Goal: Task Accomplishment & Management: Complete application form

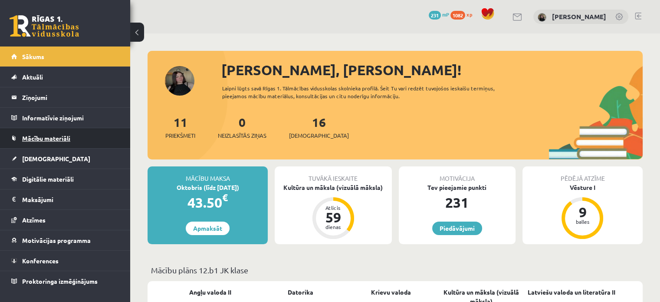
click at [56, 133] on link "Mācību materiāli" at bounding box center [65, 138] width 108 height 20
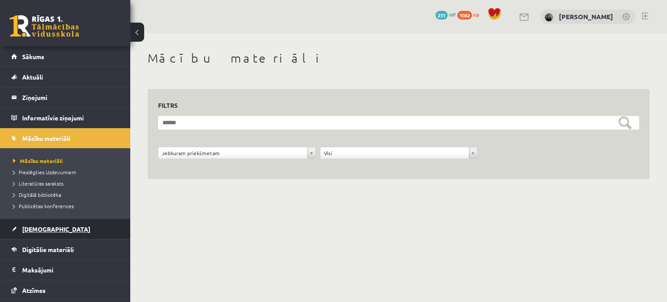
click at [34, 234] on link "[DEMOGRAPHIC_DATA]" at bounding box center [65, 229] width 108 height 20
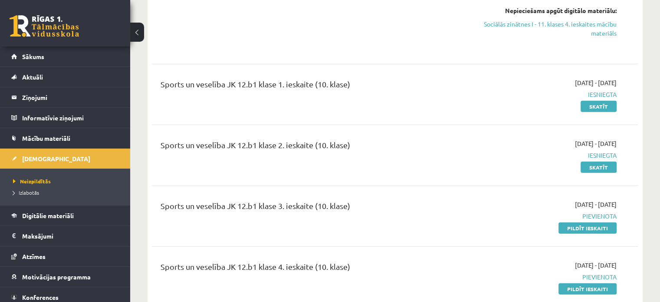
scroll to position [2468, 0]
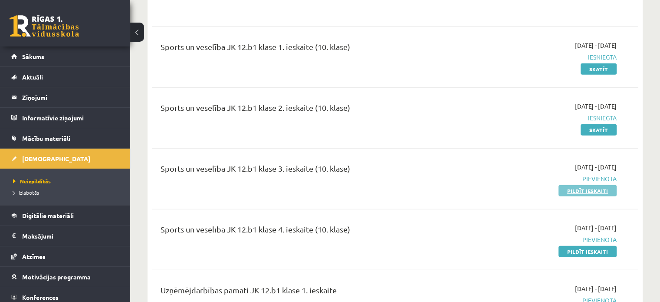
click at [575, 185] on link "Pildīt ieskaiti" at bounding box center [588, 190] width 58 height 11
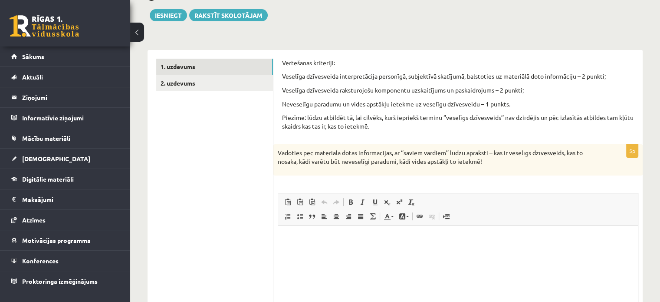
scroll to position [108, 0]
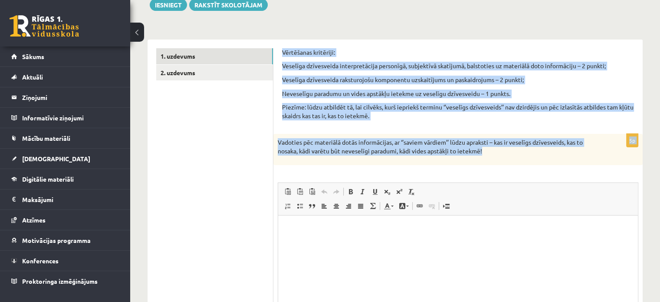
drag, startPoint x: 280, startPoint y: 50, endPoint x: 518, endPoint y: 151, distance: 259.0
click at [518, 151] on div "Vērtēšanas kritēriji: Veselīga dzīvesveida interpretācija personīgā, subjektīvā…" at bounding box center [459, 206] width 370 height 332
copy form "Vērtēšanas kritēriji: Veselīga dzīvesveida interpretācija personīgā, subjektīvā…"
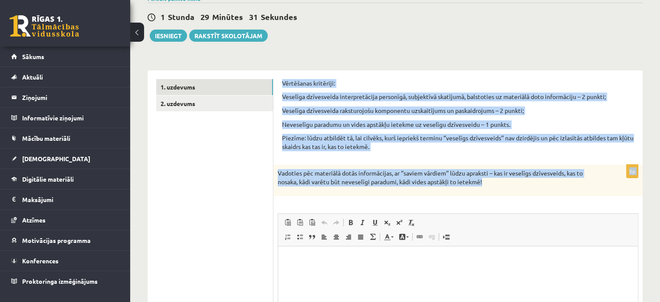
scroll to position [75, 0]
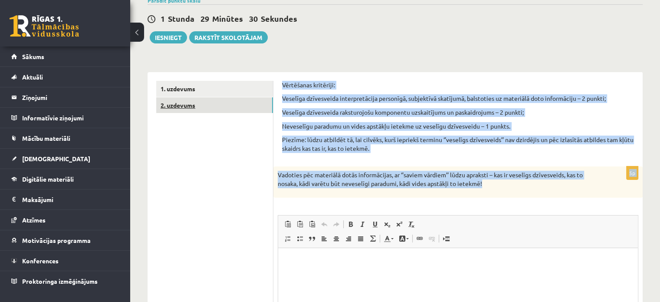
click at [182, 106] on link "2. uzdevums" at bounding box center [214, 105] width 117 height 16
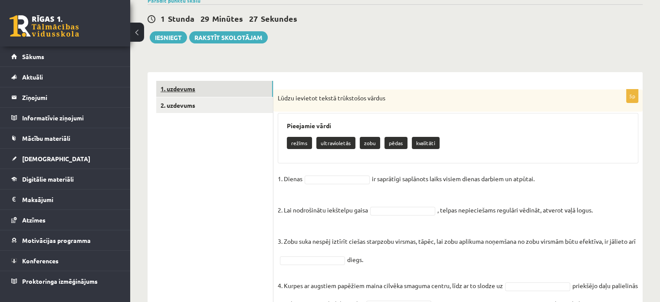
click at [177, 92] on link "1. uzdevums" at bounding box center [214, 89] width 117 height 16
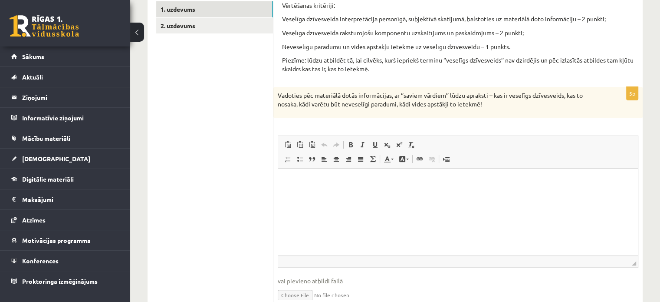
scroll to position [156, 0]
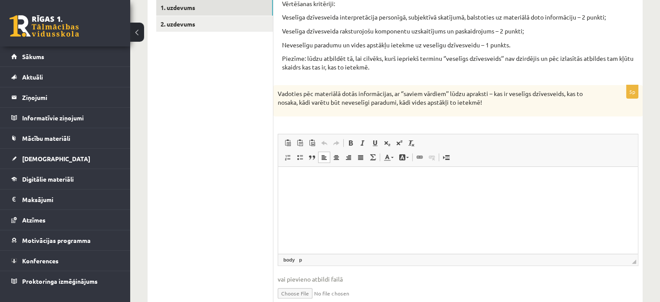
click at [297, 172] on html at bounding box center [458, 179] width 360 height 26
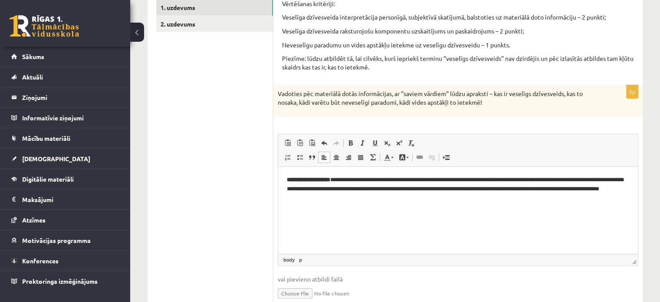
click at [363, 211] on html "**********" at bounding box center [458, 188] width 360 height 44
click at [330, 176] on strong "**********" at bounding box center [308, 179] width 43 height 6
click at [390, 207] on html "**********" at bounding box center [458, 188] width 360 height 44
click at [386, 211] on html "**********" at bounding box center [458, 188] width 360 height 44
click at [184, 23] on link "2. uzdevums" at bounding box center [214, 24] width 117 height 16
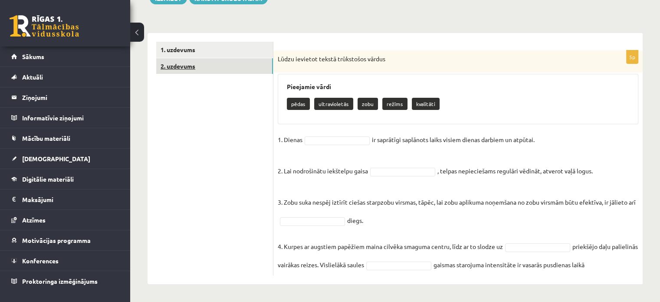
scroll to position [127, 0]
click at [390, 98] on p "režīms" at bounding box center [395, 104] width 25 height 12
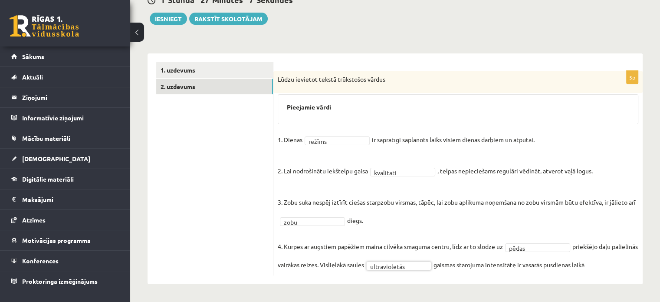
scroll to position [106, 0]
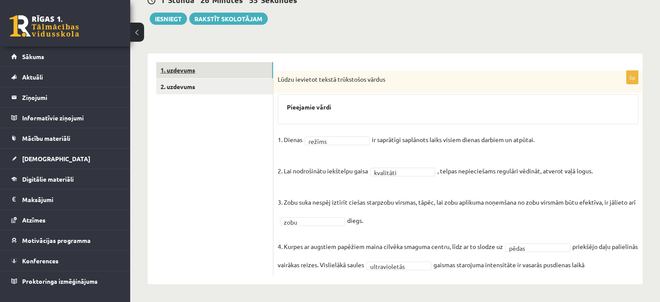
click at [227, 62] on link "1. uzdevums" at bounding box center [214, 70] width 117 height 16
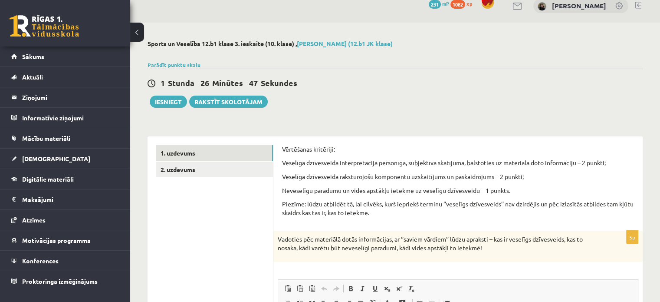
scroll to position [0, 0]
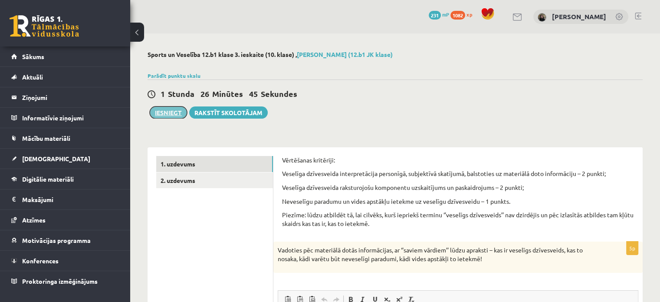
click at [170, 111] on button "Iesniegt" at bounding box center [168, 112] width 37 height 12
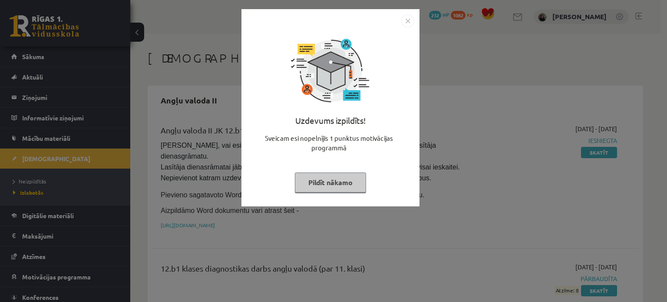
click at [321, 180] on button "Pildīt nākamo" at bounding box center [330, 182] width 71 height 20
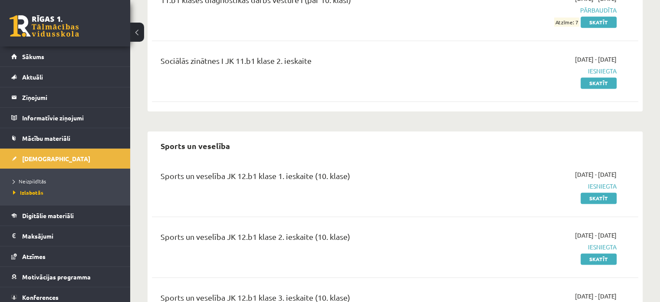
scroll to position [1221, 0]
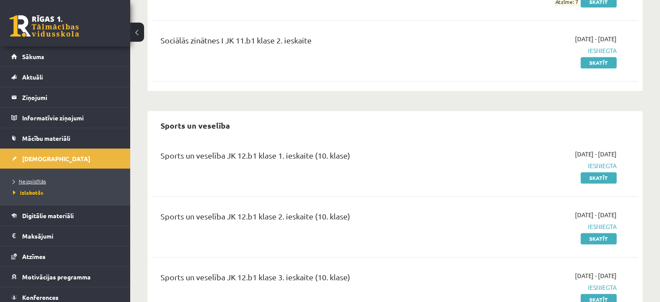
click at [30, 178] on span "Neizpildītās" at bounding box center [29, 181] width 33 height 7
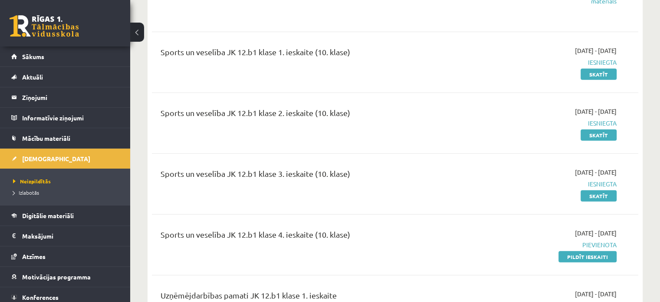
scroll to position [2477, 0]
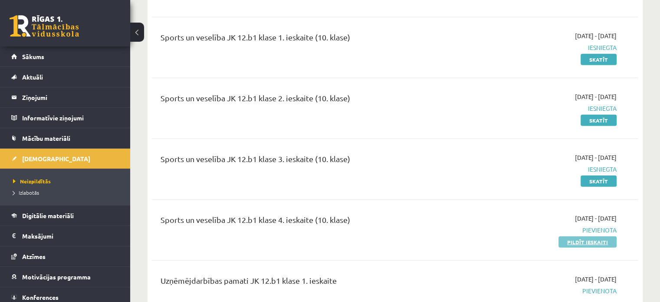
click at [591, 236] on link "Pildīt ieskaiti" at bounding box center [588, 241] width 58 height 11
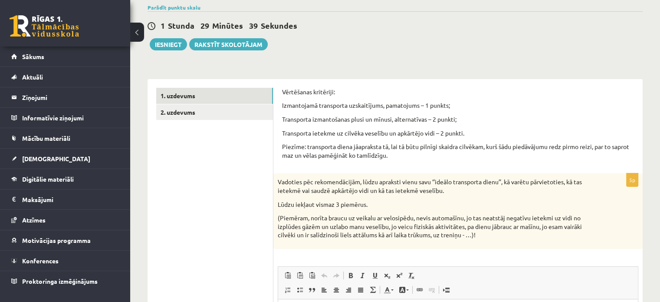
scroll to position [83, 0]
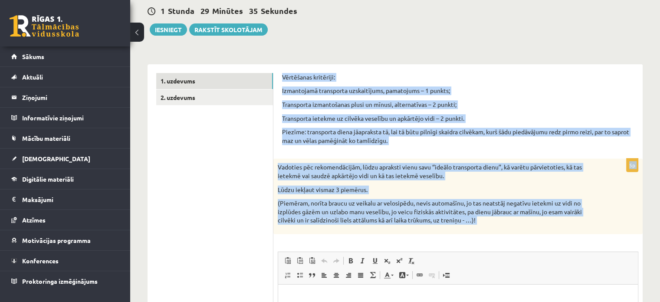
drag, startPoint x: 281, startPoint y: 74, endPoint x: 498, endPoint y: 252, distance: 281.1
click at [498, 252] on div "Vērtēšanas kritēriji: Izmantojamā transporta uzskaitījums, pamatojums – 1 punkt…" at bounding box center [459, 252] width 370 height 376
copy form "Vērtēšanas kritēriji: Izmantojamā transporta uzskaitījums, pamatojums – 1 punkt…"
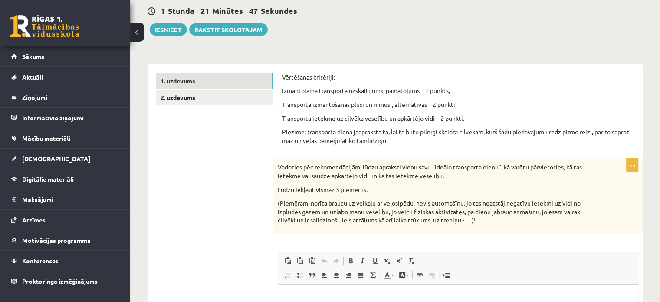
click at [241, 122] on ul "1. uzdevums 2. uzdevums" at bounding box center [214, 252] width 117 height 359
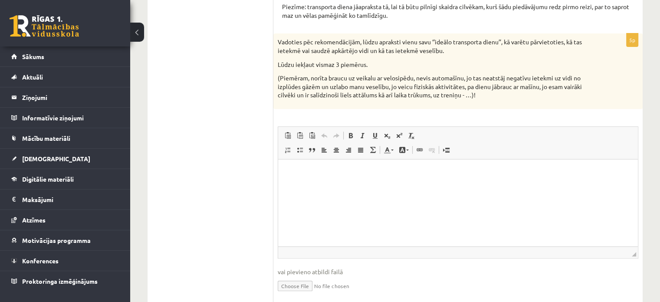
scroll to position [239, 0]
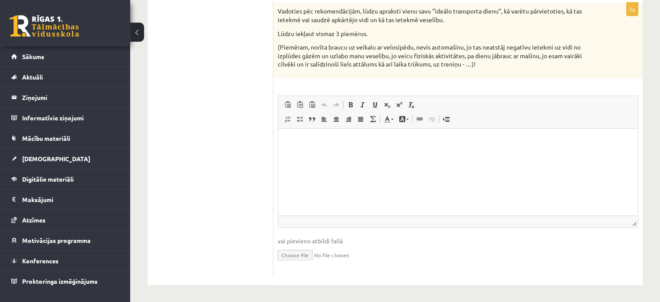
click at [304, 254] on input "file" at bounding box center [458, 254] width 361 height 18
type input "**********"
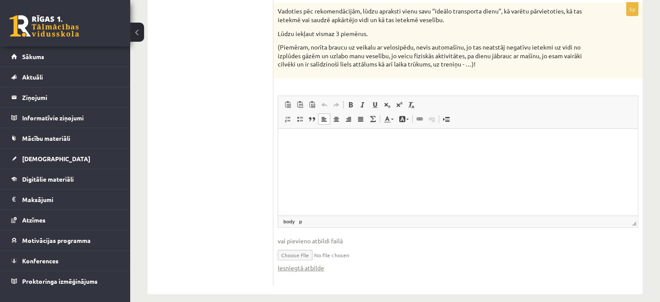
click at [496, 155] on html at bounding box center [458, 141] width 360 height 26
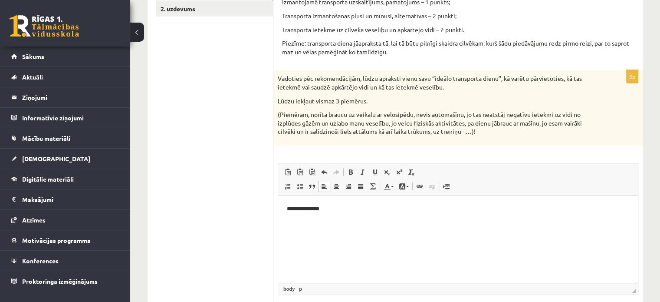
scroll to position [148, 0]
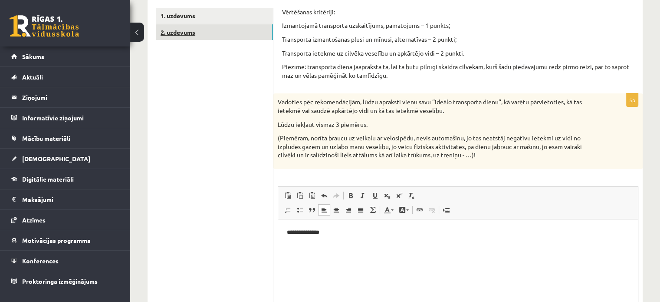
click at [195, 33] on link "2. uzdevums" at bounding box center [214, 32] width 117 height 16
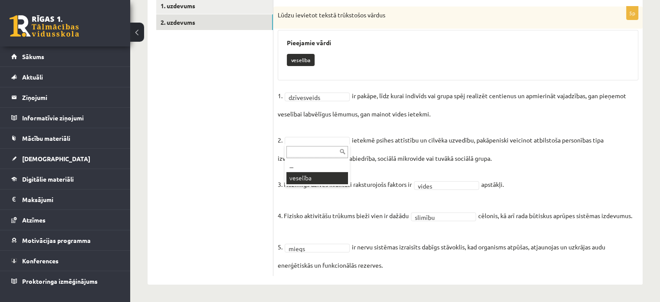
scroll to position [138, 0]
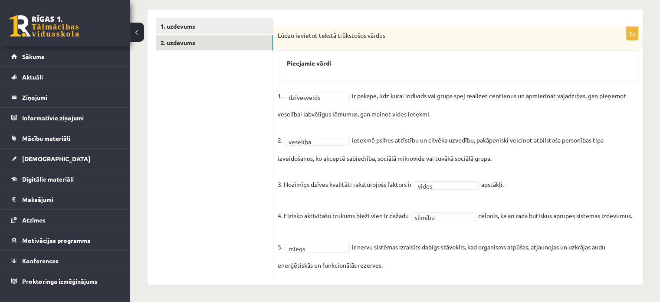
click at [406, 117] on fieldset "**********" at bounding box center [458, 180] width 361 height 182
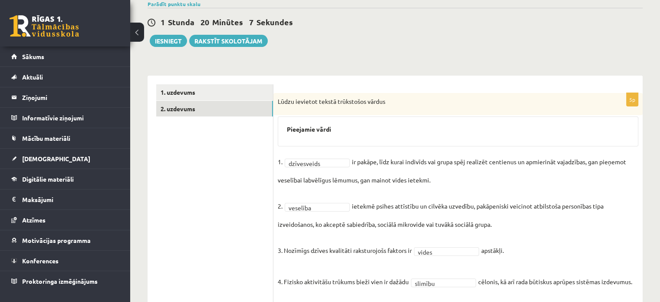
scroll to position [65, 0]
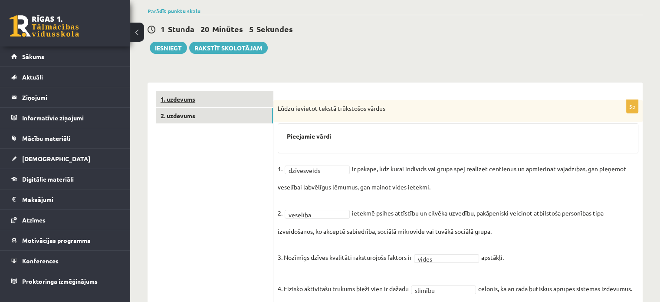
click at [212, 93] on link "1. uzdevums" at bounding box center [214, 99] width 117 height 16
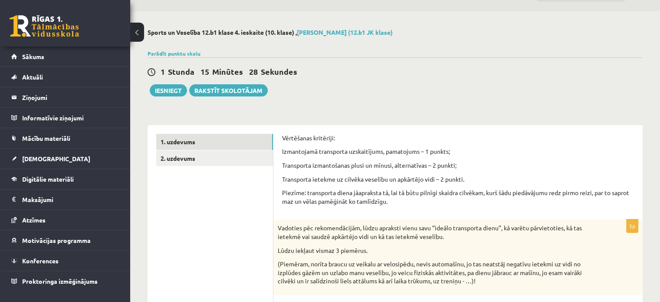
scroll to position [31, 0]
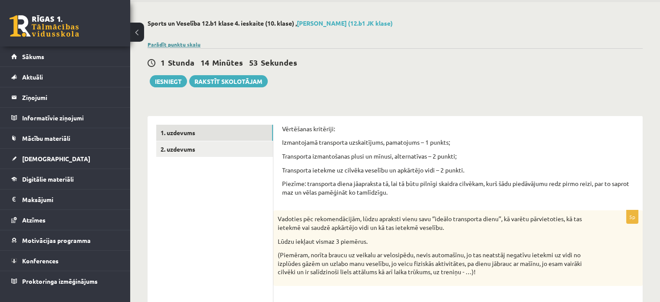
click at [185, 44] on link "Parādīt punktu skalu" at bounding box center [174, 44] width 53 height 7
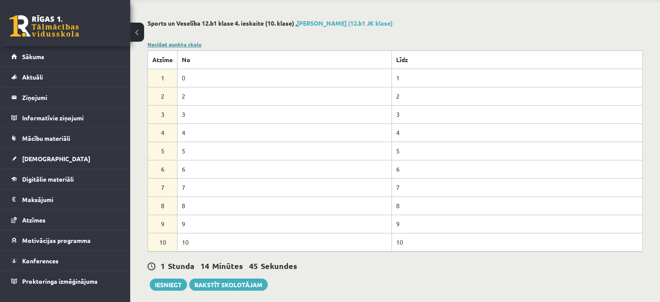
click at [180, 44] on link "Noslēpt punktu skalu" at bounding box center [175, 44] width 54 height 7
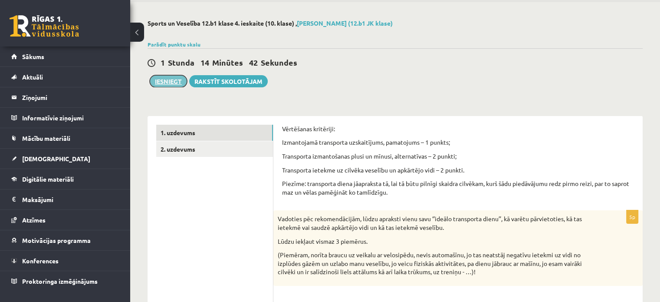
click at [168, 80] on button "Iesniegt" at bounding box center [168, 81] width 37 height 12
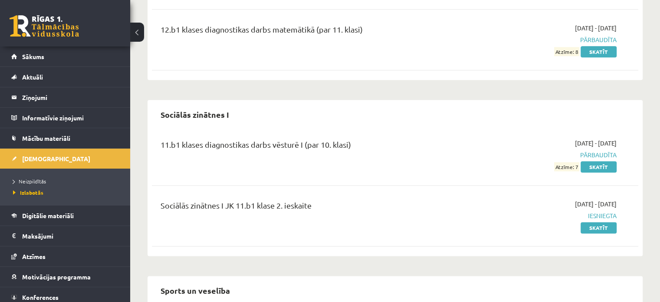
scroll to position [1282, 0]
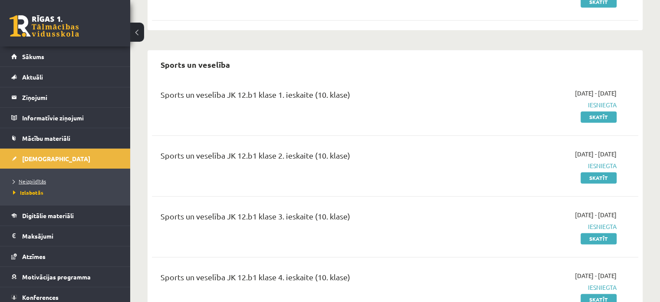
click at [42, 180] on span "Neizpildītās" at bounding box center [29, 181] width 33 height 7
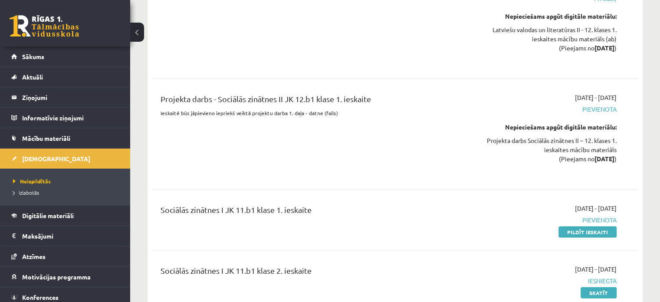
scroll to position [1973, 0]
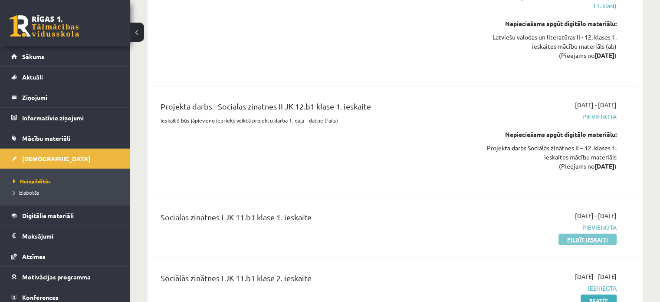
click at [602, 234] on link "Pildīt ieskaiti" at bounding box center [588, 239] width 58 height 11
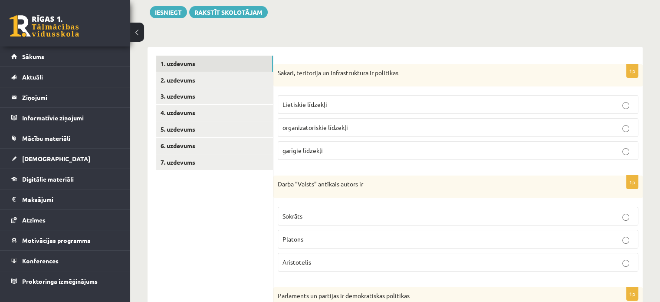
scroll to position [104, 0]
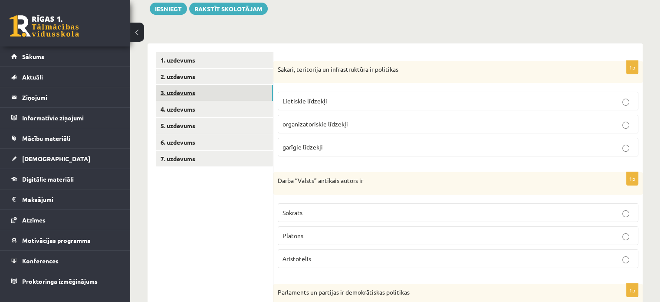
click at [221, 100] on link "3. uzdevums" at bounding box center [214, 93] width 117 height 16
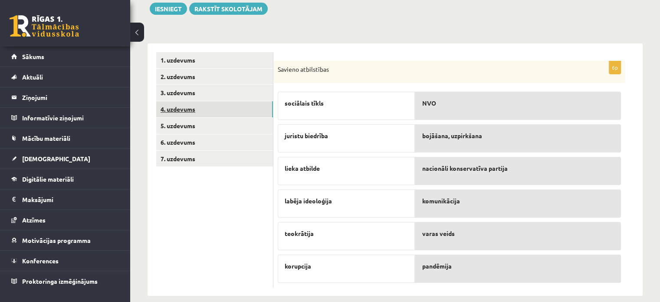
click at [216, 116] on link "4. uzdevums" at bounding box center [214, 109] width 117 height 16
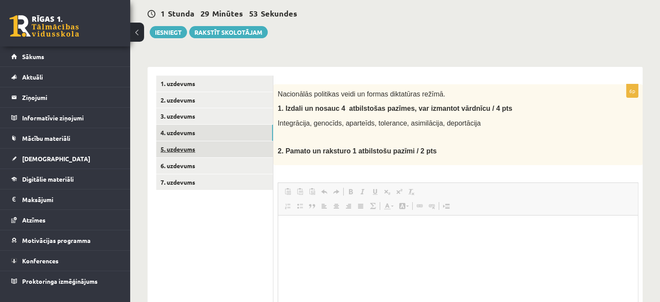
scroll to position [0, 0]
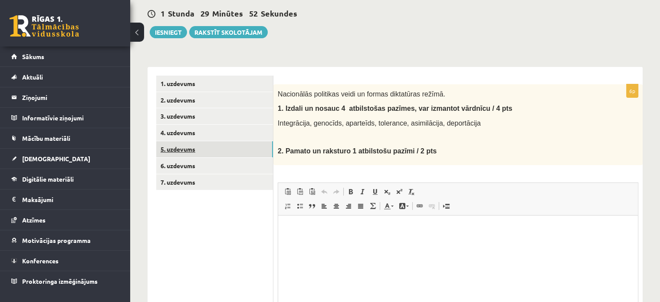
click at [200, 154] on link "5. uzdevums" at bounding box center [214, 149] width 117 height 16
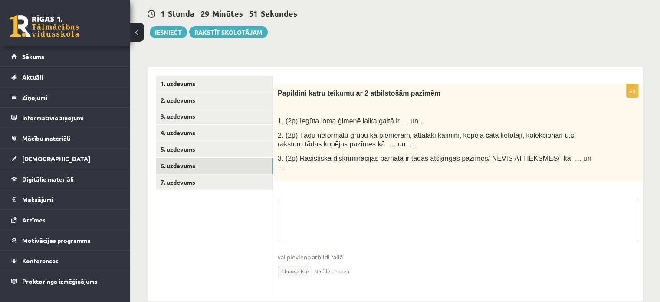
click at [200, 173] on link "6. uzdevums" at bounding box center [214, 166] width 117 height 16
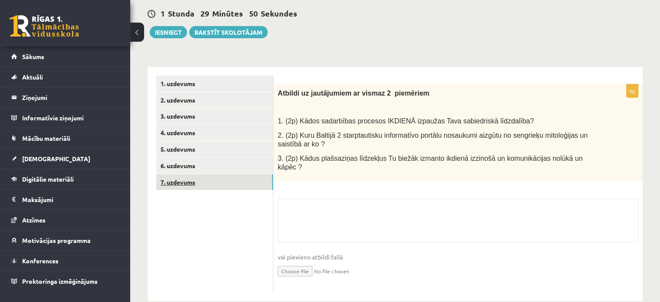
click at [197, 189] on link "7. uzdevums" at bounding box center [214, 182] width 117 height 16
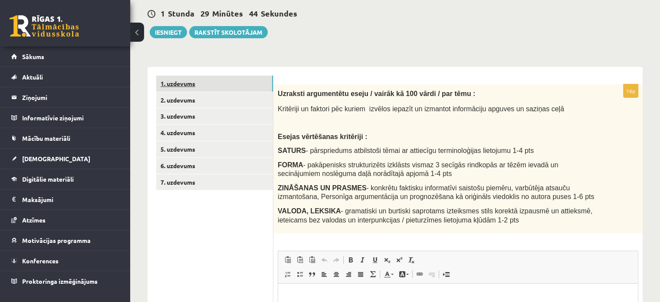
click at [188, 87] on link "1. uzdevums" at bounding box center [214, 84] width 117 height 16
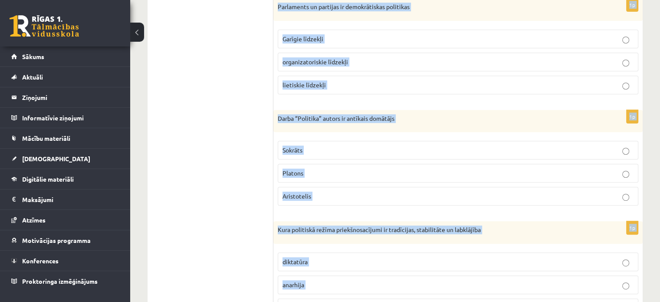
scroll to position [435, 0]
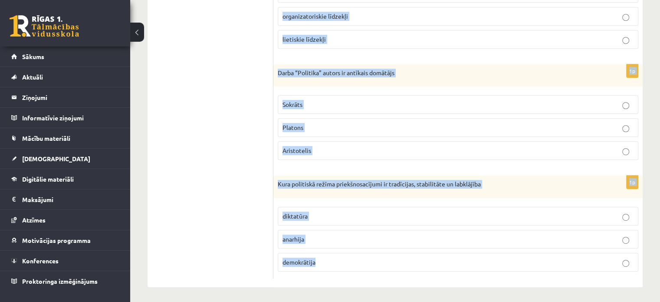
drag, startPoint x: 278, startPoint y: 90, endPoint x: 497, endPoint y: 263, distance: 279.2
click at [497, 263] on form "1p Sakari, teritorija un infrastruktūra ir politikas Lietiskie līdzekļi organiz…" at bounding box center [458, -1] width 352 height 557
click at [377, 182] on p "Kura politiskā režīma priekšnosacījumi ir tradīcijas, stabilitāte un labklājība" at bounding box center [436, 184] width 317 height 9
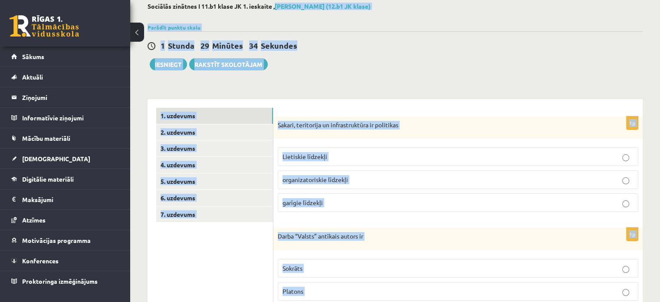
scroll to position [0, 0]
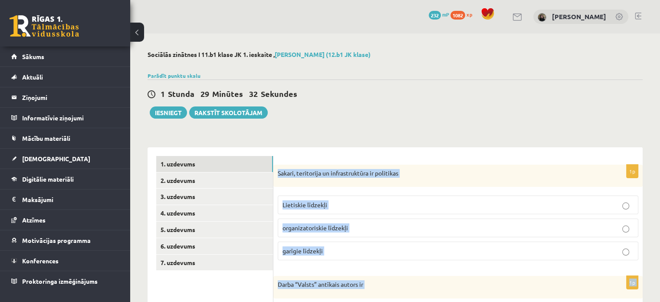
drag, startPoint x: 325, startPoint y: 265, endPoint x: 274, endPoint y: 173, distance: 104.9
copy form "Sakari, teritorija un infrastruktūra ir politikas Lietiskie līdzekļi organizato…"
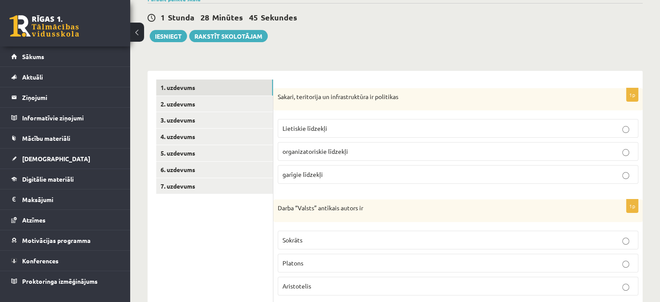
scroll to position [123, 0]
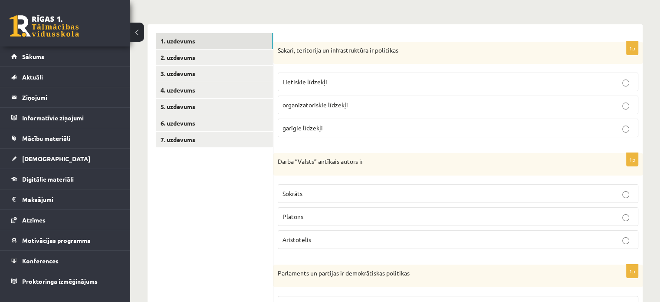
click at [402, 82] on p "Lietiskie līdzekļi" at bounding box center [458, 81] width 351 height 9
click at [309, 210] on label "Platons" at bounding box center [458, 216] width 361 height 19
click at [314, 222] on label "Platons" at bounding box center [458, 216] width 361 height 19
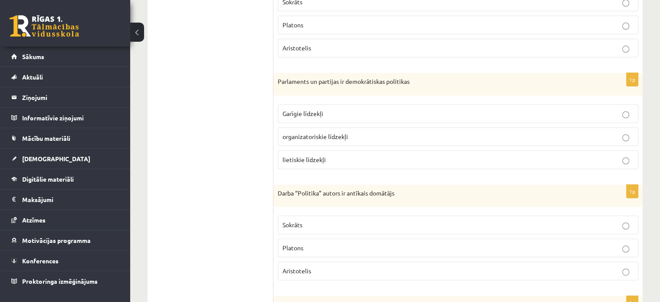
scroll to position [323, 0]
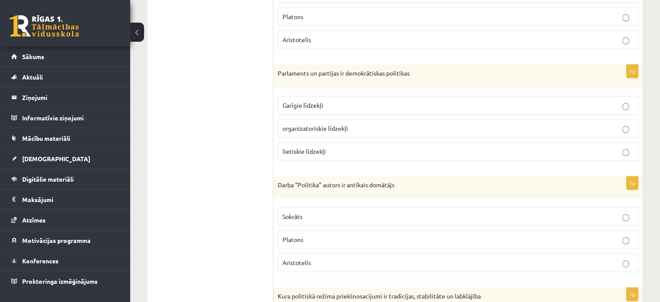
click at [408, 125] on p "organizatoriskie līdzekļi" at bounding box center [458, 128] width 351 height 9
click at [310, 260] on span "Aristotelis" at bounding box center [297, 262] width 29 height 8
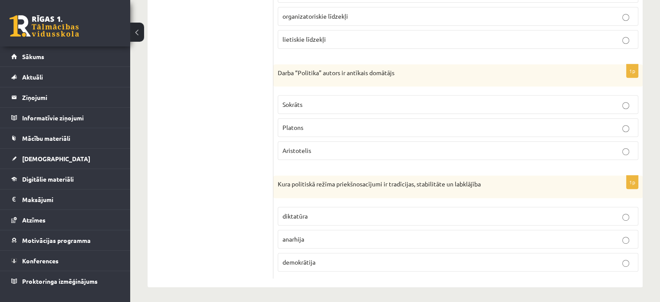
click at [353, 260] on p "demokrātija" at bounding box center [458, 262] width 351 height 9
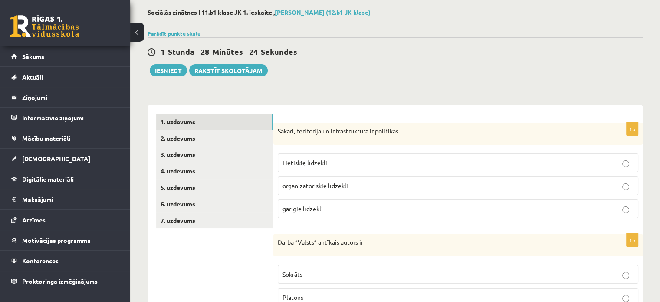
scroll to position [26, 0]
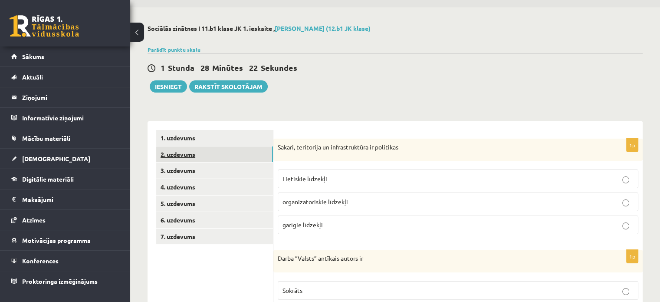
click at [234, 150] on link "2. uzdevums" at bounding box center [214, 154] width 117 height 16
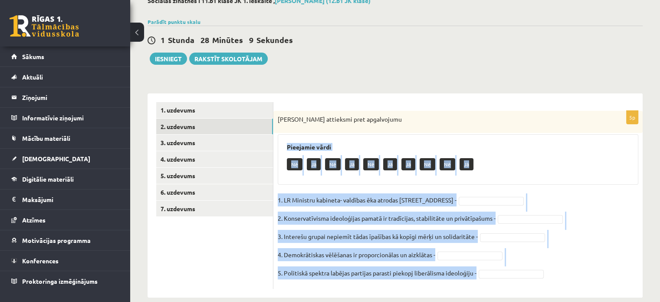
scroll to position [67, 0]
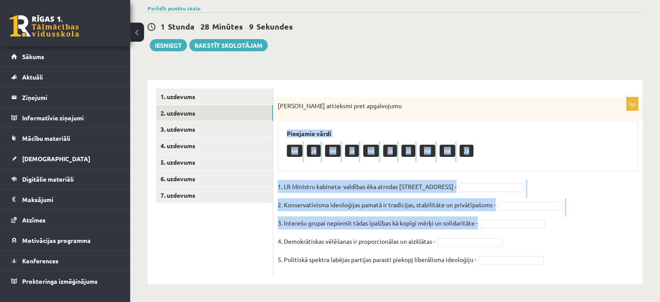
drag, startPoint x: 285, startPoint y: 145, endPoint x: 497, endPoint y: 302, distance: 263.9
click at [497, 234] on html "0 Dāvanas 232 mP 1082 xp [PERSON_NAME] Sākums Aktuāli Kā mācīties eSKOLĀ Kontak…" at bounding box center [330, 84] width 660 height 302
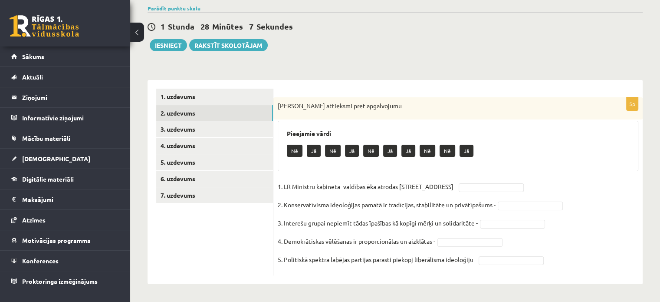
click at [380, 104] on p "Izsaki attieksmi pret apgalvojumu" at bounding box center [436, 106] width 317 height 9
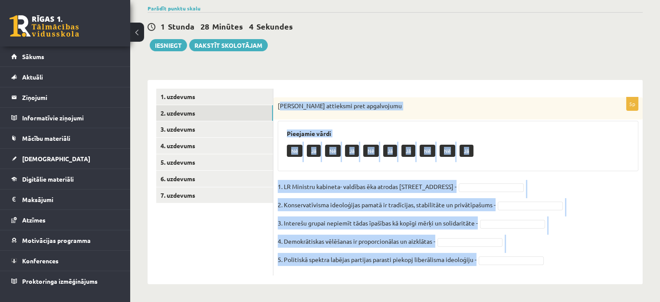
drag, startPoint x: 280, startPoint y: 102, endPoint x: 489, endPoint y: 254, distance: 258.4
click at [489, 254] on div "5p Izsaki attieksmi pret apgalvojumu Pieejamie vārdi Nē Jā Nē Jā Nē Jā Jā Nē Nē…" at bounding box center [459, 186] width 370 height 178
copy div "zsaki attieksmi pret apgalvojumu Pieejamie vārdi Nē Jā Nē Jā Nē Jā Jā Nē Nē Jā …"
click at [485, 100] on div "Izsaki attieksmi pret apgalvojumu" at bounding box center [459, 108] width 370 height 23
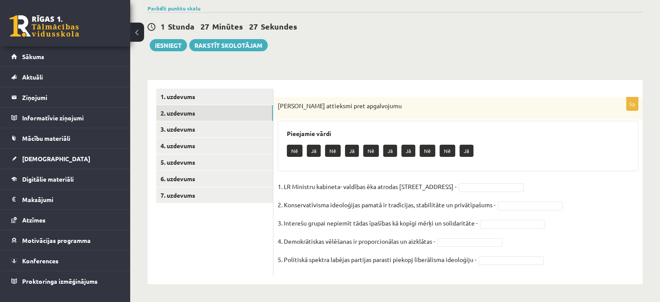
click at [309, 152] on p "Jā" at bounding box center [314, 151] width 14 height 12
drag, startPoint x: 497, startPoint y: 181, endPoint x: 501, endPoint y: 189, distance: 9.3
click at [501, 189] on fieldset "1. LR Ministru kabineta- valdības ēka atrodas Rīgā, Jēkaba ielā 11 - 2. Konserv…" at bounding box center [458, 225] width 361 height 91
click at [510, 198] on fieldset "1. LR Ministru kabineta- valdības ēka atrodas Rīgā, Jēkaba ielā 11 - Jā ** 2. K…" at bounding box center [458, 225] width 361 height 91
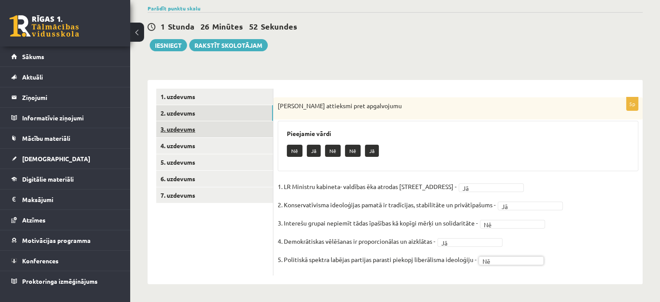
click at [177, 126] on link "3. uzdevums" at bounding box center [214, 129] width 117 height 16
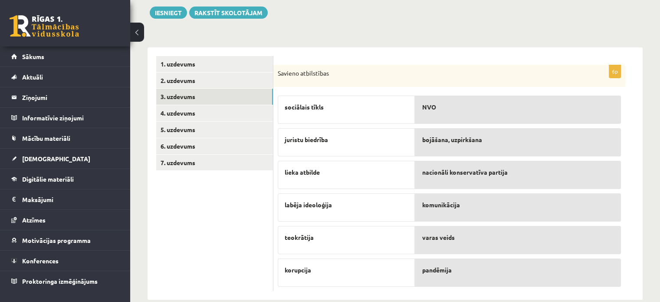
scroll to position [115, 0]
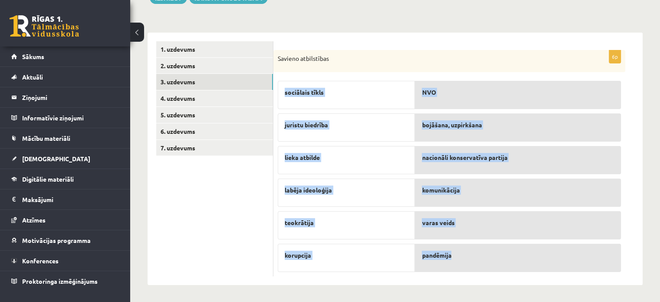
drag, startPoint x: 283, startPoint y: 92, endPoint x: 458, endPoint y: 254, distance: 239.1
click at [458, 254] on fieldset "sociālais tīkls juristu biedrība lieka atbilde labēja ideoloģija teokrātija kor…" at bounding box center [449, 173] width 343 height 195
copy fieldset "sociālais tīkls juristu biedrība lieka atbilde labēja ideoloģija teokrātija kor…"
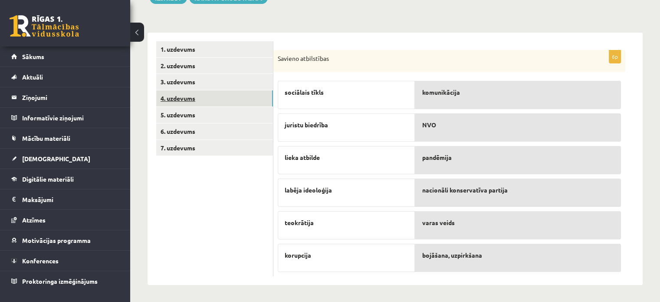
click at [202, 104] on link "4. uzdevums" at bounding box center [214, 98] width 117 height 16
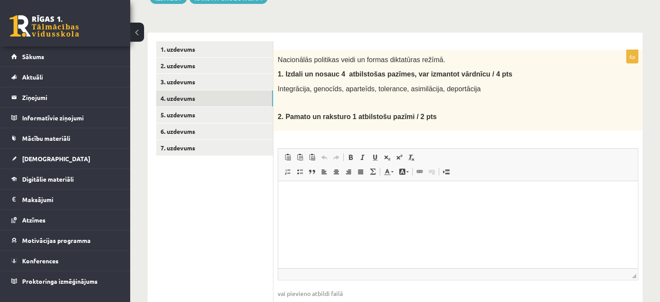
scroll to position [0, 0]
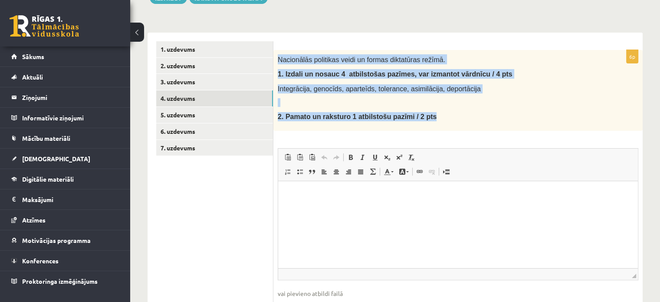
drag, startPoint x: 280, startPoint y: 57, endPoint x: 429, endPoint y: 122, distance: 162.6
click at [429, 122] on div "Nacionālās politikas veidi un formas diktatūras režīmā. 1. I zdali un nosauc 4 …" at bounding box center [459, 90] width 370 height 81
copy div "Nacionālās politikas veidi un formas diktatūras režīmā. 1. I zdali un nosauc 4 …"
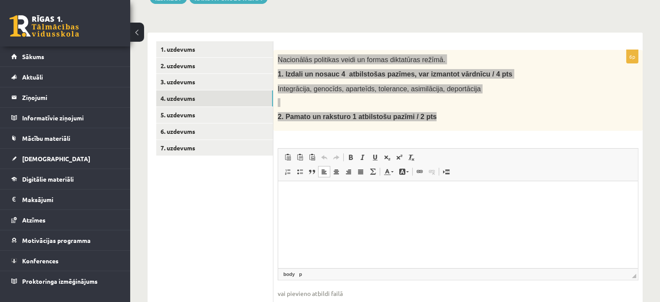
click at [283, 207] on html at bounding box center [458, 194] width 360 height 26
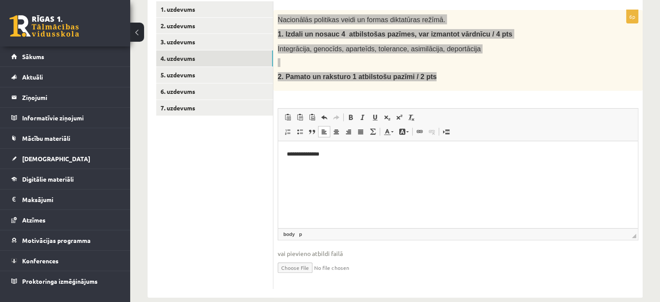
scroll to position [158, 0]
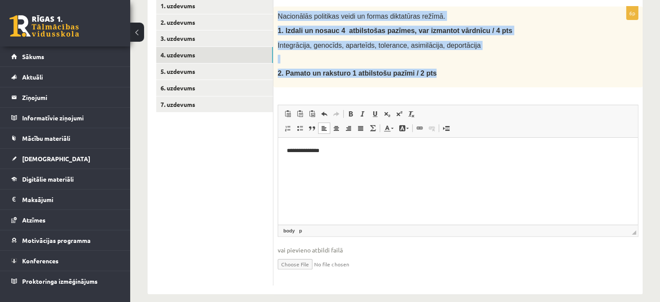
click at [294, 264] on input "file" at bounding box center [458, 263] width 361 height 18
type input "**********"
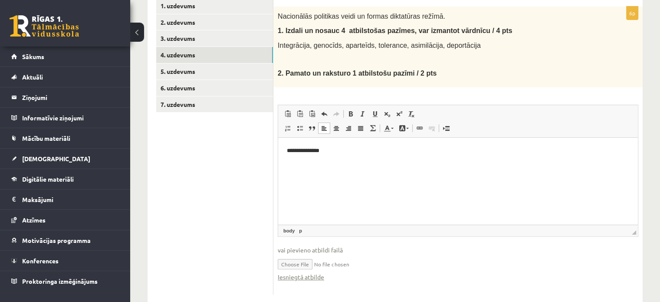
click at [242, 145] on ul "1. uzdevums 2. uzdevums 3. uzdevums 4. uzdevums 5. uzdevums 6. uzdevums 7. uzde…" at bounding box center [214, 146] width 117 height 297
click at [226, 71] on link "5. uzdevums" at bounding box center [214, 71] width 117 height 16
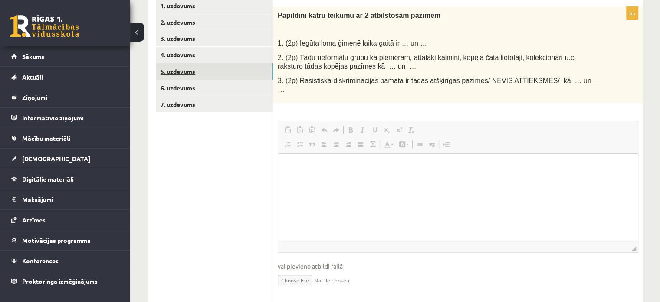
scroll to position [0, 0]
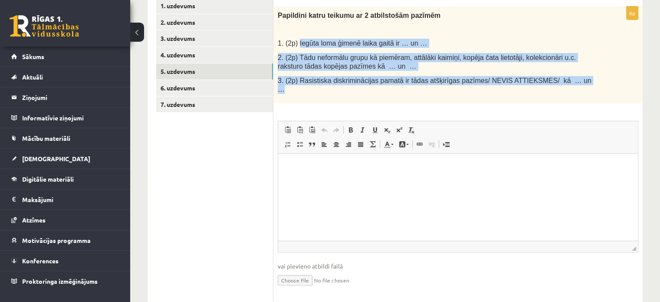
drag, startPoint x: 298, startPoint y: 44, endPoint x: 563, endPoint y: 83, distance: 267.7
click at [563, 83] on div "Papildini katru teikumu ar 2 atbilstošām pazīmēm 1. (2p) Iegūta loma ģimenē lai…" at bounding box center [459, 55] width 370 height 97
copy div "Iegūta loma ģimenē laika gaitā ir … un … 2. (2p) Tādu neformālu grupu kā piemēr…"
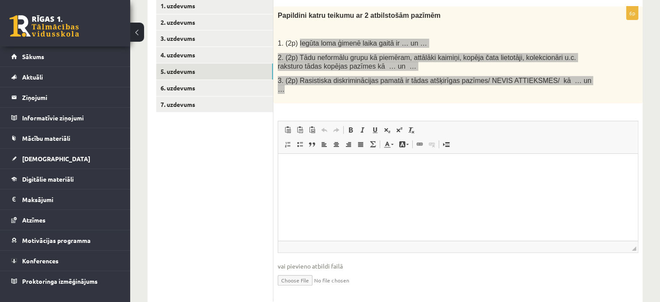
click at [310, 162] on p "Rich Text Editor, wiswyg-editor-user-answer-47363947978680" at bounding box center [458, 166] width 343 height 9
click at [326, 161] on span "Paste" at bounding box center [333, 159] width 27 height 13
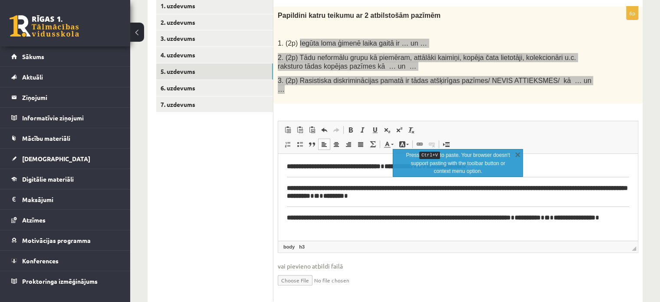
click at [297, 174] on body "**********" at bounding box center [458, 195] width 343 height 67
click at [291, 176] on body "**********" at bounding box center [458, 195] width 343 height 67
click at [294, 176] on body "**********" at bounding box center [458, 195] width 343 height 67
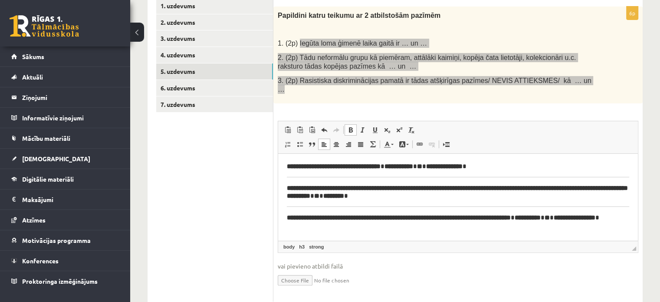
click at [285, 212] on html "**********" at bounding box center [458, 196] width 360 height 84
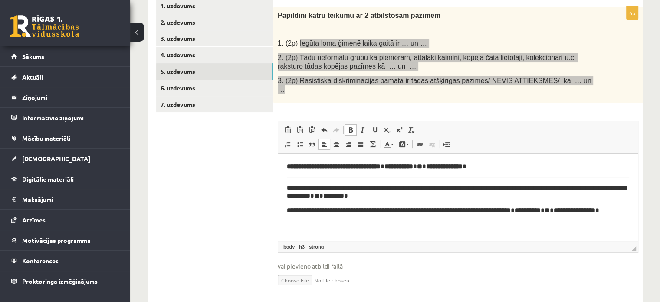
click at [289, 181] on body "**********" at bounding box center [458, 192] width 343 height 60
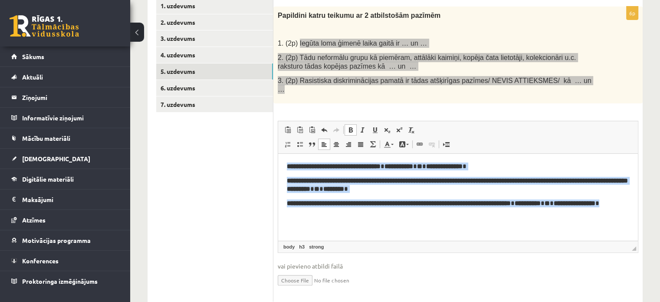
drag, startPoint x: 287, startPoint y: 164, endPoint x: 372, endPoint y: 218, distance: 100.5
click at [372, 218] on html "**********" at bounding box center [458, 189] width 360 height 70
click at [353, 126] on span at bounding box center [350, 129] width 7 height 7
click at [350, 126] on span at bounding box center [350, 129] width 7 height 7
click at [348, 126] on span at bounding box center [350, 129] width 7 height 7
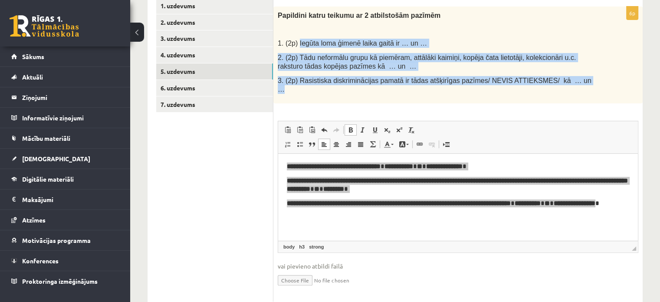
click at [327, 243] on span at bounding box center [329, 247] width 5 height 8
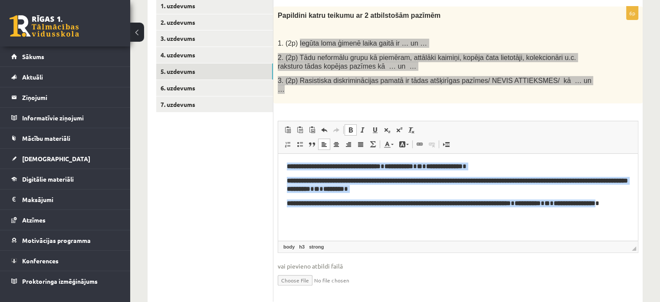
click at [342, 224] on html "**********" at bounding box center [458, 189] width 360 height 70
drag, startPoint x: 325, startPoint y: 215, endPoint x: 285, endPoint y: 165, distance: 64.6
click at [285, 165] on html "**********" at bounding box center [458, 189] width 360 height 70
click at [350, 126] on span at bounding box center [350, 129] width 7 height 7
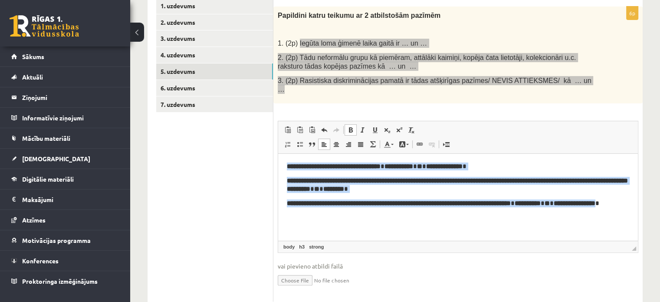
click at [350, 126] on span at bounding box center [350, 129] width 7 height 7
click at [334, 141] on span at bounding box center [336, 144] width 7 height 7
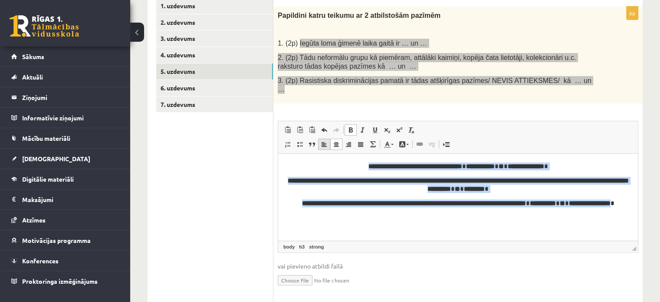
click at [322, 141] on span at bounding box center [324, 144] width 7 height 7
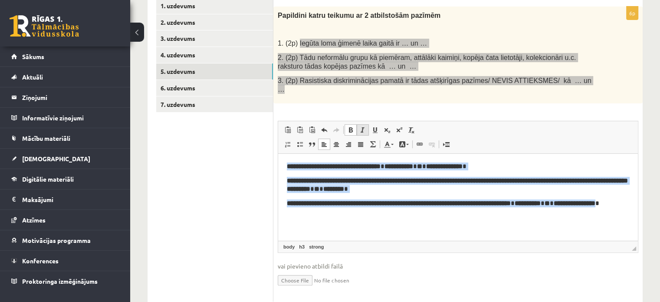
click at [361, 126] on span at bounding box center [363, 129] width 7 height 7
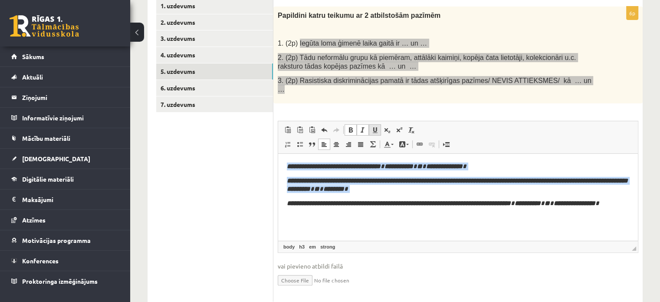
click at [372, 126] on span at bounding box center [375, 129] width 7 height 7
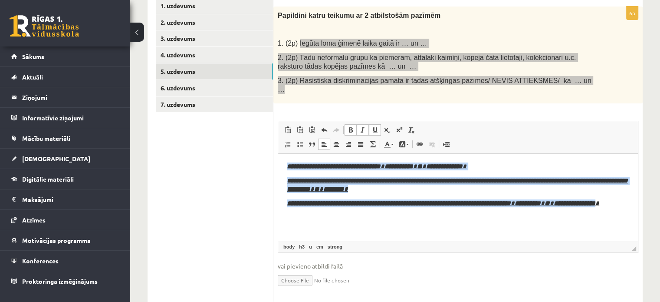
click at [372, 126] on span at bounding box center [375, 129] width 7 height 7
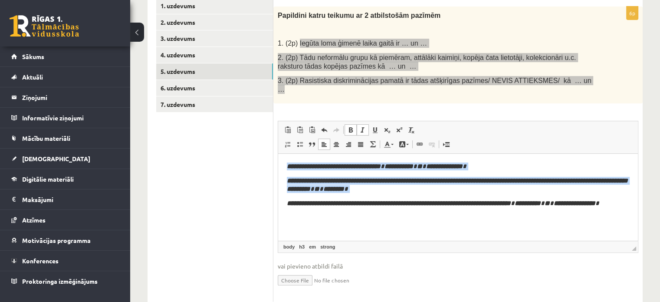
click at [358, 125] on link "Italic Keyboard shortcut Ctrl+I" at bounding box center [363, 129] width 12 height 11
click at [353, 126] on span at bounding box center [350, 129] width 7 height 7
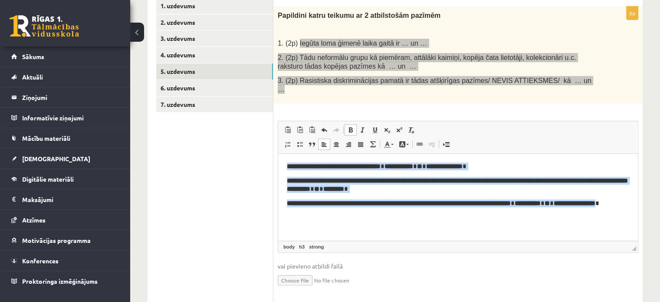
click at [349, 126] on span at bounding box center [350, 129] width 7 height 7
click at [328, 215] on html "**********" at bounding box center [458, 189] width 360 height 70
drag, startPoint x: 324, startPoint y: 215, endPoint x: 286, endPoint y: 157, distance: 69.7
click at [286, 157] on html "**********" at bounding box center [458, 189] width 360 height 70
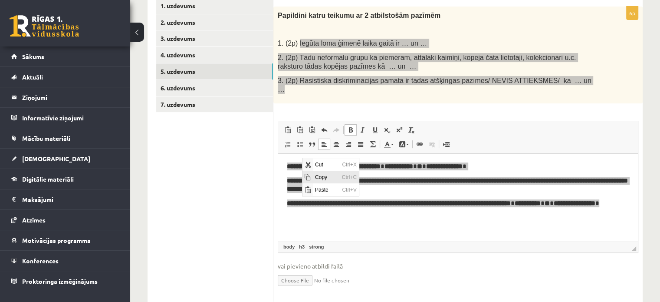
click at [318, 177] on span "Copy" at bounding box center [326, 176] width 27 height 13
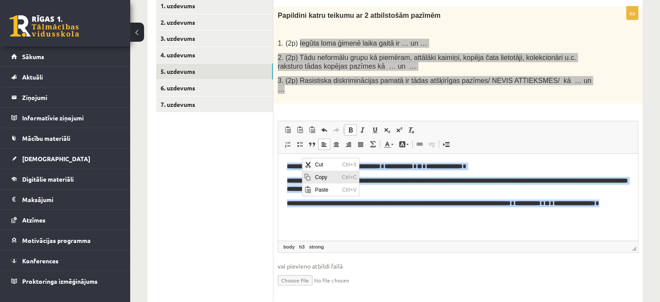
copy body "**********"
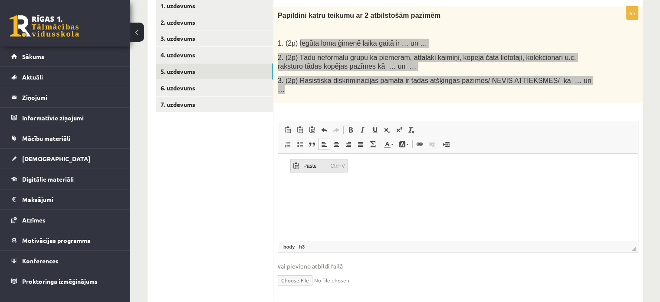
click at [308, 165] on span "Paste" at bounding box center [314, 165] width 27 height 13
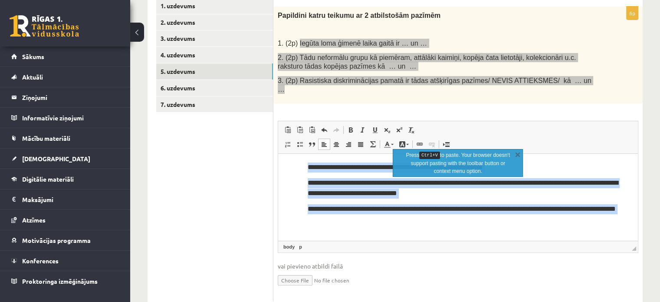
drag, startPoint x: 308, startPoint y: 168, endPoint x: 373, endPoint y: 237, distance: 94.6
click at [373, 237] on html "**********" at bounding box center [458, 196] width 360 height 84
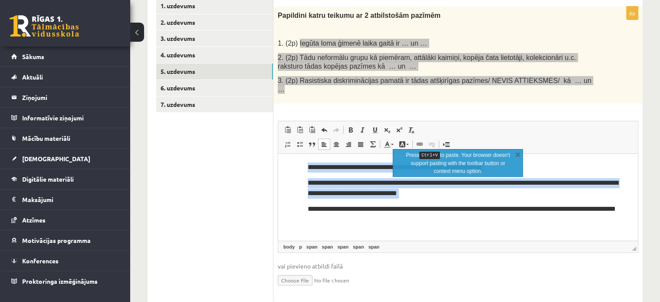
click at [324, 139] on link "Align Left" at bounding box center [324, 144] width 12 height 11
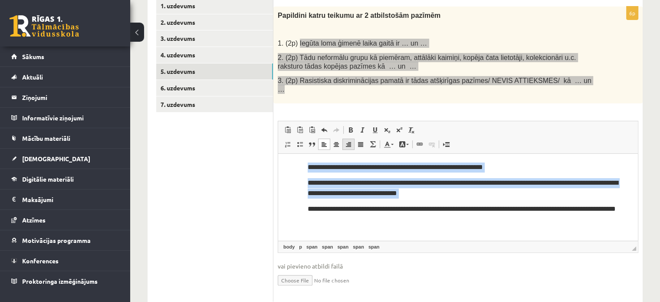
drag, startPoint x: 332, startPoint y: 137, endPoint x: 346, endPoint y: 135, distance: 14.0
click at [346, 139] on span "Insert/Remove Numbered List Insert/Remove Bulleted List Block Quote Align Left …" at bounding box center [331, 144] width 99 height 11
click at [346, 141] on span at bounding box center [348, 144] width 7 height 7
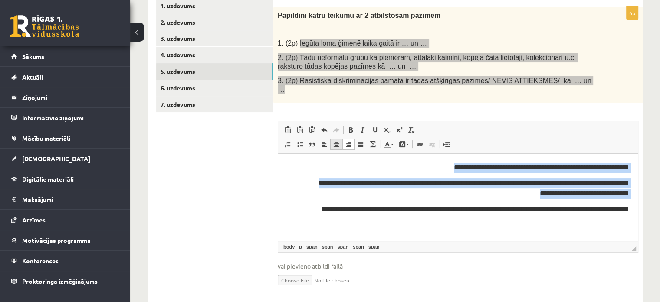
click at [334, 141] on span at bounding box center [336, 144] width 7 height 7
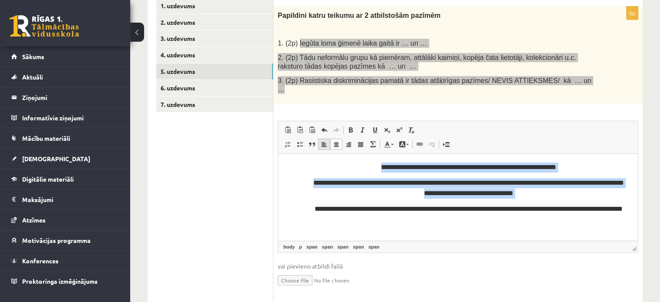
click at [323, 141] on span at bounding box center [324, 144] width 7 height 7
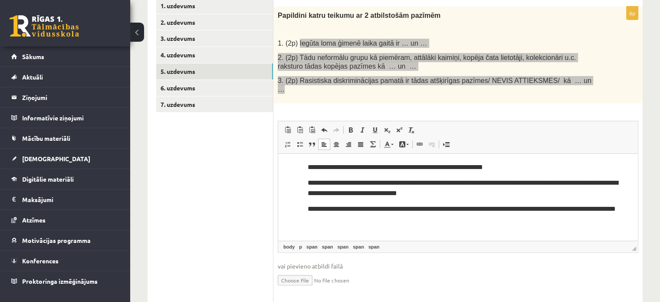
click at [346, 222] on body "**********" at bounding box center [458, 195] width 343 height 67
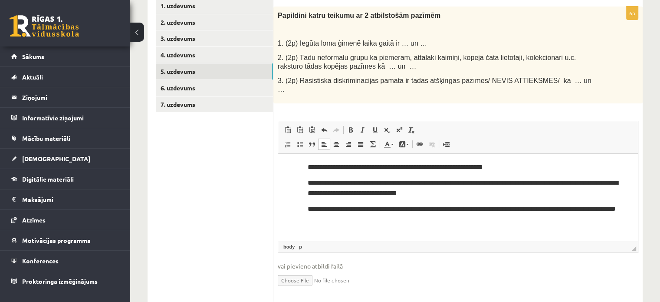
click at [415, 109] on div "6p Papildini katru teikumu ar 2 atbilstošām pazīmēm 1. (2p) Iegūta loma ģimenē …" at bounding box center [459, 154] width 370 height 295
click at [204, 90] on link "6. uzdevums" at bounding box center [214, 88] width 117 height 16
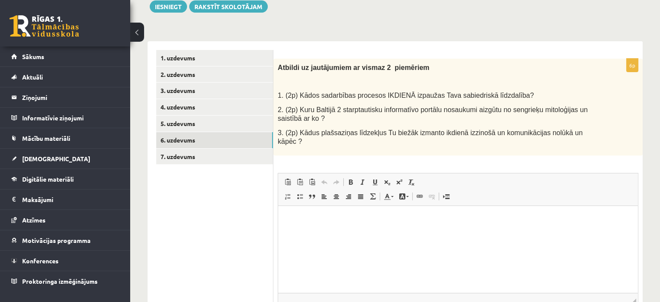
scroll to position [101, 0]
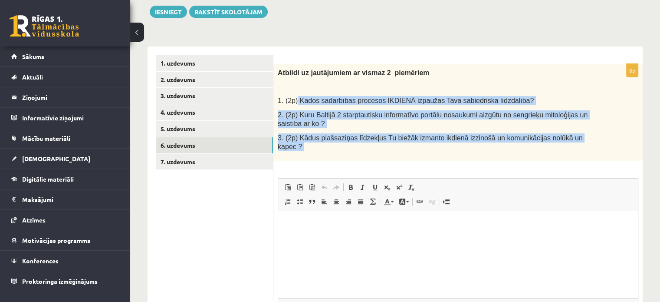
drag, startPoint x: 296, startPoint y: 99, endPoint x: 601, endPoint y: 161, distance: 311.2
click at [604, 164] on div "6p Atbildi uz jautājumiem ar vismaz 2 piemēriem 1. (2p) Kādos sadarbības proces…" at bounding box center [459, 211] width 370 height 295
click at [360, 100] on span "1. (2p) Kādos sadarbības procesos IKDIENĀ izpaužas Tava sabiedriskā līdzdalība?" at bounding box center [406, 100] width 256 height 7
drag, startPoint x: 281, startPoint y: 100, endPoint x: 573, endPoint y: 168, distance: 300.1
click at [573, 168] on div "6p Atbildi uz jautājumiem ar vismaz 2 piemēriem 1. (2p) Kādos sadarbības proces…" at bounding box center [459, 211] width 370 height 295
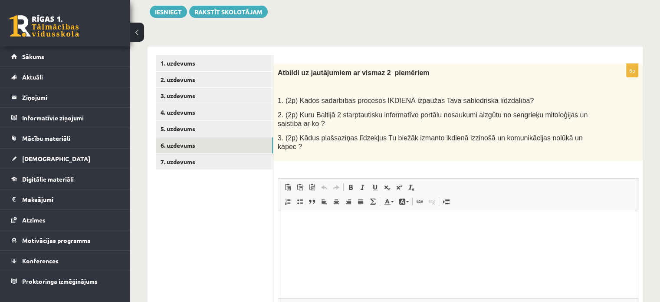
click at [466, 83] on p at bounding box center [436, 86] width 317 height 9
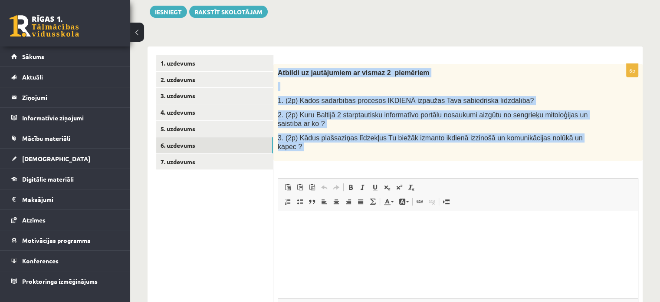
drag, startPoint x: 277, startPoint y: 70, endPoint x: 608, endPoint y: 152, distance: 340.9
click at [608, 152] on div "6p Atbildi uz jautājumiem ar vismaz 2 piemēriem 1. (2p) Kādos sadarbības proces…" at bounding box center [459, 211] width 370 height 295
copy div "Atbildi uz jautājumiem ar vismaz 2 piemēriem 1. (2p) Kādos sadarbības procesos …"
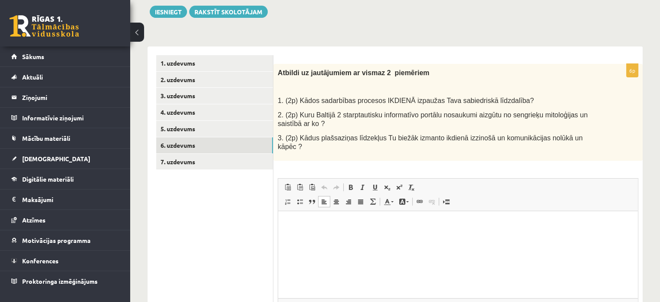
click at [317, 227] on p "Rich Text Editor, wiswyg-editor-user-answer-47363697965540" at bounding box center [458, 224] width 343 height 9
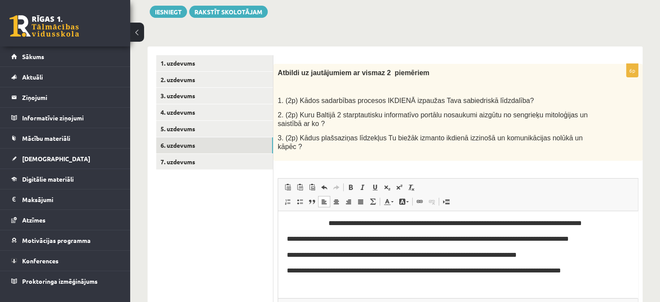
click at [320, 227] on body "**********" at bounding box center [458, 239] width 343 height 104
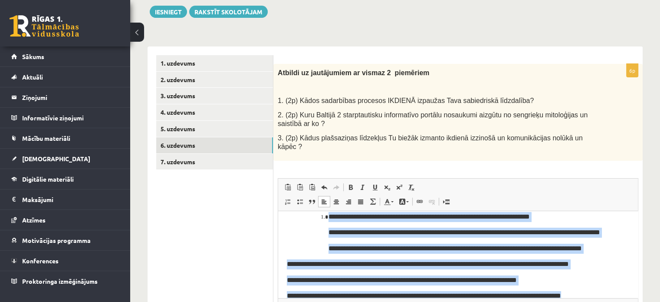
scroll to position [0, 0]
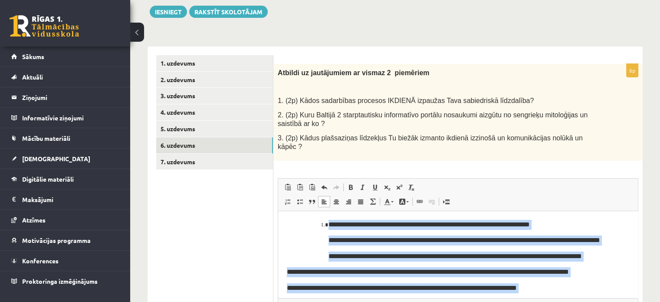
drag, startPoint x: 582, startPoint y: 275, endPoint x: 250, endPoint y: 210, distance: 338.5
click at [278, 211] on html "**********" at bounding box center [458, 272] width 360 height 122
click at [334, 196] on link "Centre" at bounding box center [336, 201] width 12 height 11
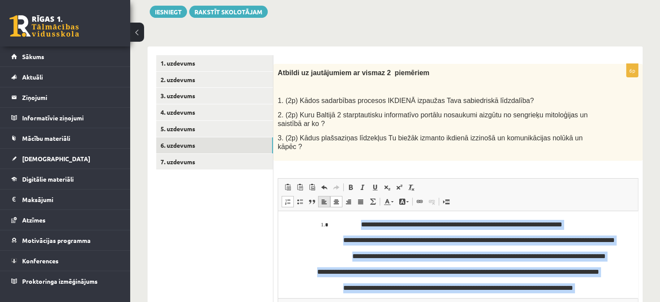
click at [323, 198] on span at bounding box center [324, 201] width 7 height 7
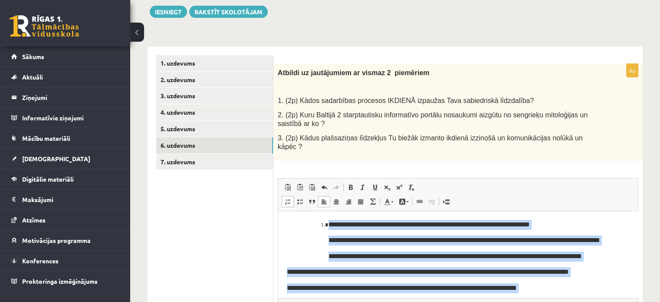
click at [308, 253] on body "**********" at bounding box center [458, 272] width 343 height 104
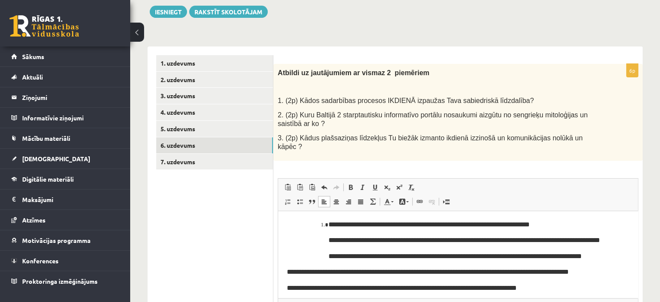
click at [285, 269] on html "**********" at bounding box center [458, 272] width 360 height 122
click at [317, 229] on ol "**********" at bounding box center [458, 225] width 308 height 10
click at [329, 224] on li "**********" at bounding box center [462, 225] width 266 height 10
click at [325, 240] on body "**********" at bounding box center [458, 272] width 343 height 104
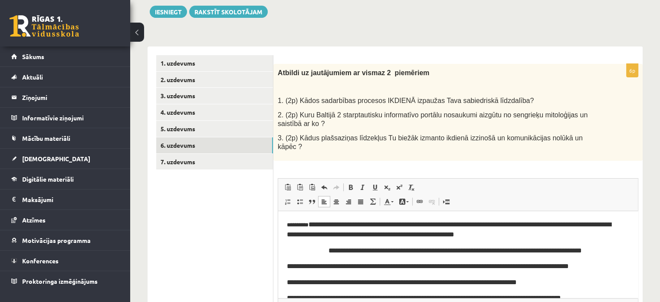
click at [327, 253] on body "**********" at bounding box center [458, 269] width 343 height 99
click at [322, 269] on span "**********" at bounding box center [428, 266] width 282 height 7
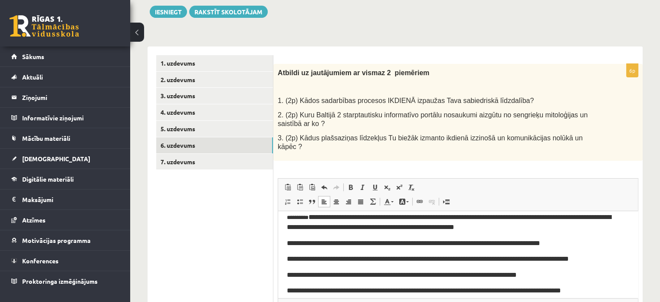
scroll to position [2, 0]
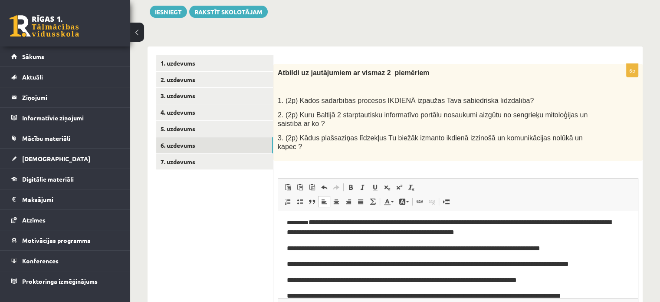
click at [516, 222] on span "**********" at bounding box center [449, 227] width 324 height 17
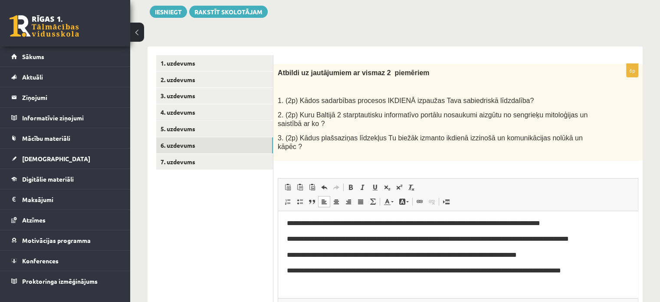
scroll to position [34, 0]
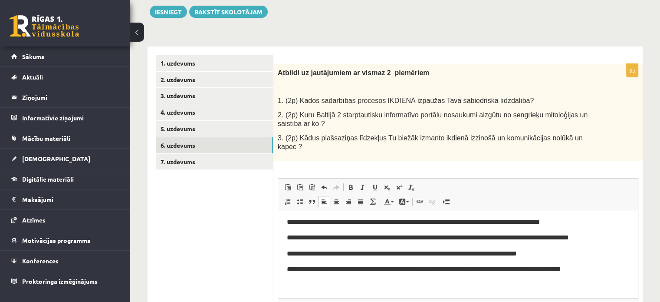
drag, startPoint x: 634, startPoint y: 234, endPoint x: 919, endPoint y: 463, distance: 364.8
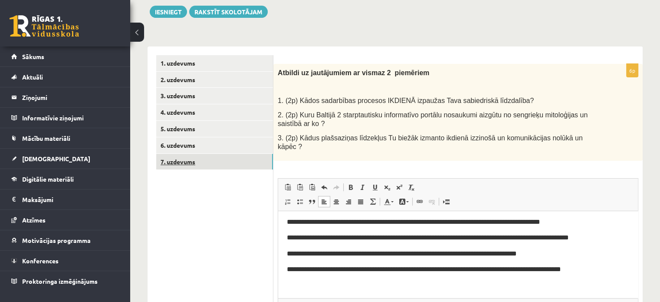
click at [201, 160] on link "7. uzdevums" at bounding box center [214, 162] width 117 height 16
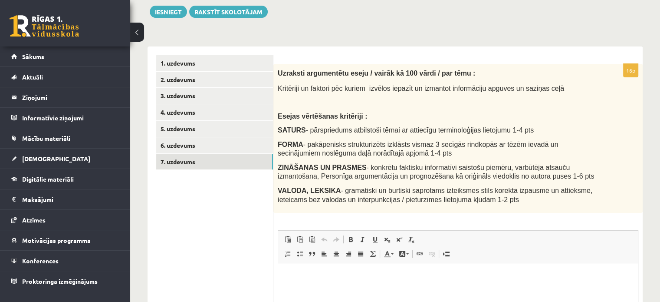
scroll to position [0, 0]
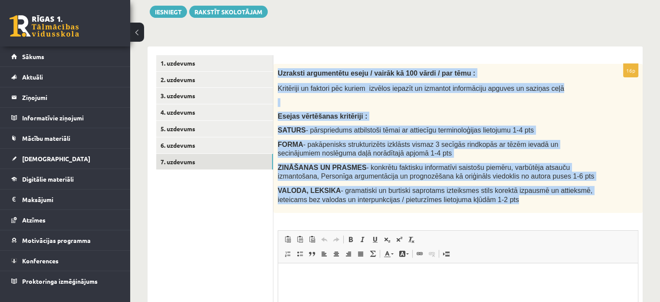
drag, startPoint x: 277, startPoint y: 73, endPoint x: 504, endPoint y: 203, distance: 261.4
click at [504, 203] on div "Uzraksti argumentētu eseju / vairāk kā 100 vārdi / par tēmu : Kritēriji un fakt…" at bounding box center [459, 138] width 370 height 149
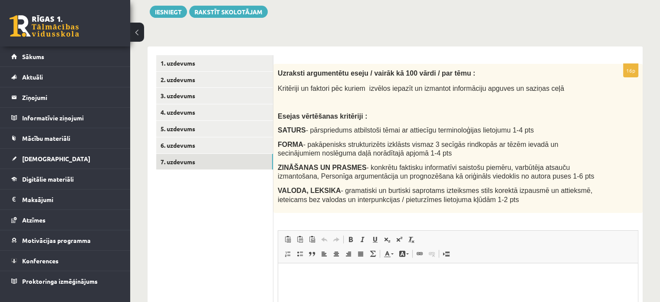
click at [253, 233] on ul "1. uzdevums 2. uzdevums 3. uzdevums 4. uzdevums 5. uzdevums 6. uzdevums 7. uzde…" at bounding box center [214, 233] width 117 height 356
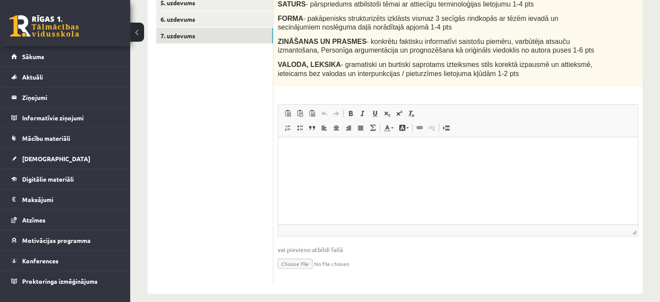
scroll to position [228, 0]
click at [302, 264] on input "file" at bounding box center [458, 262] width 361 height 18
type input "**********"
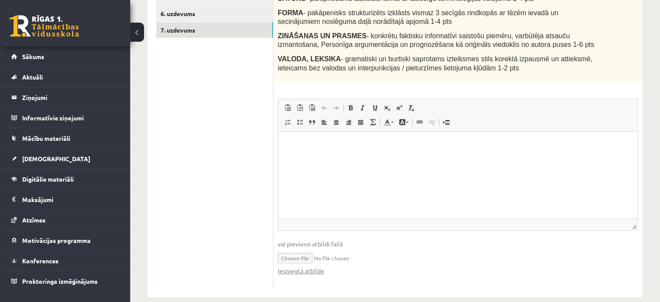
scroll to position [244, 0]
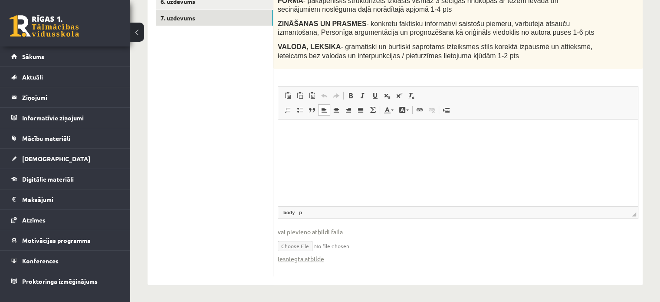
click at [315, 135] on p "Rich Text Editor, wiswyg-editor-user-answer-47363814641180" at bounding box center [458, 132] width 343 height 9
click at [210, 4] on link "6. uzdevums" at bounding box center [214, 1] width 117 height 16
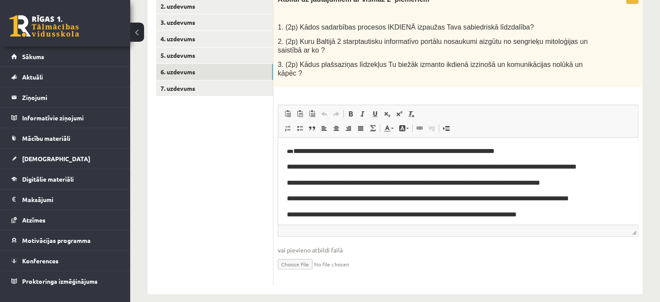
scroll to position [0, 0]
click at [179, 50] on link "5. uzdevums" at bounding box center [214, 55] width 117 height 16
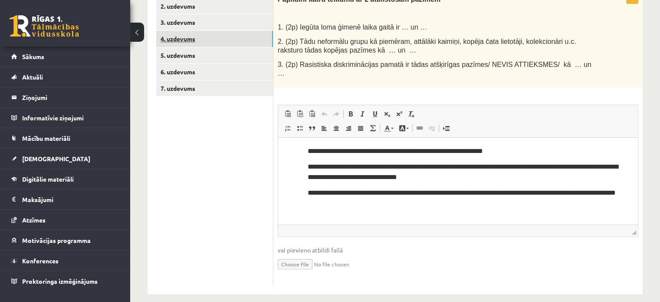
click at [180, 39] on link "4. uzdevums" at bounding box center [214, 39] width 117 height 16
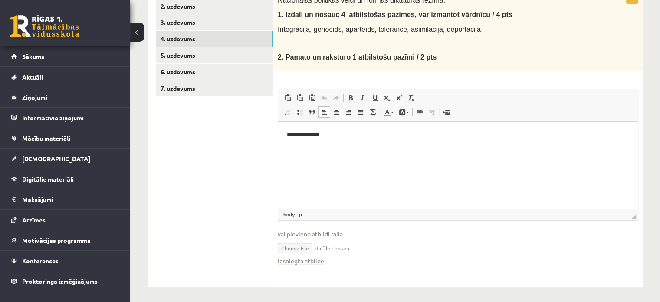
click at [335, 137] on p "**********" at bounding box center [458, 134] width 343 height 9
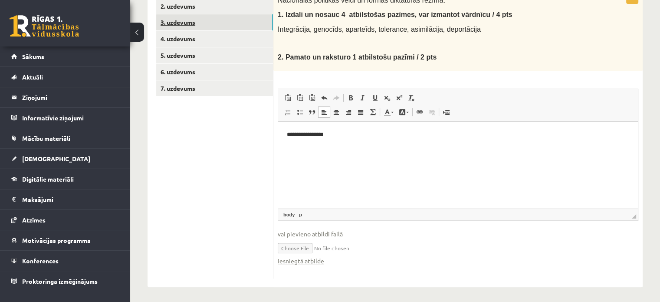
click at [185, 19] on link "3. uzdevums" at bounding box center [214, 22] width 117 height 16
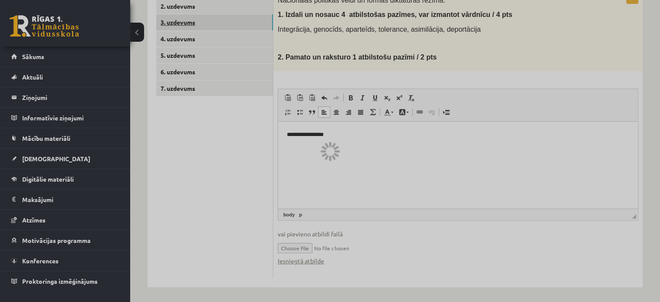
scroll to position [115, 0]
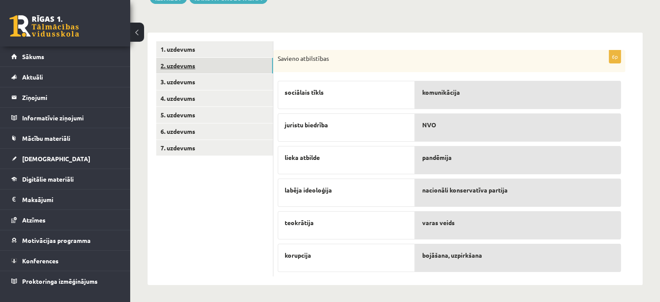
click at [176, 63] on link "2. uzdevums" at bounding box center [214, 66] width 117 height 16
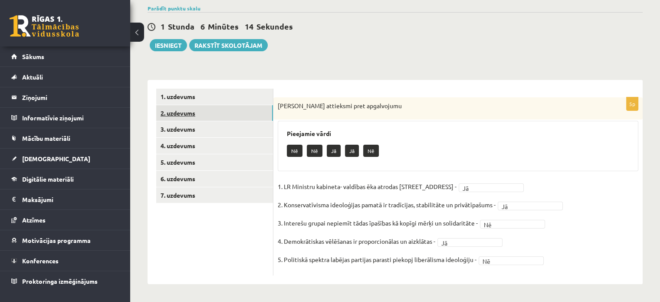
scroll to position [67, 0]
click at [179, 93] on link "1. uzdevums" at bounding box center [214, 97] width 117 height 16
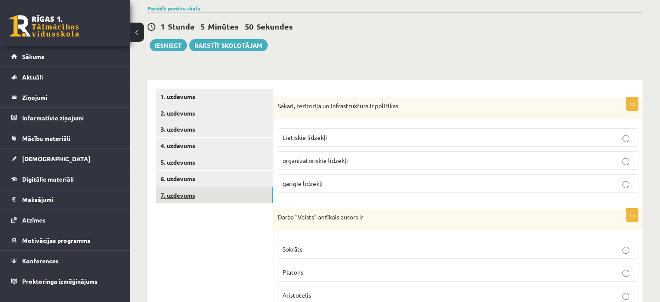
click at [208, 200] on link "7. uzdevums" at bounding box center [214, 195] width 117 height 16
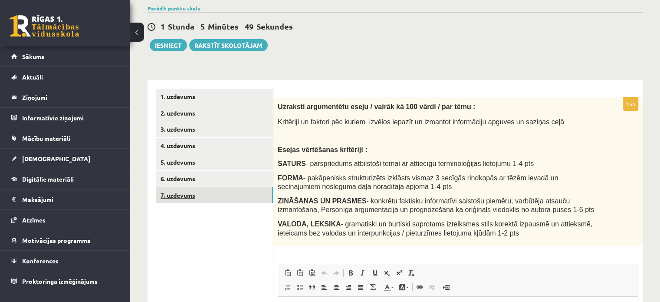
scroll to position [0, 0]
click at [172, 43] on button "Iesniegt" at bounding box center [168, 45] width 37 height 12
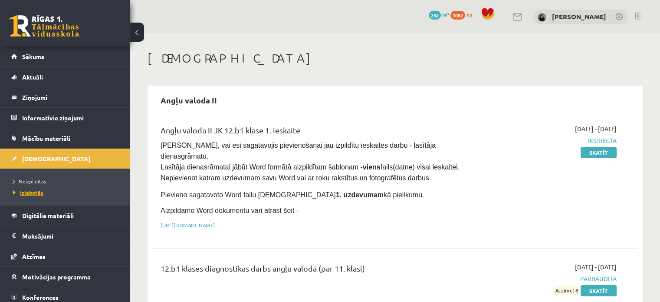
click at [38, 192] on span "Izlabotās" at bounding box center [28, 192] width 30 height 7
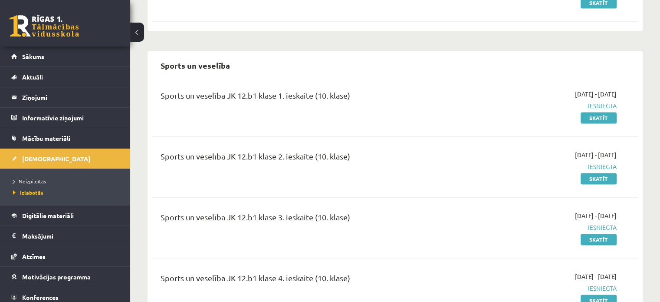
scroll to position [1343, 0]
click at [31, 180] on span "Neizpildītās" at bounding box center [29, 181] width 33 height 7
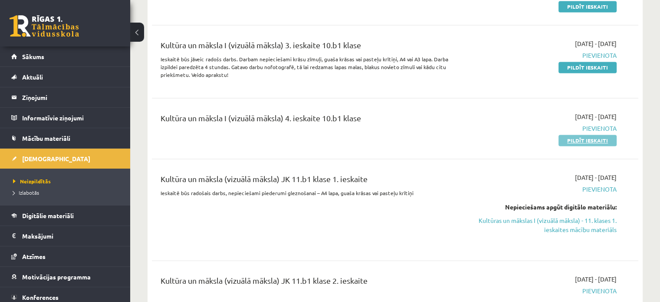
click at [593, 135] on link "Pildīt ieskaiti" at bounding box center [588, 140] width 58 height 11
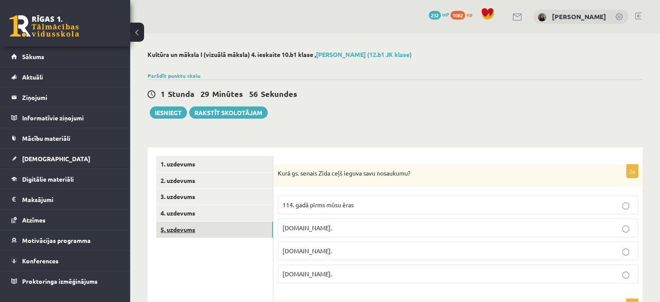
click at [211, 228] on link "5. uzdevums" at bounding box center [214, 229] width 117 height 16
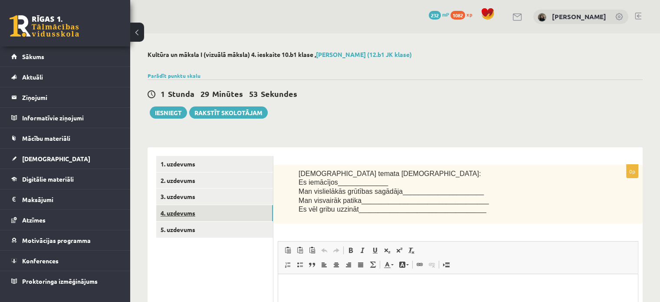
click at [203, 218] on link "4. uzdevums" at bounding box center [214, 213] width 117 height 16
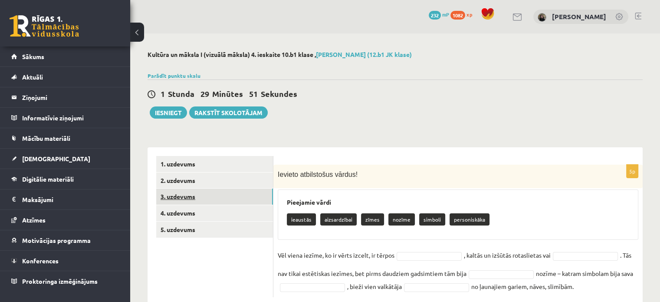
click at [199, 194] on link "3. uzdevums" at bounding box center [214, 196] width 117 height 16
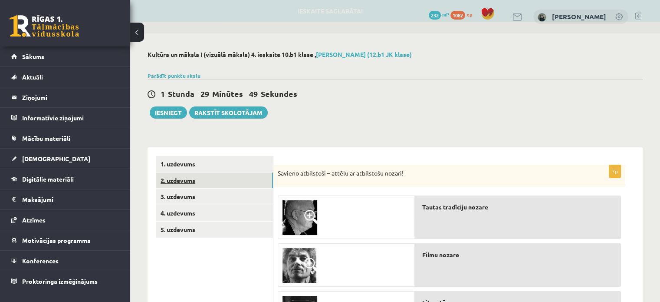
click at [196, 184] on link "2. uzdevums" at bounding box center [214, 180] width 117 height 16
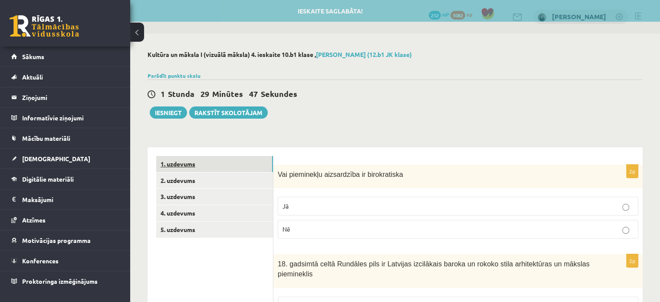
click at [190, 168] on link "1. uzdevums" at bounding box center [214, 164] width 117 height 16
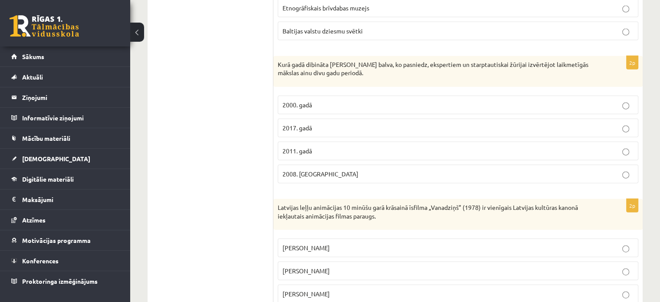
scroll to position [2059, 0]
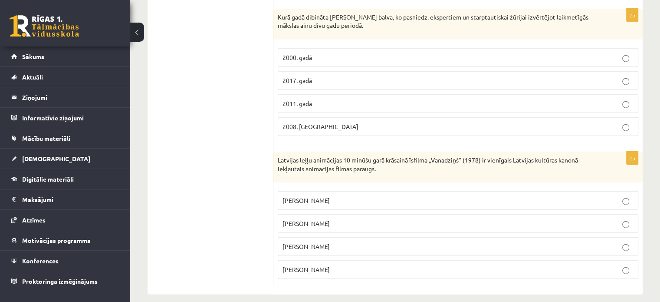
drag, startPoint x: 277, startPoint y: 25, endPoint x: 504, endPoint y: 265, distance: 330.5
copy form "Kurā gs. senais Zīda ceļš ieguva savu nosaukumu? 114. gadā pirms mūsu ēras 11.g…"
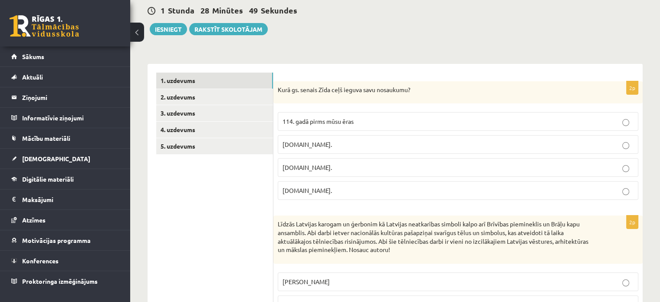
scroll to position [112, 0]
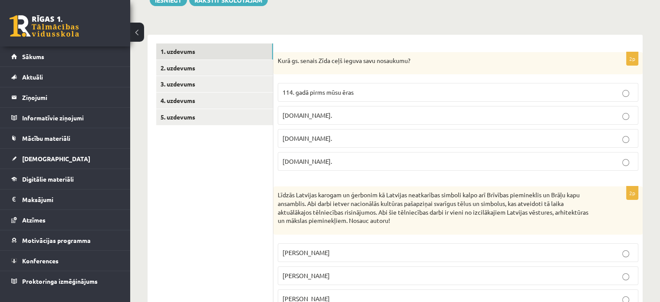
click at [491, 134] on p "7.gs." at bounding box center [458, 138] width 351 height 9
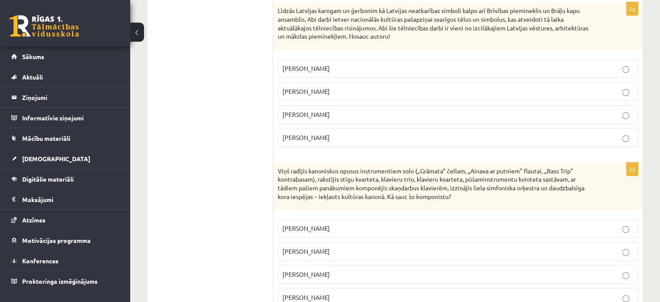
scroll to position [346, 0]
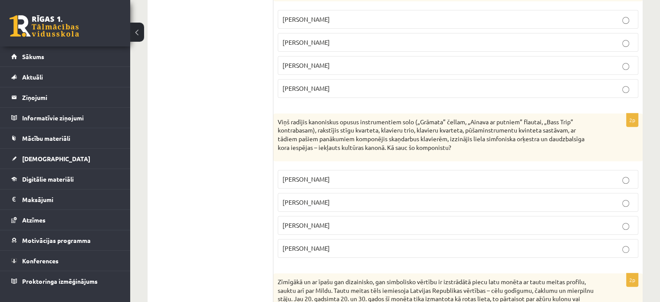
click at [292, 20] on span "Kārlis Zāle" at bounding box center [306, 19] width 47 height 8
click at [327, 175] on p "Pēteris Vasks" at bounding box center [458, 179] width 351 height 9
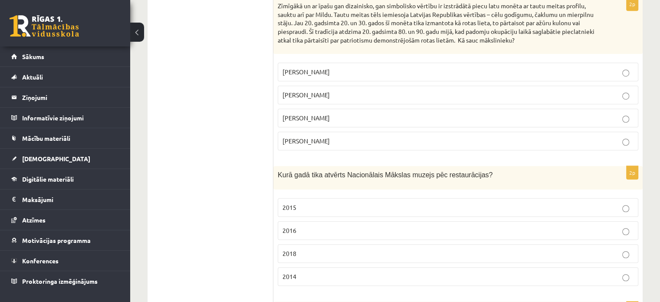
scroll to position [633, 0]
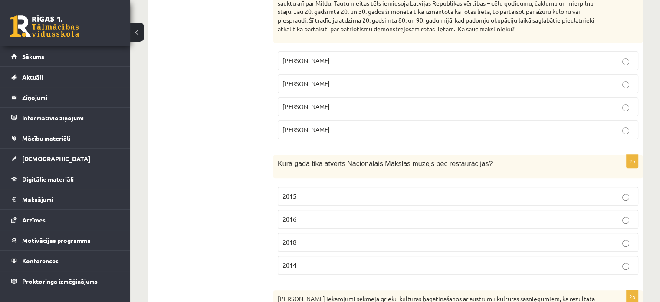
click at [328, 80] on span "Jānis Roberts Tilbergs" at bounding box center [306, 83] width 47 height 8
click at [310, 215] on p "2016" at bounding box center [458, 219] width 351 height 9
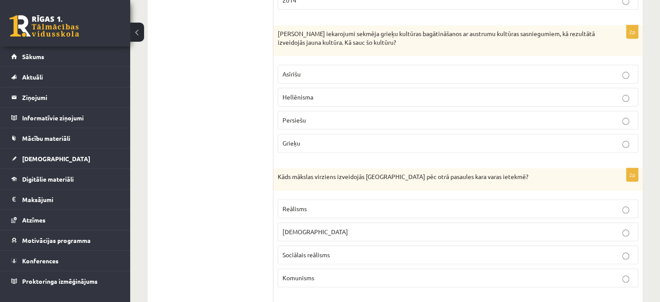
scroll to position [892, 0]
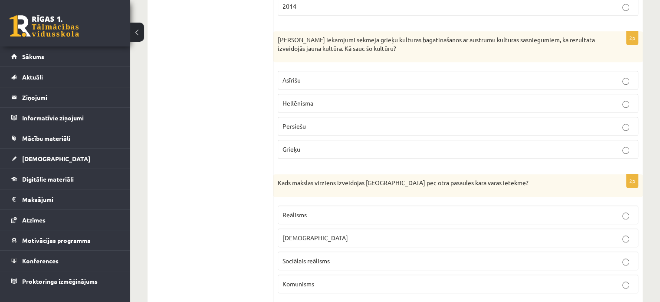
click at [326, 103] on p "Hellēnisma" at bounding box center [458, 103] width 351 height 9
drag, startPoint x: 660, startPoint y: 131, endPoint x: 667, endPoint y: 141, distance: 11.9
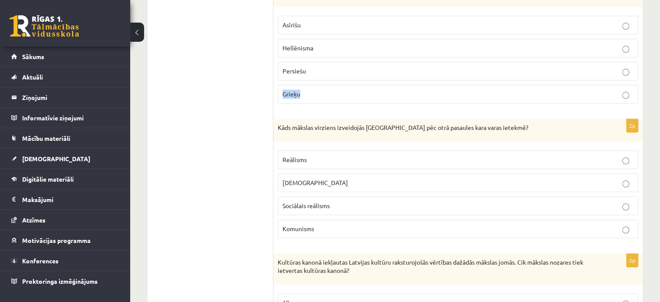
scroll to position [1007, 0]
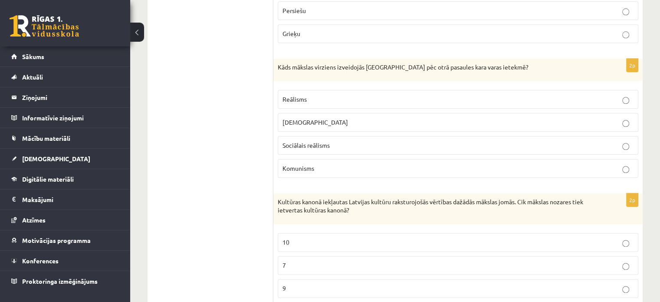
click at [297, 141] on span "Sociālais reālisms" at bounding box center [306, 145] width 47 height 8
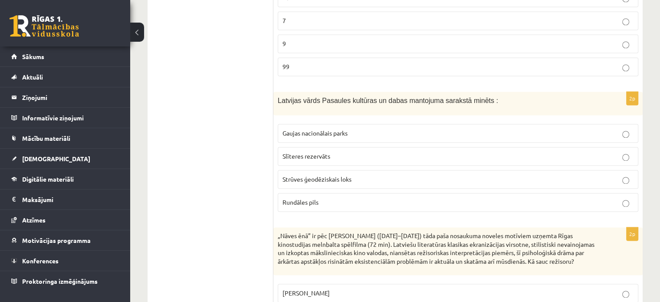
scroll to position [1249, 0]
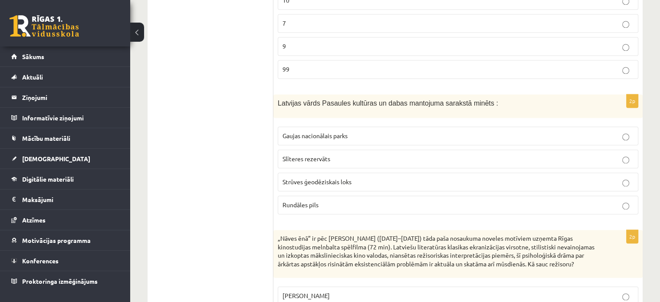
click at [450, 42] on p "9" at bounding box center [458, 46] width 351 height 9
click at [362, 181] on label "Strūves ģeodēziskais loks" at bounding box center [458, 181] width 361 height 19
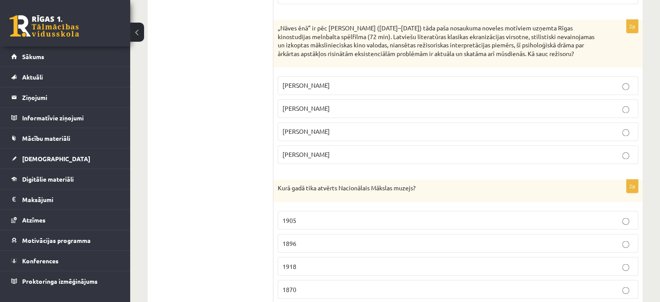
scroll to position [1456, 0]
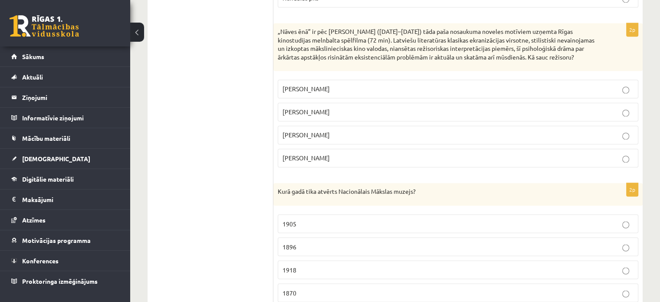
click at [317, 116] on p "[PERSON_NAME]" at bounding box center [458, 111] width 351 height 9
click at [350, 222] on p "1905" at bounding box center [458, 223] width 351 height 9
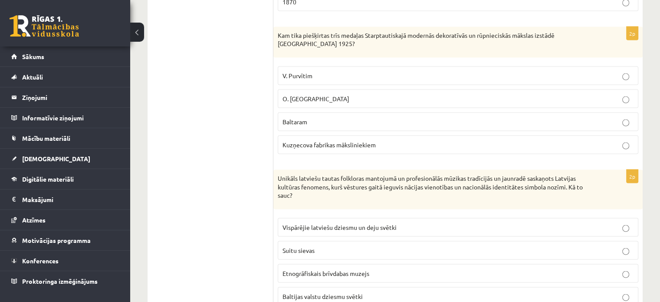
scroll to position [1764, 0]
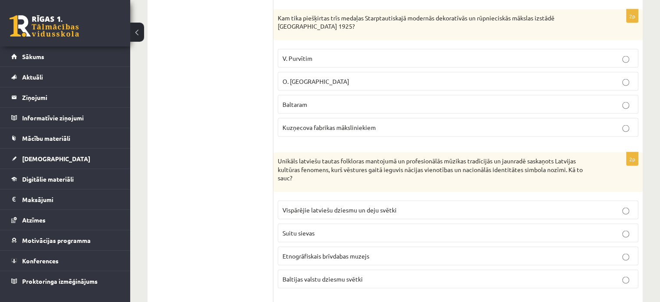
click at [304, 125] on label "Kuzņecova fabrikas māksliniekiem" at bounding box center [458, 127] width 361 height 19
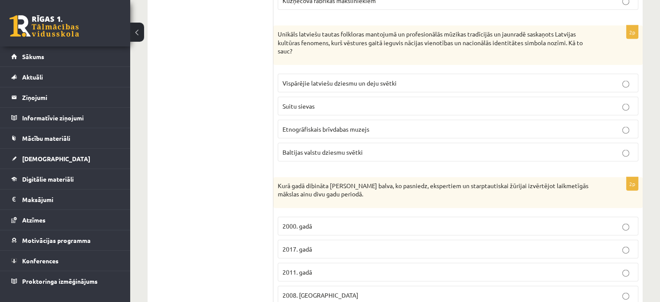
scroll to position [1888, 0]
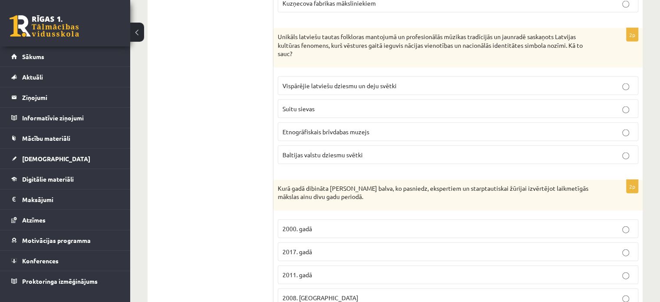
click at [338, 76] on label "Vispārējie latviešu dziesmu un deju svētki" at bounding box center [458, 85] width 361 height 19
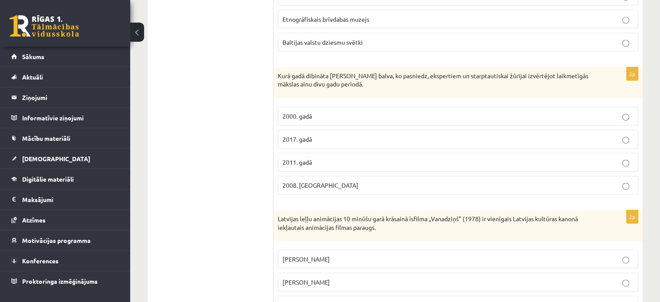
scroll to position [2029, 0]
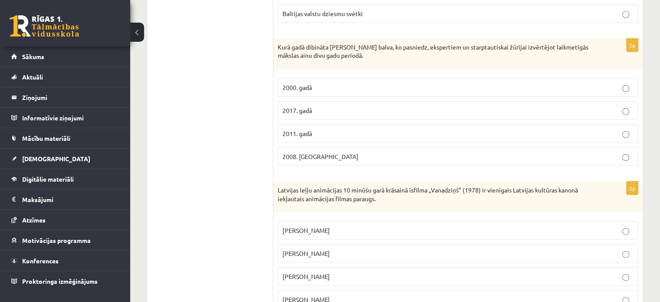
click at [307, 152] on p "2008. [GEOGRAPHIC_DATA]" at bounding box center [458, 156] width 351 height 9
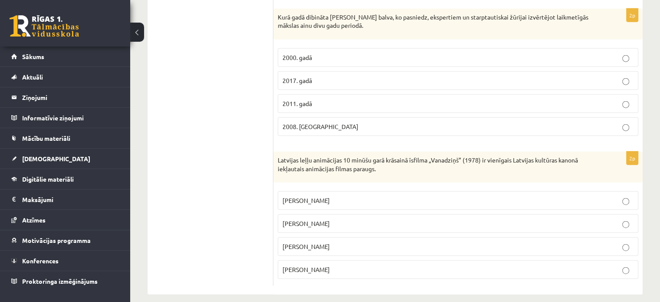
click at [345, 219] on p "Gunārs Cīlītis" at bounding box center [458, 223] width 351 height 9
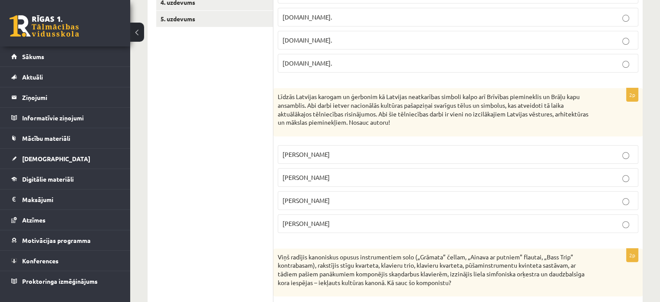
scroll to position [0, 0]
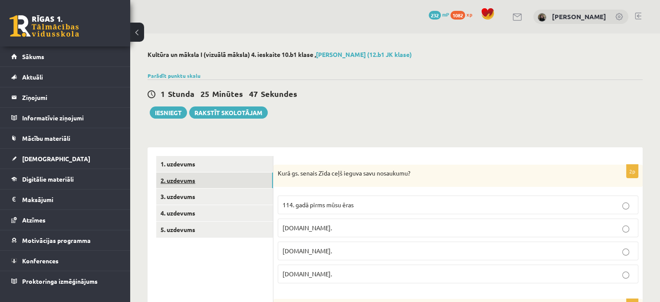
click at [214, 175] on link "2. uzdevums" at bounding box center [214, 180] width 117 height 16
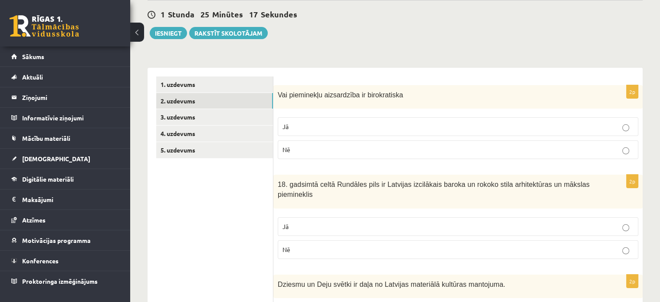
scroll to position [67, 0]
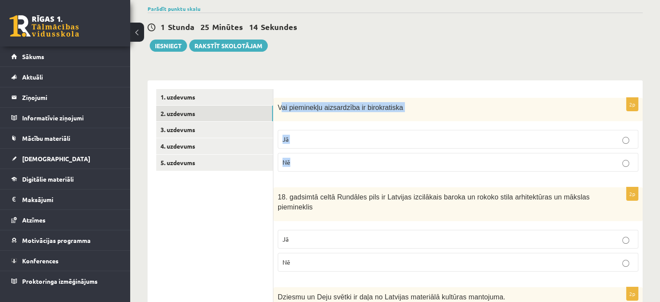
drag, startPoint x: 280, startPoint y: 102, endPoint x: 350, endPoint y: 151, distance: 85.4
click at [350, 151] on div "2p Vai pieminekļu aizsardzība ir birokratiska Jā Nē" at bounding box center [459, 138] width 370 height 81
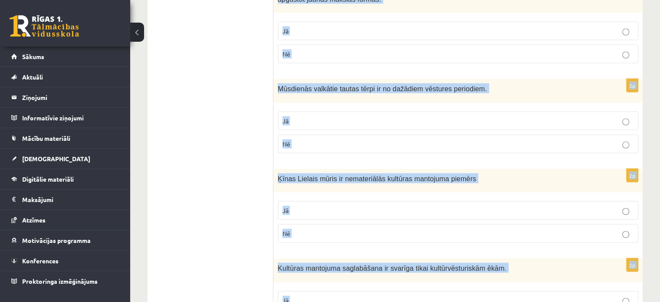
scroll to position [1724, 0]
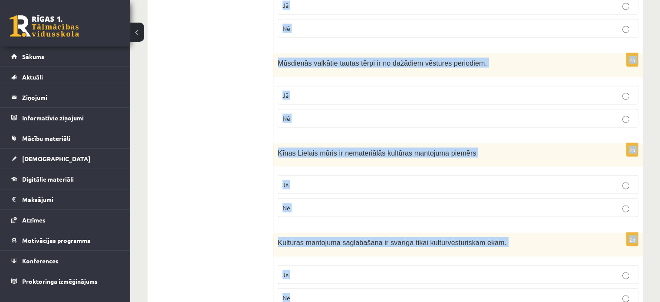
drag, startPoint x: 275, startPoint y: 106, endPoint x: 438, endPoint y: 303, distance: 255.4
copy form "Vai pieminekļu aizsardzība ir birokratiska Jā Nē 2p 18. gadsimtā celtā Rundāles…"
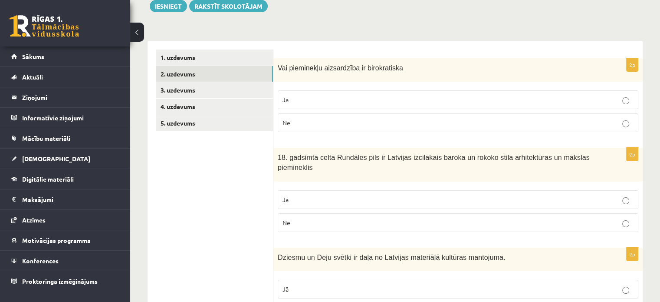
scroll to position [114, 0]
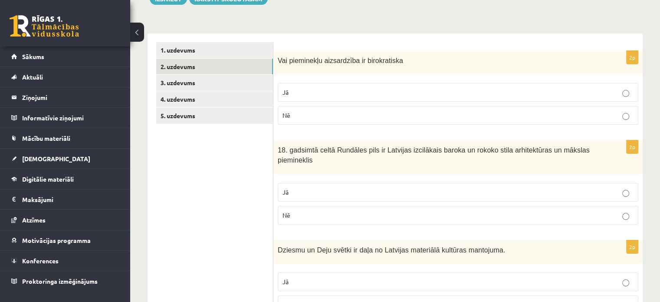
click at [573, 92] on p "Jā" at bounding box center [458, 92] width 351 height 9
click at [502, 188] on p "Jā" at bounding box center [458, 192] width 351 height 9
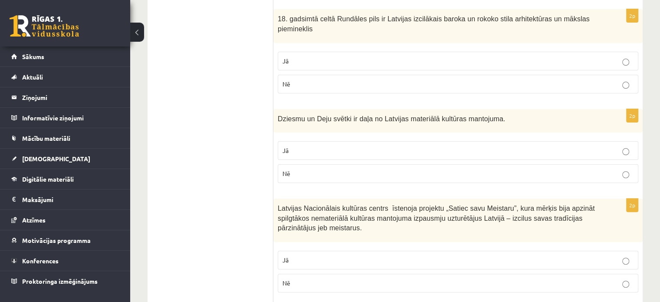
scroll to position [248, 0]
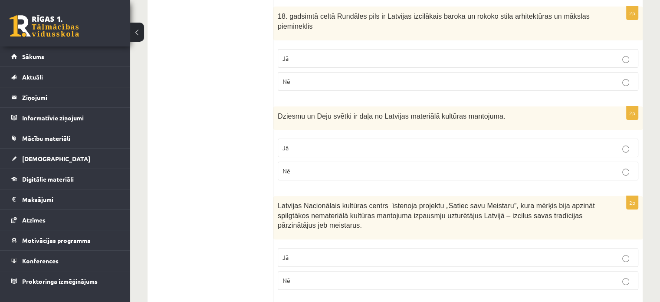
click at [302, 143] on p "Jā" at bounding box center [458, 147] width 351 height 9
click at [307, 253] on p "Jā" at bounding box center [458, 257] width 351 height 9
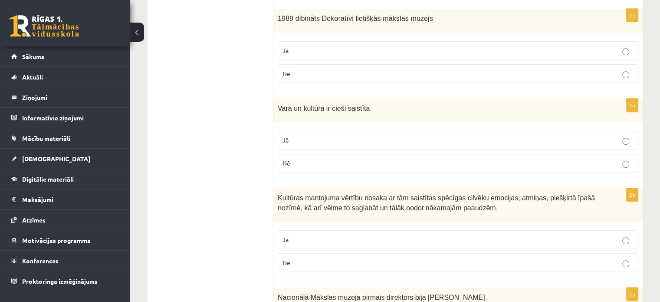
scroll to position [535, 0]
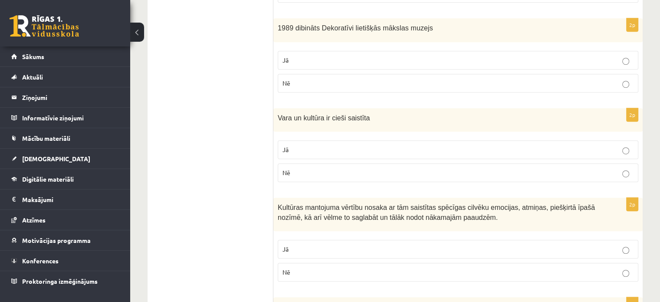
click at [296, 74] on label "Nē" at bounding box center [458, 83] width 361 height 19
click at [302, 143] on label "Jā" at bounding box center [458, 149] width 361 height 19
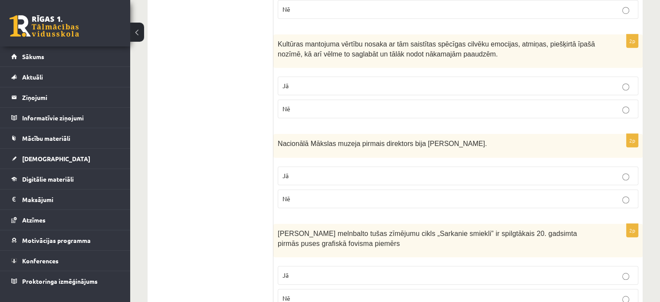
scroll to position [705, 0]
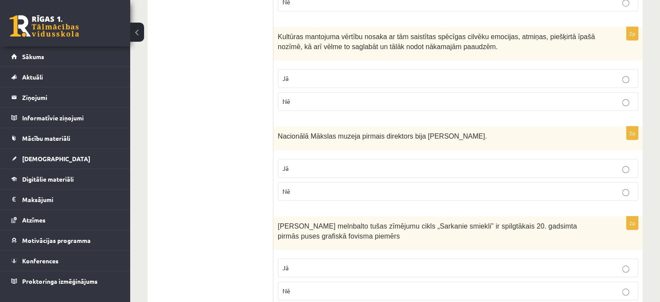
click at [284, 74] on span "Jā" at bounding box center [286, 78] width 6 height 8
click at [323, 159] on label "Jā" at bounding box center [458, 168] width 361 height 19
click at [327, 263] on p "Jā" at bounding box center [458, 267] width 351 height 9
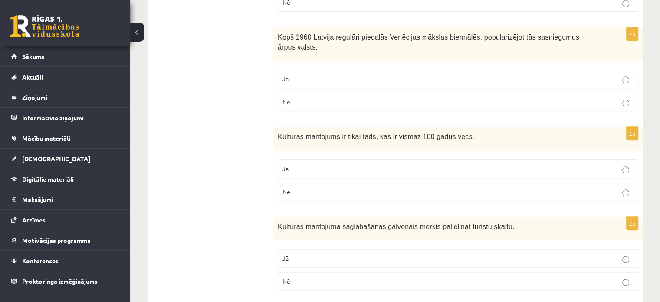
scroll to position [1001, 0]
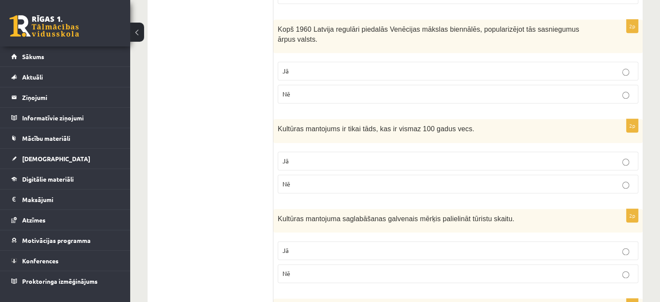
click at [288, 89] on p "Nē" at bounding box center [458, 93] width 351 height 9
click at [311, 179] on p "Nē" at bounding box center [458, 183] width 351 height 9
click at [322, 269] on p "Nē" at bounding box center [458, 273] width 351 height 9
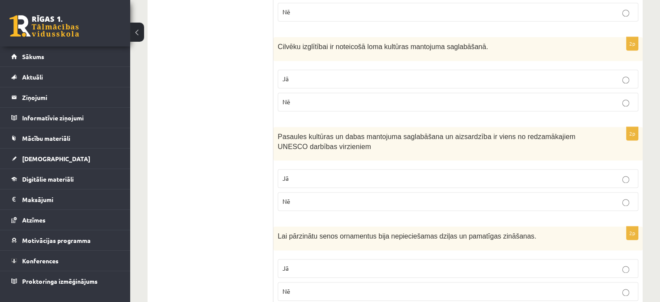
scroll to position [1261, 0]
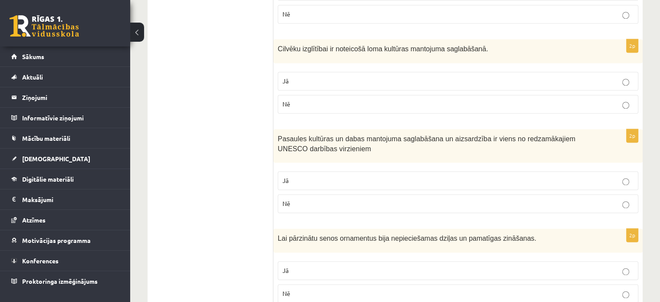
click at [335, 72] on label "Jā" at bounding box center [458, 81] width 361 height 19
click at [379, 171] on label "Jā" at bounding box center [458, 180] width 361 height 19
click at [369, 266] on p "Jā" at bounding box center [458, 270] width 351 height 9
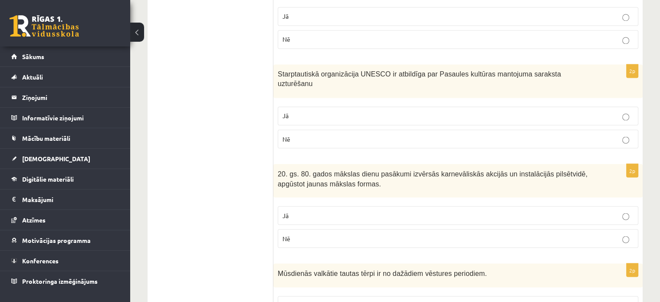
scroll to position [1510, 0]
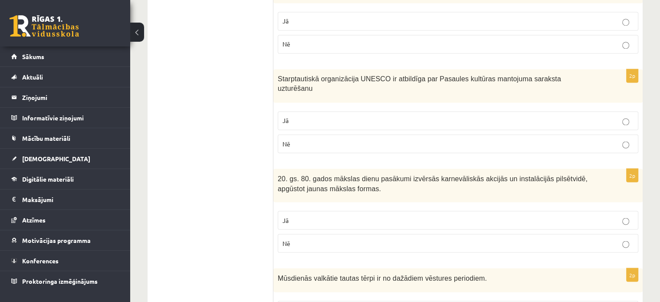
click at [588, 215] on p "Jā" at bounding box center [458, 219] width 351 height 9
click at [530, 116] on p "Jā" at bounding box center [458, 120] width 351 height 9
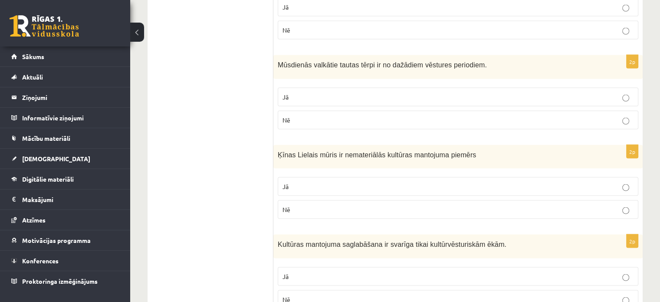
scroll to position [1724, 0]
click at [301, 293] on p "Nē" at bounding box center [458, 297] width 351 height 9
click at [302, 203] on p "Nē" at bounding box center [458, 207] width 351 height 9
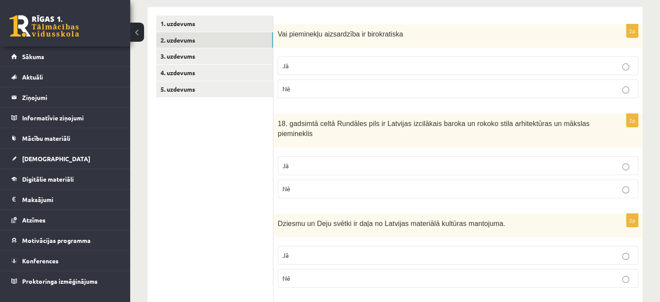
scroll to position [0, 0]
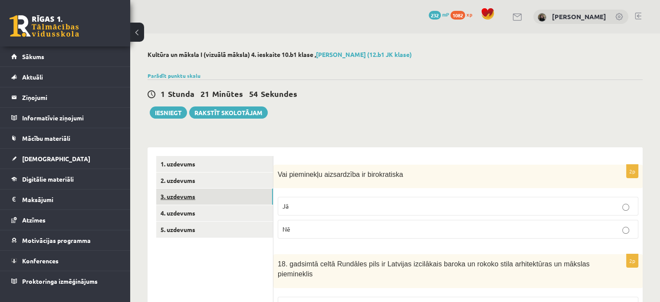
click at [192, 200] on link "3. uzdevums" at bounding box center [214, 196] width 117 height 16
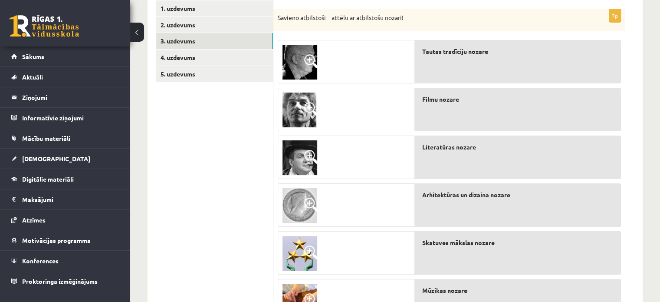
scroll to position [158, 0]
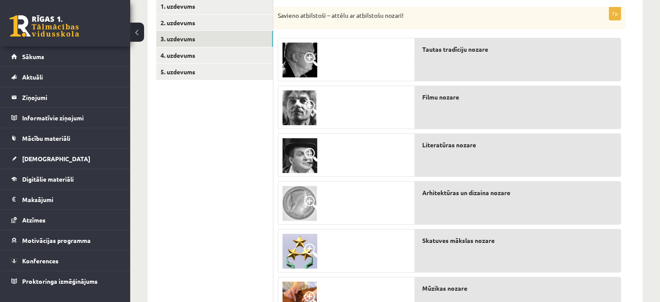
drag, startPoint x: 667, startPoint y: 183, endPoint x: 658, endPoint y: 266, distance: 83.4
click at [658, 266] on div "Kultūra un māksla I (vizuālā māksla) 4. ieskaite 10.b1 klase , Linda Blūma (12.…" at bounding box center [395, 137] width 530 height 522
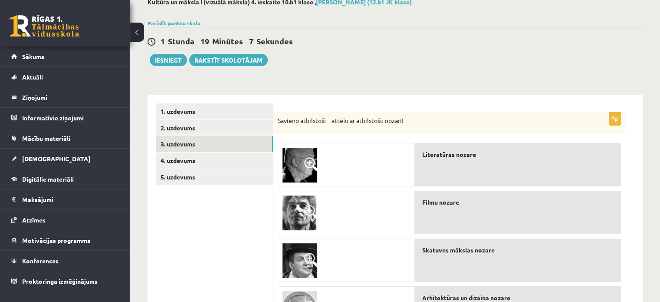
scroll to position [32, 0]
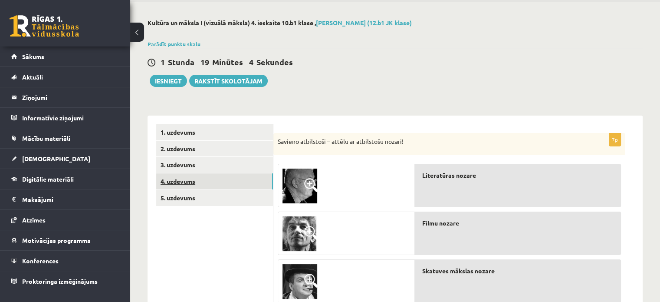
click at [238, 179] on link "4. uzdevums" at bounding box center [214, 181] width 117 height 16
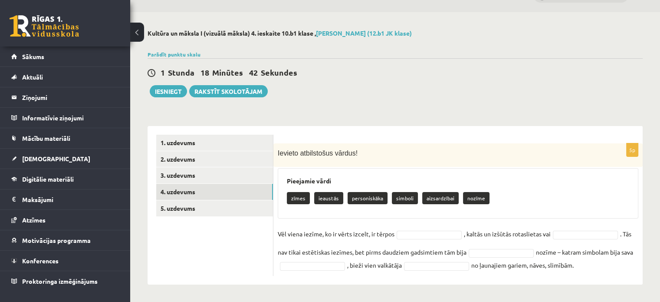
drag, startPoint x: 287, startPoint y: 179, endPoint x: 609, endPoint y: 266, distance: 334.2
click at [609, 266] on div "5p Ievieto atbilstošus vārdus! Pieejamie vārdi zīmes ieaustās personiskāka simb…" at bounding box center [459, 209] width 370 height 132
copy div "Pieejamie vārdi zīmes ieaustās personiskāka simboli aizsardzībai nozīme Vēl vie…"
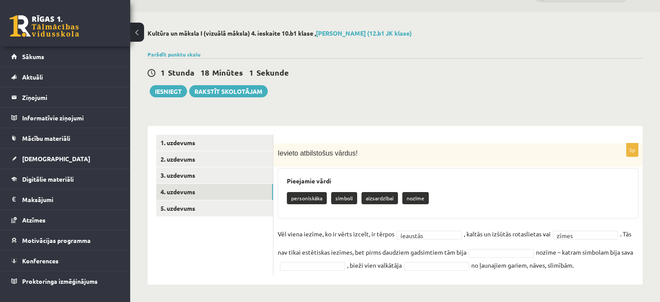
click at [491, 259] on fieldset "Vēl viena iezīme, ko ir vērts izcelt, ir tērpos ieaustās ******** , kaltās un i…" at bounding box center [458, 249] width 361 height 44
click at [312, 272] on div "**********" at bounding box center [459, 209] width 370 height 132
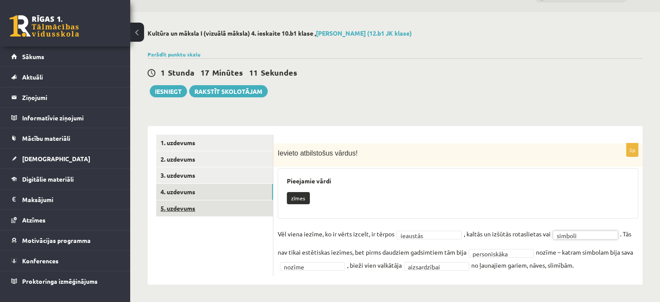
click at [194, 206] on link "5. uzdevums" at bounding box center [214, 208] width 117 height 16
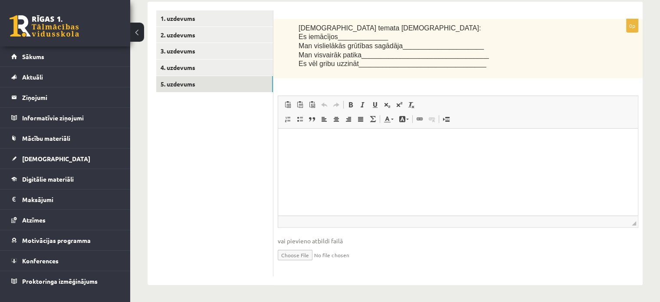
scroll to position [0, 0]
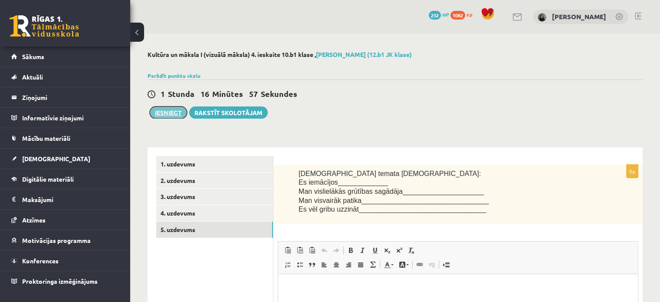
click at [177, 112] on button "Iesniegt" at bounding box center [168, 112] width 37 height 12
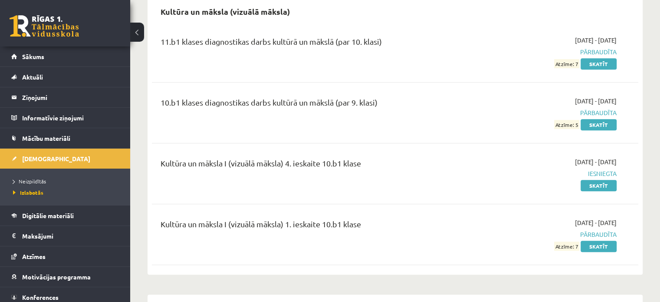
scroll to position [446, 0]
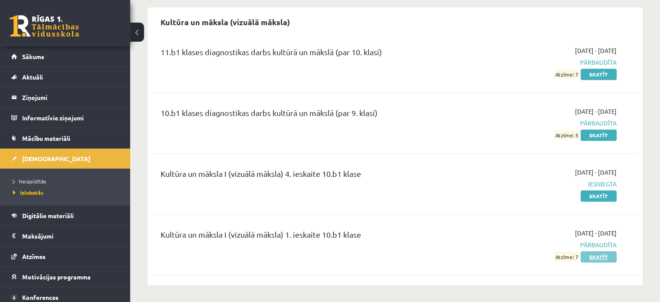
click at [592, 251] on link "Skatīt" at bounding box center [599, 256] width 36 height 11
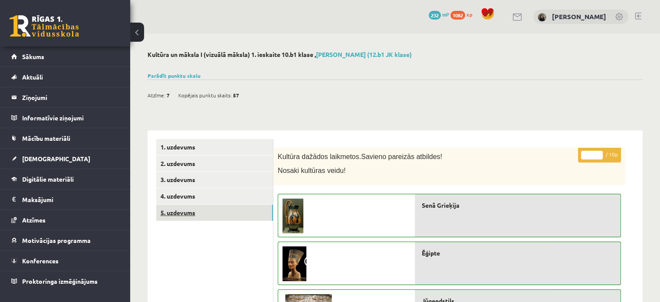
click at [182, 211] on link "5. uzdevums" at bounding box center [214, 213] width 117 height 16
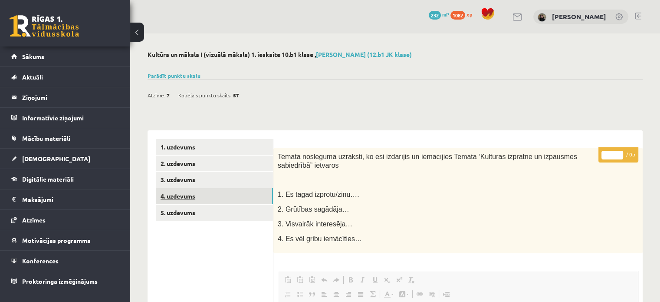
click at [184, 198] on link "4. uzdevums" at bounding box center [214, 196] width 117 height 16
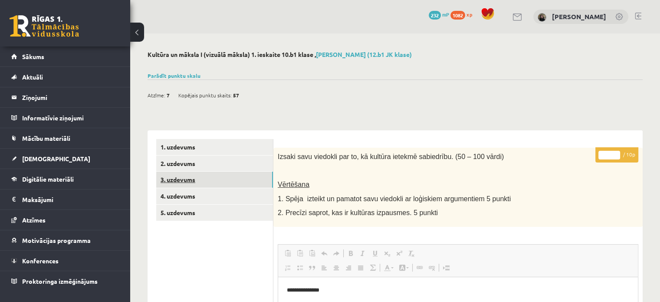
click at [186, 184] on link "3. uzdevums" at bounding box center [214, 180] width 117 height 16
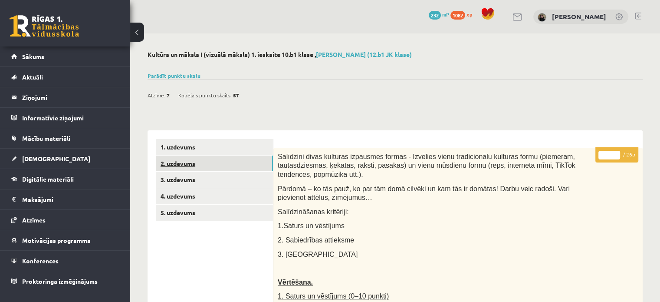
click at [180, 165] on link "2. uzdevums" at bounding box center [214, 163] width 117 height 16
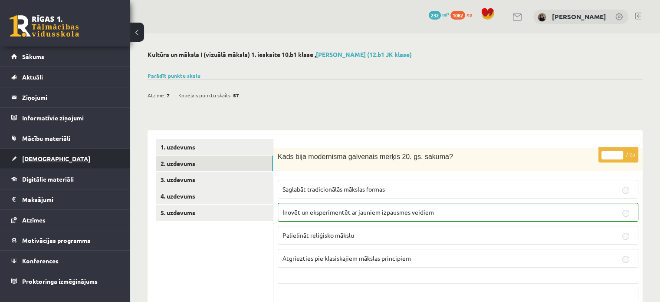
click at [38, 152] on link "[DEMOGRAPHIC_DATA]" at bounding box center [65, 159] width 108 height 20
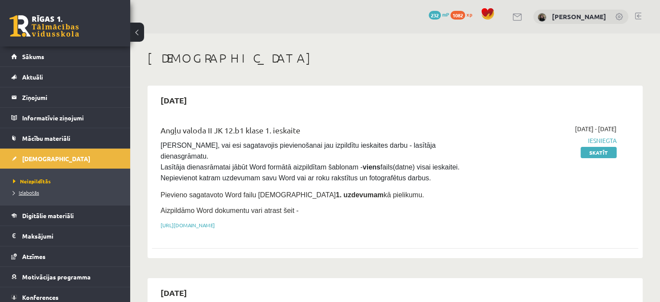
click at [30, 192] on span "Izlabotās" at bounding box center [26, 192] width 26 height 7
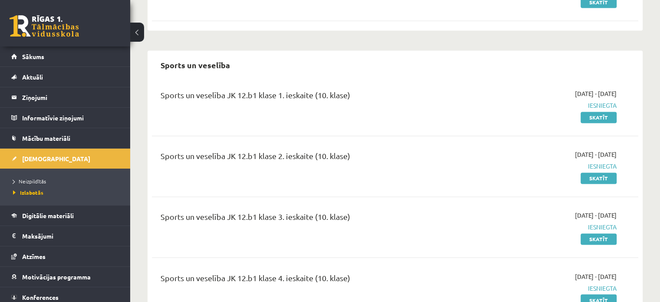
scroll to position [1404, 0]
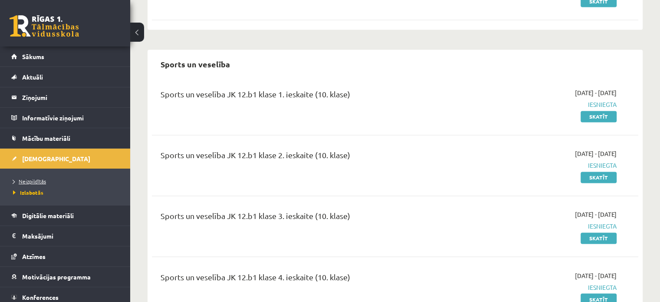
click at [34, 181] on span "Neizpildītās" at bounding box center [29, 181] width 33 height 7
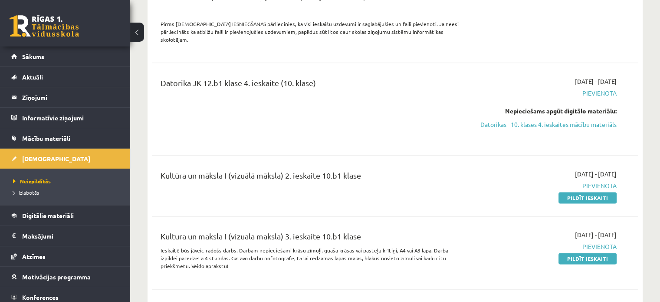
scroll to position [1166, 0]
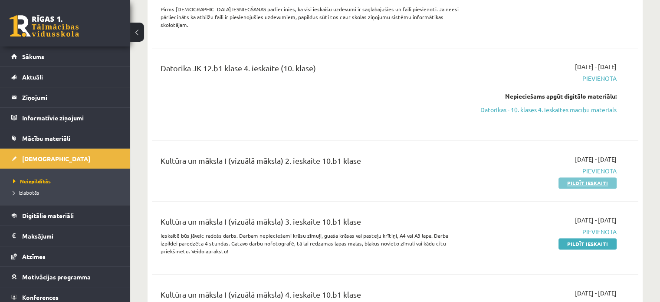
click at [598, 177] on link "Pildīt ieskaiti" at bounding box center [588, 182] width 58 height 11
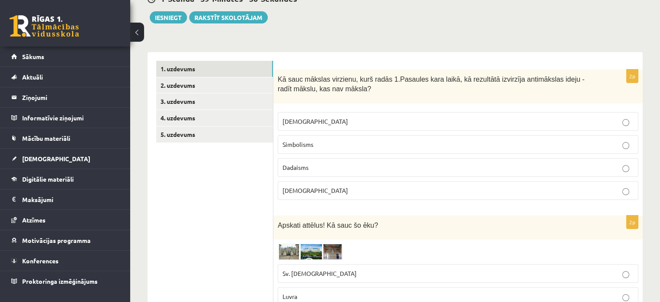
scroll to position [92, 0]
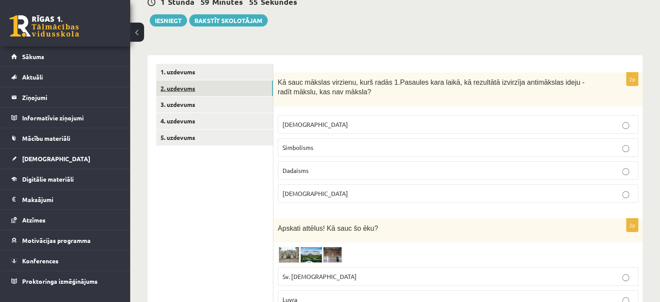
click at [186, 83] on link "2. uzdevums" at bounding box center [214, 88] width 117 height 16
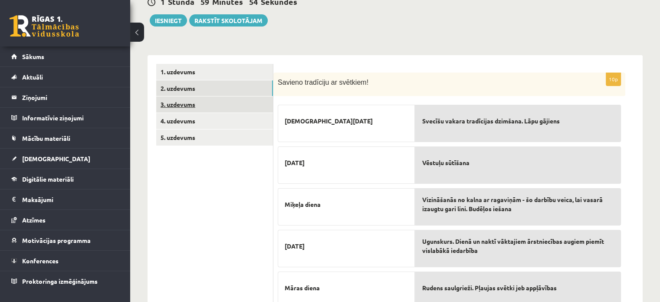
click at [197, 100] on link "3. uzdevums" at bounding box center [214, 104] width 117 height 16
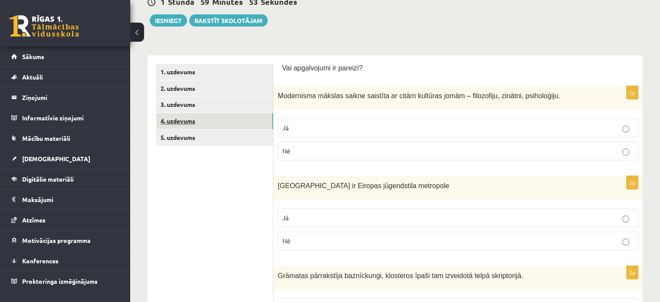
click at [203, 118] on link "4. uzdevums" at bounding box center [214, 121] width 117 height 16
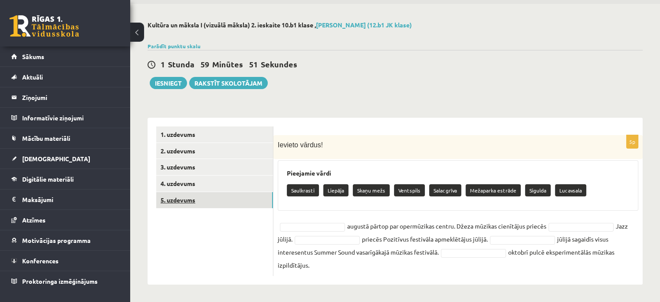
click at [221, 203] on link "5. uzdevums" at bounding box center [214, 200] width 117 height 16
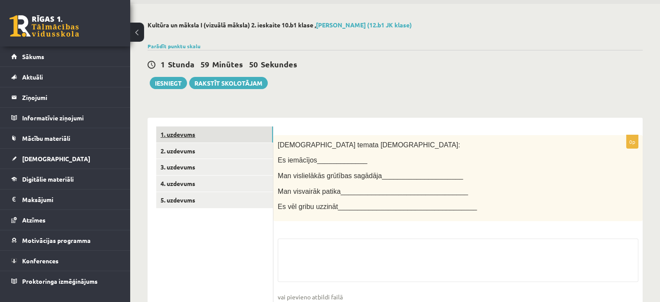
click at [189, 133] on link "1. uzdevums" at bounding box center [214, 134] width 117 height 16
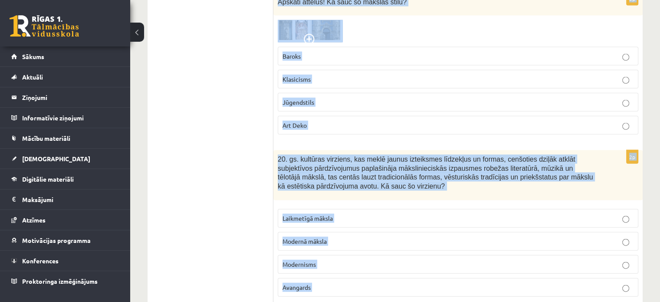
scroll to position [2058, 0]
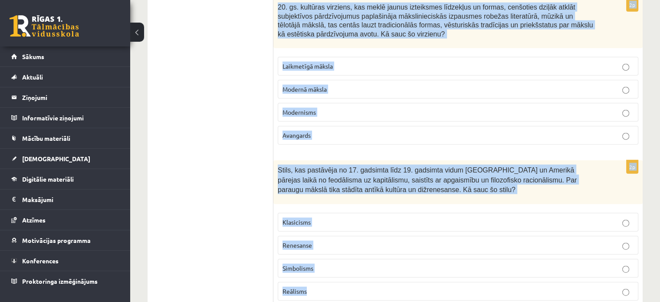
drag, startPoint x: 277, startPoint y: 26, endPoint x: 592, endPoint y: 309, distance: 423.7
copy form "Lo ipsu dolorsi ametcons, adip elits 2.Doeiusmo temp incid, ut laboreetd magnaa…"
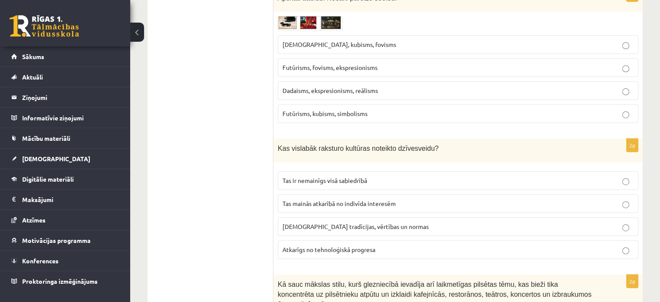
scroll to position [210, 0]
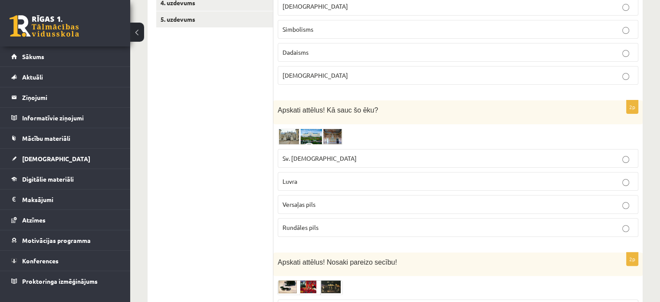
click at [493, 52] on p "Dadaisms" at bounding box center [458, 52] width 351 height 9
click at [370, 232] on label "Rundāles pils" at bounding box center [458, 227] width 361 height 19
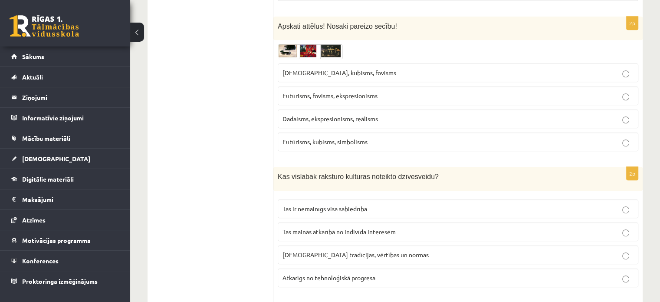
scroll to position [453, 0]
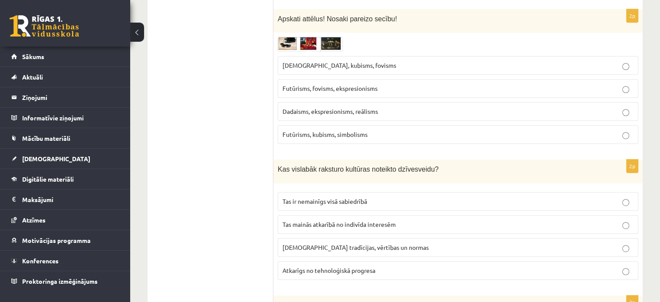
click at [328, 135] on span "Futūrisms, kubisms, simbolisms" at bounding box center [325, 134] width 85 height 8
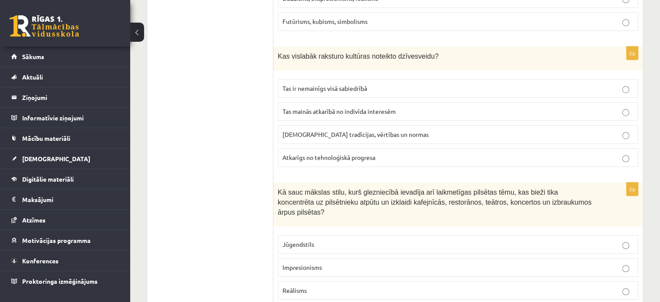
scroll to position [578, 0]
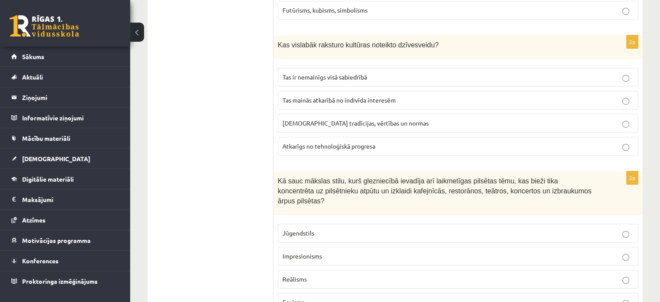
click at [330, 119] on span "[DEMOGRAPHIC_DATA] tradīcijas, vērtības un normas" at bounding box center [356, 123] width 146 height 8
click at [318, 247] on label "Impresionisms" at bounding box center [458, 256] width 361 height 19
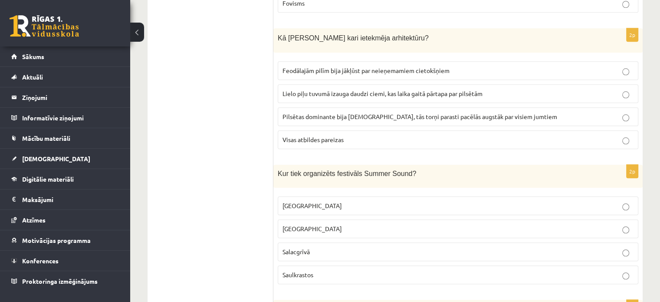
scroll to position [888, 0]
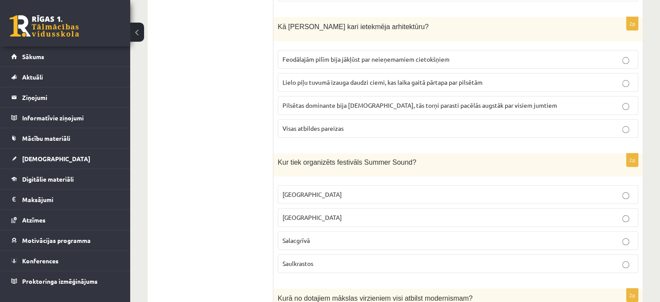
click at [384, 213] on p "Liepājā" at bounding box center [458, 217] width 351 height 9
click at [348, 124] on p "Visas atbildes pareizas" at bounding box center [458, 128] width 351 height 9
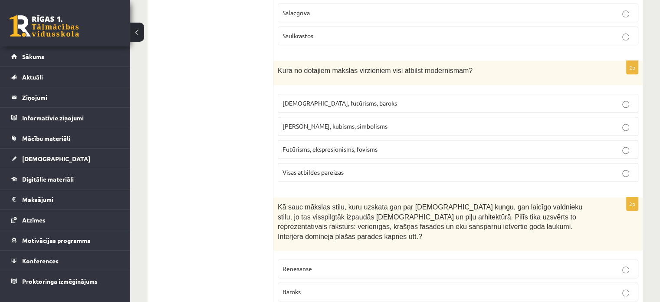
scroll to position [1118, 0]
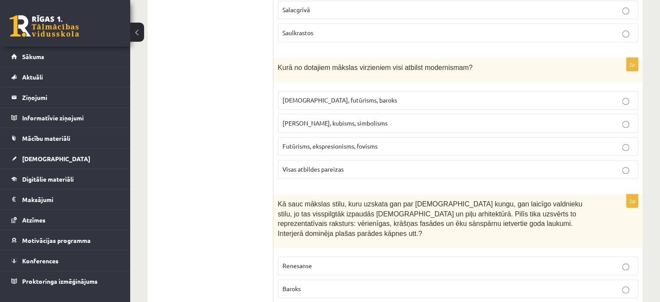
click at [317, 142] on p "Futūrisms, ekspresionisms, fovisms" at bounding box center [458, 146] width 351 height 9
click at [313, 284] on p "Baroks" at bounding box center [458, 288] width 351 height 9
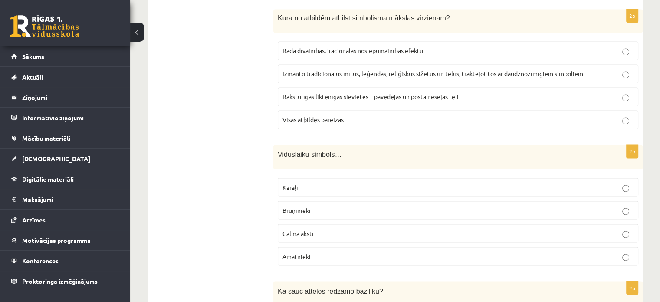
scroll to position [1466, 0]
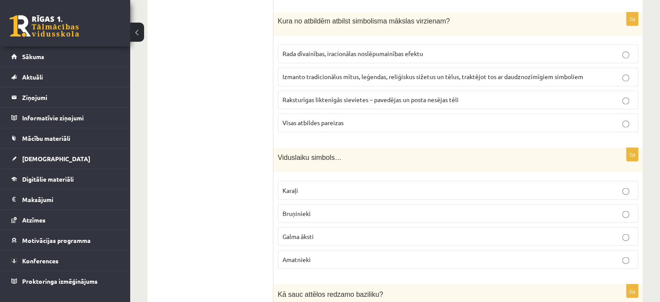
click at [343, 119] on span "Visas atbildes pareizas" at bounding box center [313, 123] width 61 height 8
click at [322, 208] on p "Bruņinieki" at bounding box center [458, 212] width 351 height 9
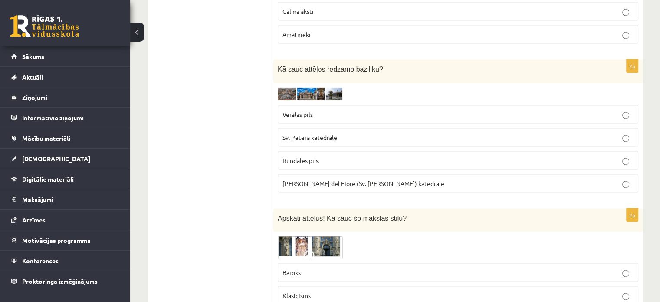
scroll to position [1693, 0]
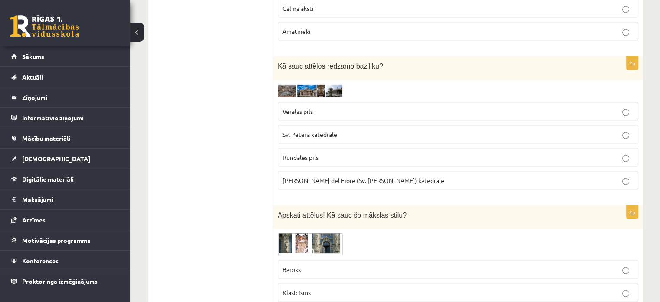
click at [321, 176] on span "Santa Maria del Fiore (Sv. Marijas Ziedu) katedrāle" at bounding box center [364, 180] width 162 height 8
click at [284, 85] on img at bounding box center [310, 91] width 65 height 13
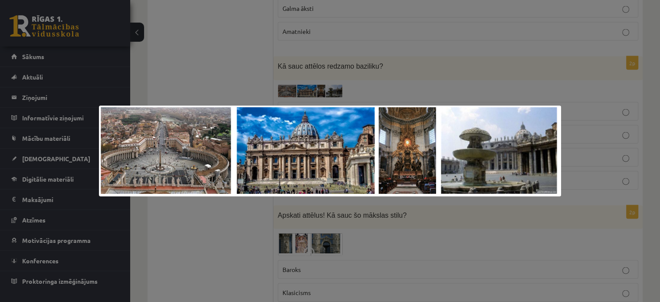
click at [579, 27] on div at bounding box center [330, 151] width 660 height 302
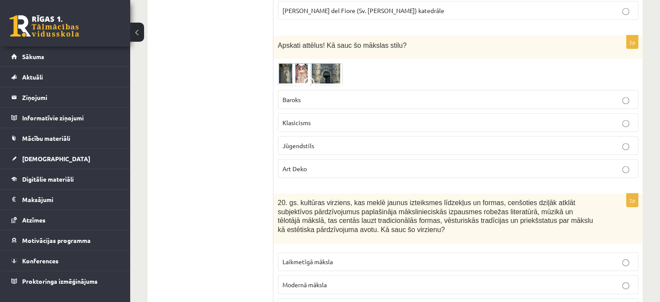
scroll to position [1860, 0]
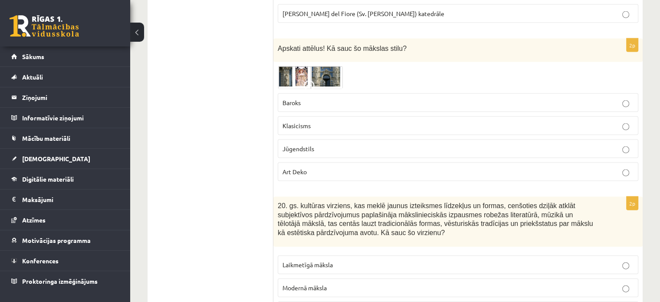
click at [297, 145] on span "Jūgendstils" at bounding box center [299, 149] width 32 height 8
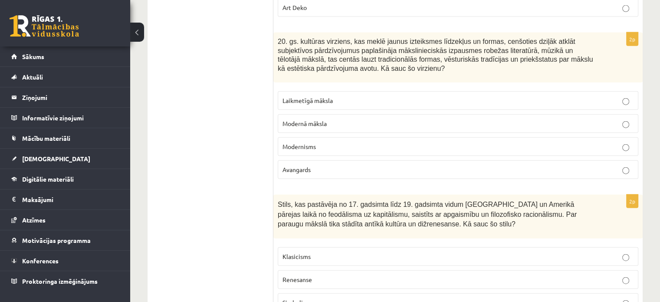
scroll to position [2058, 0]
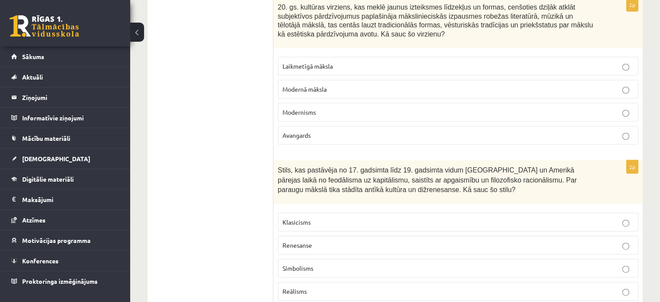
click at [306, 218] on span "Klasicisms" at bounding box center [297, 222] width 28 height 8
click at [330, 131] on p "Avangards" at bounding box center [458, 135] width 351 height 9
click at [575, 160] on div "Stils, kas pastāvēja no 17. gadsimta līdz 19. gadsimta vidum Eiropā un Amerikā …" at bounding box center [459, 182] width 370 height 44
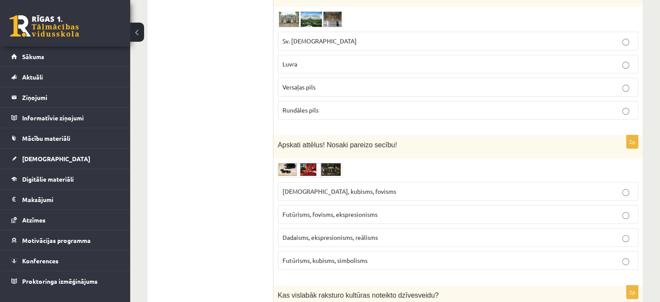
scroll to position [0, 0]
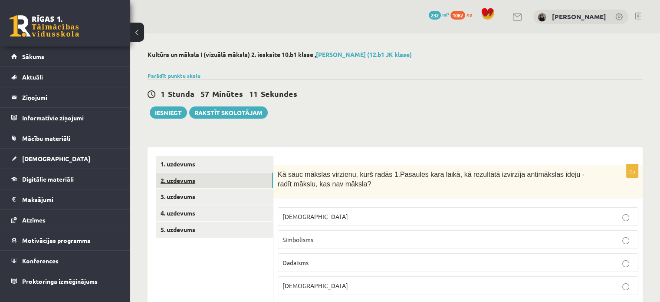
click at [215, 172] on link "2. uzdevums" at bounding box center [214, 180] width 117 height 16
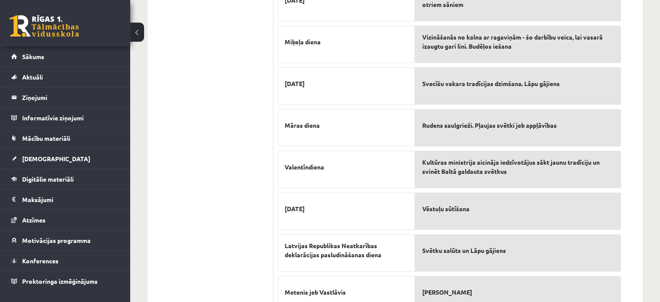
scroll to position [258, 0]
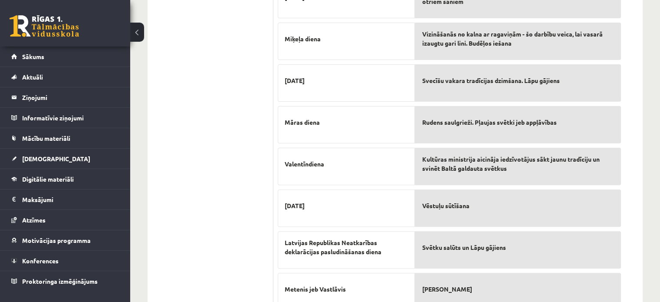
click at [462, 228] on div "Ugunskurs. Dienā un naktī vāktajiem ārstniecības augiem piemīt vislabākā iedarb…" at bounding box center [518, 142] width 206 height 415
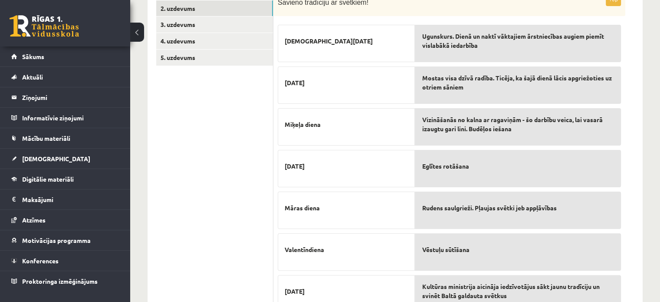
scroll to position [165, 0]
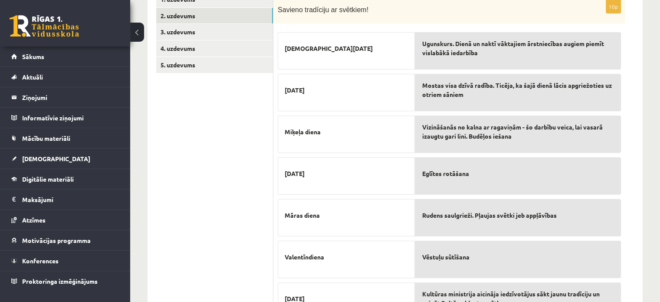
click at [444, 190] on div "Eglītes rotāšana" at bounding box center [518, 175] width 206 height 37
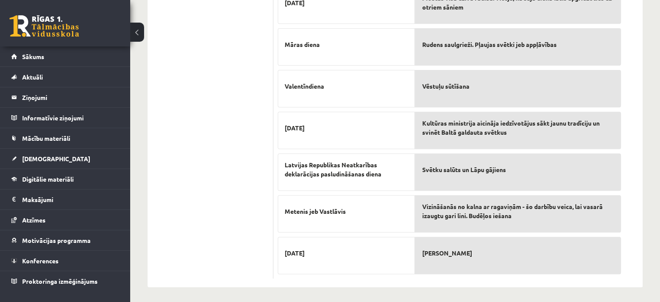
scroll to position [337, 0]
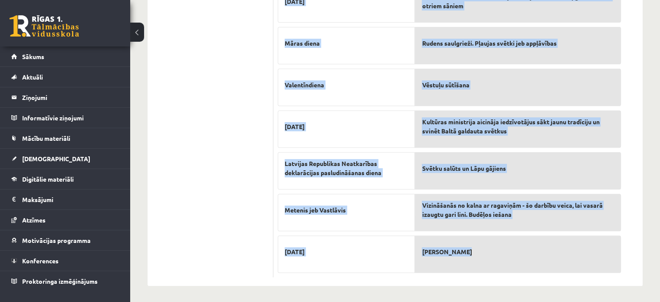
drag, startPoint x: 277, startPoint y: 114, endPoint x: 510, endPoint y: 247, distance: 267.8
click at [510, 247] on div "10p Savieno tradīciju ar svētkiem! Jāņu diena Ziemassvētki Miķeļa diena 18. nov…" at bounding box center [450, 52] width 352 height 449
click at [320, 207] on span "Metenis jeb Vastlāvis" at bounding box center [315, 209] width 61 height 9
drag, startPoint x: 276, startPoint y: 96, endPoint x: 491, endPoint y: 251, distance: 265.4
click at [491, 251] on div "10p Savieno tradīciju ar svētkiem! Jāņu diena Ziemassvētki Miķeļa diena 18. nov…" at bounding box center [450, 52] width 352 height 449
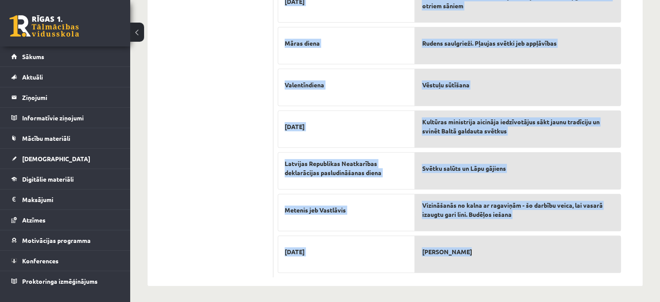
copy div "Savieno tradīciju ar svētkiem! Jāņu diena Ziemassvētki Miķeļa diena 18. novembr…"
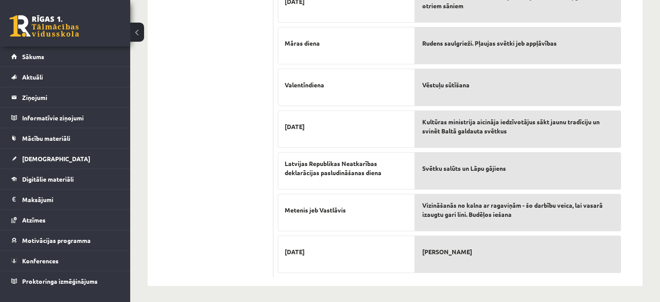
click at [620, 80] on div "Vēstuļu sūtīšana" at bounding box center [518, 87] width 206 height 37
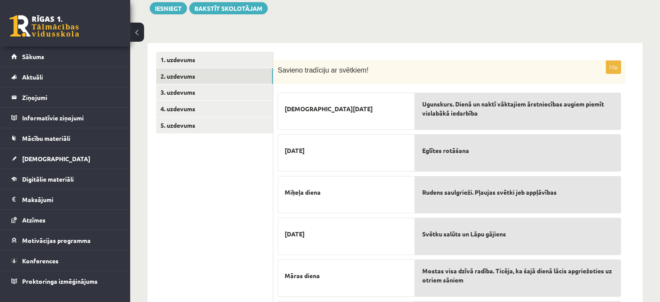
scroll to position [58, 0]
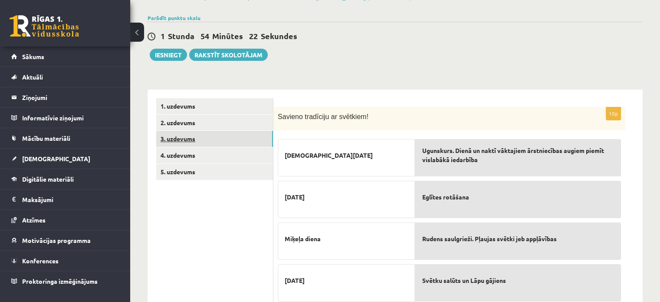
click at [193, 140] on link "3. uzdevums" at bounding box center [214, 139] width 117 height 16
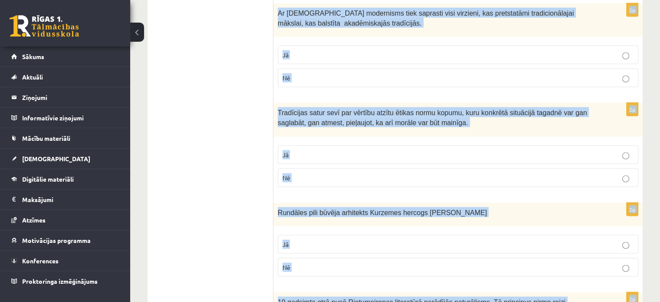
scroll to position [1748, 0]
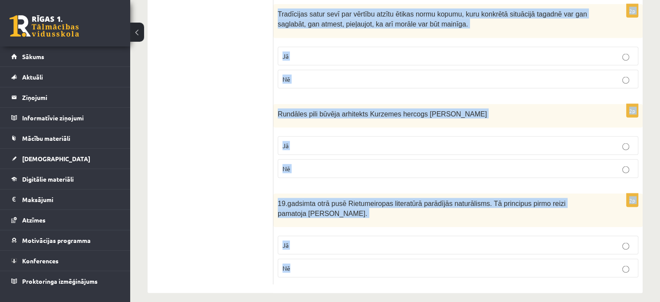
drag, startPoint x: 278, startPoint y: 127, endPoint x: 615, endPoint y: 320, distance: 388.6
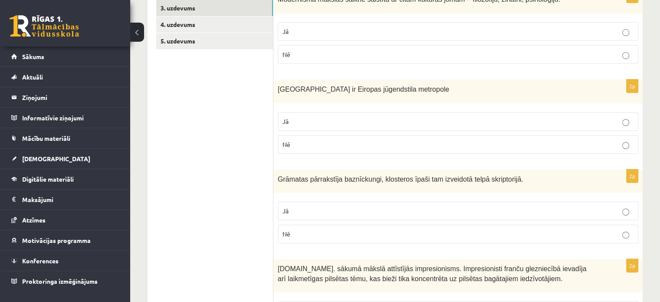
scroll to position [184, 0]
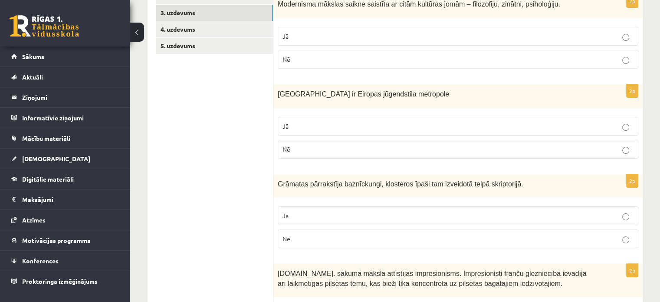
click at [421, 217] on p "Jā" at bounding box center [458, 215] width 351 height 9
click at [423, 125] on p "Jā" at bounding box center [458, 126] width 351 height 9
click at [402, 40] on p "Jā" at bounding box center [458, 36] width 351 height 9
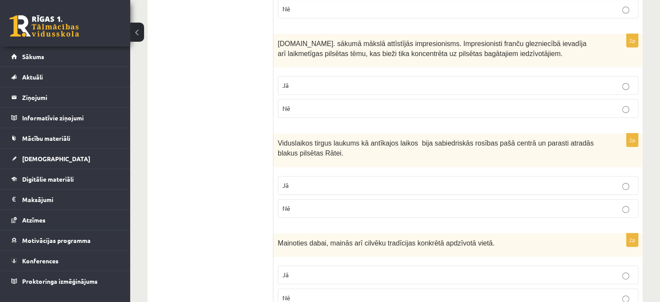
scroll to position [458, 0]
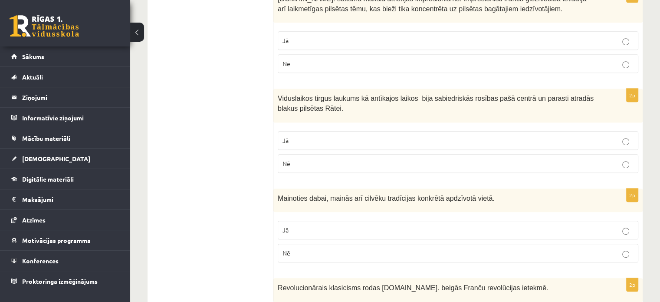
click at [591, 59] on p "Nē" at bounding box center [458, 63] width 351 height 9
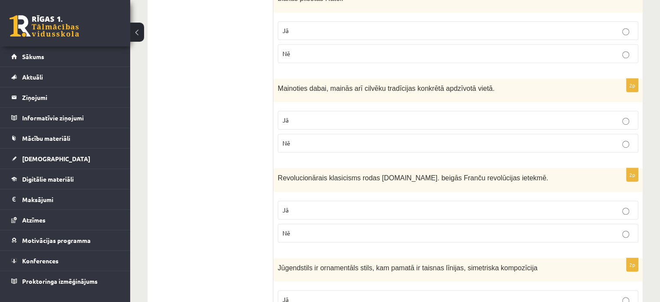
scroll to position [576, 0]
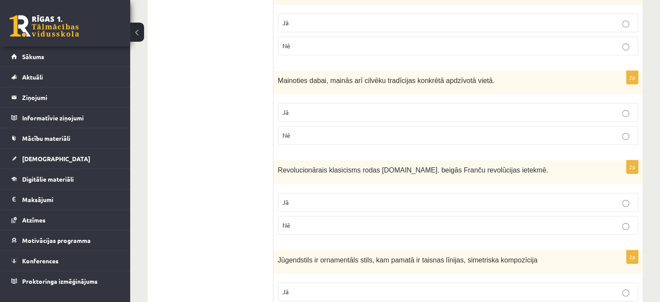
click at [426, 19] on p "Jā" at bounding box center [458, 22] width 351 height 9
click at [422, 103] on label "Jā" at bounding box center [458, 112] width 361 height 19
click at [406, 198] on p "Jā" at bounding box center [458, 202] width 351 height 9
click at [405, 289] on p "Jā" at bounding box center [458, 291] width 351 height 9
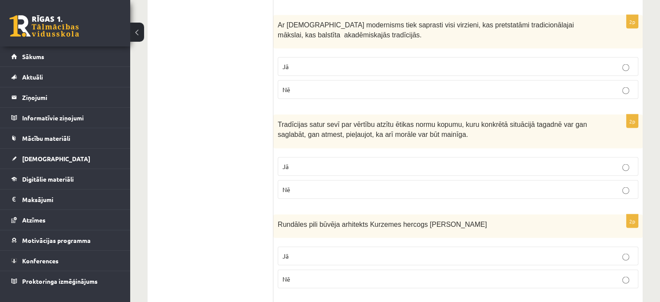
scroll to position [1748, 0]
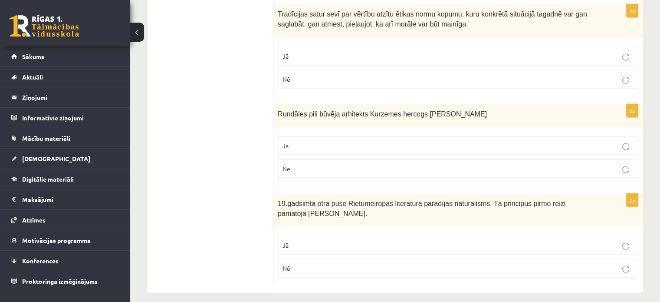
click at [580, 236] on label "Jā" at bounding box center [458, 245] width 361 height 19
click at [515, 136] on label "Jā" at bounding box center [458, 145] width 361 height 19
click at [507, 52] on p "Jā" at bounding box center [458, 56] width 351 height 9
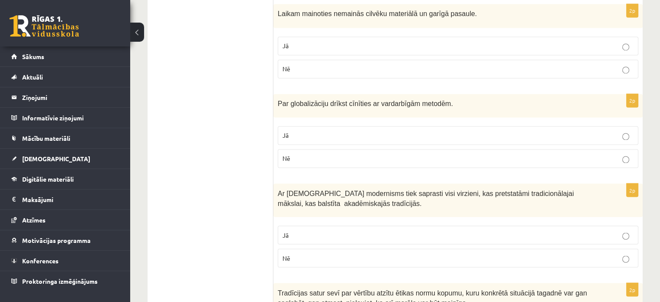
scroll to position [1462, 0]
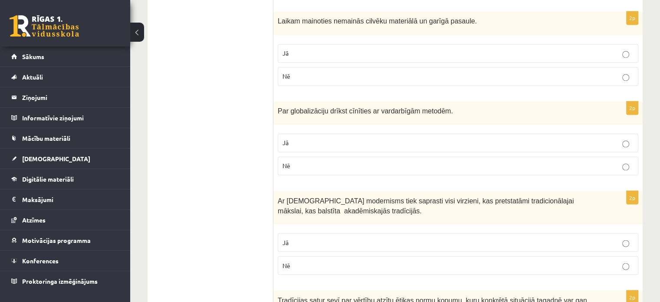
click at [393, 261] on p "Nē" at bounding box center [458, 265] width 351 height 9
click at [363, 167] on label "Nē" at bounding box center [458, 165] width 361 height 19
click at [337, 72] on p "Nē" at bounding box center [458, 76] width 351 height 9
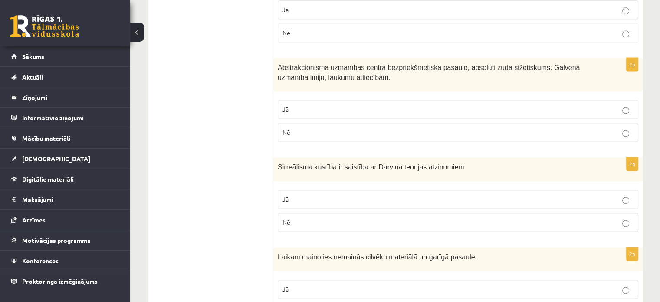
scroll to position [1224, 0]
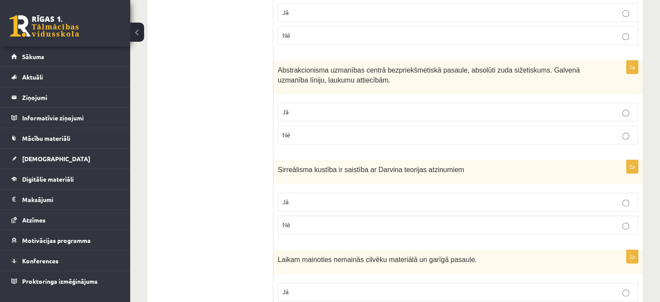
click at [325, 220] on p "Nē" at bounding box center [458, 224] width 351 height 9
click at [474, 107] on p "Jā" at bounding box center [458, 111] width 351 height 9
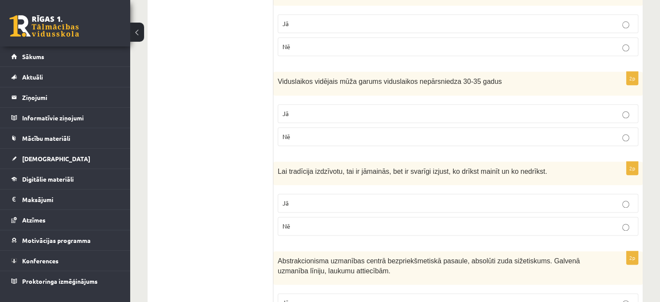
scroll to position [1015, 0]
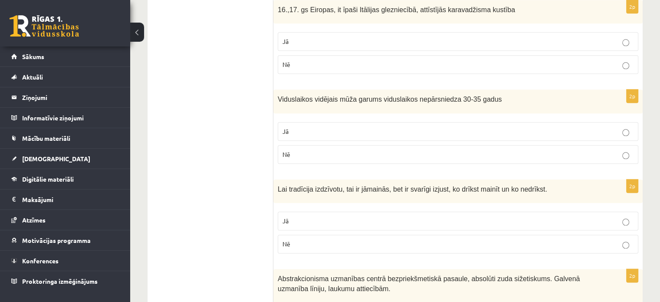
click at [369, 211] on label "Jā" at bounding box center [458, 220] width 361 height 19
click at [367, 127] on p "Jā" at bounding box center [458, 131] width 351 height 9
click at [420, 32] on label "Jā" at bounding box center [458, 41] width 361 height 19
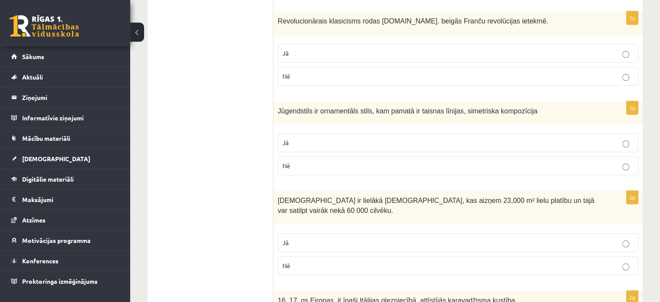
scroll to position [720, 0]
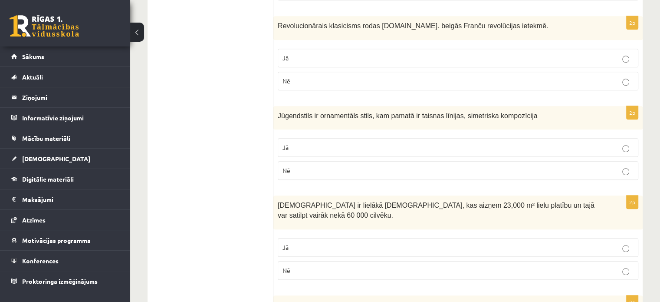
click at [400, 243] on p "Jā" at bounding box center [458, 247] width 351 height 9
click at [310, 76] on p "Nē" at bounding box center [458, 80] width 351 height 9
click at [307, 59] on p "Jā" at bounding box center [458, 57] width 351 height 9
click at [313, 170] on p "Nē" at bounding box center [458, 170] width 351 height 9
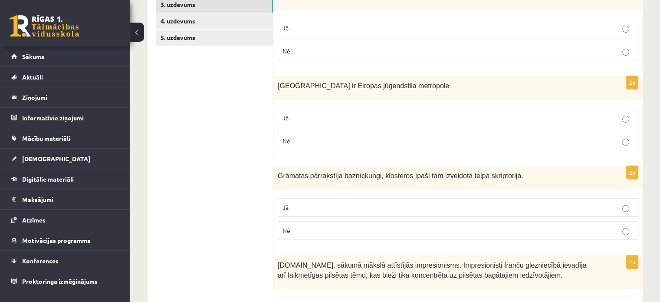
scroll to position [0, 0]
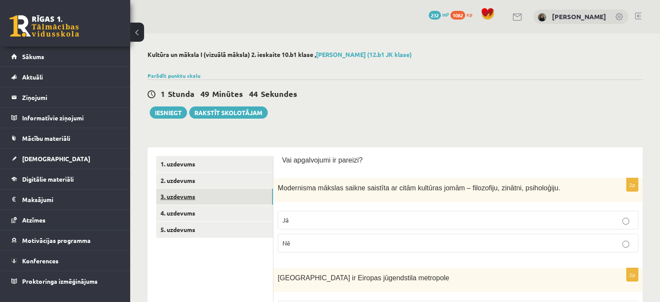
click at [218, 200] on link "3. uzdevums" at bounding box center [214, 196] width 117 height 16
click at [213, 212] on link "4. uzdevums" at bounding box center [214, 213] width 117 height 16
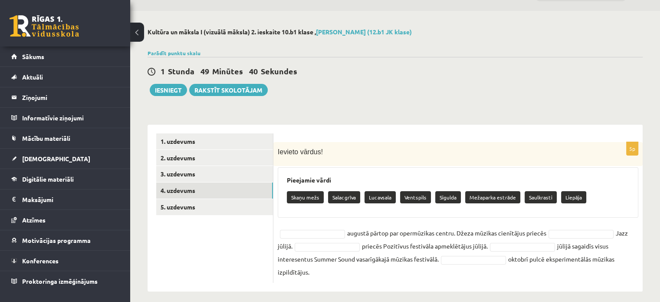
scroll to position [30, 0]
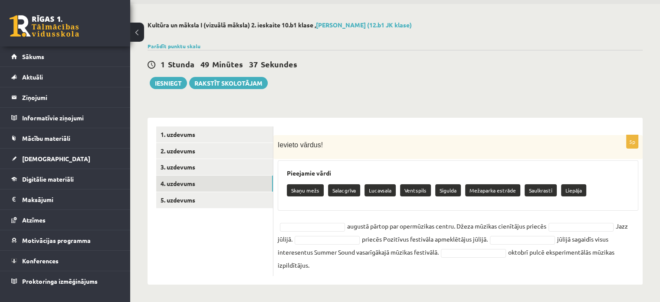
drag, startPoint x: 288, startPoint y: 166, endPoint x: 416, endPoint y: 266, distance: 162.1
click at [416, 266] on div "5p Ievieto vārdus! Pieejamie vārdi Skaņu mežs Salacgrīva Lucavsala Ventspils Si…" at bounding box center [459, 205] width 370 height 141
copy div "Pieejamie vārdi Skaņu mežs Salacgrīva Lucavsala Ventspils Sigulda Mežaparka est…"
click at [403, 163] on div "Pieejamie vārdi Skaņu mežs Salacgrīva Lucavsala Ventspils Sigulda Mežaparka est…" at bounding box center [458, 185] width 361 height 50
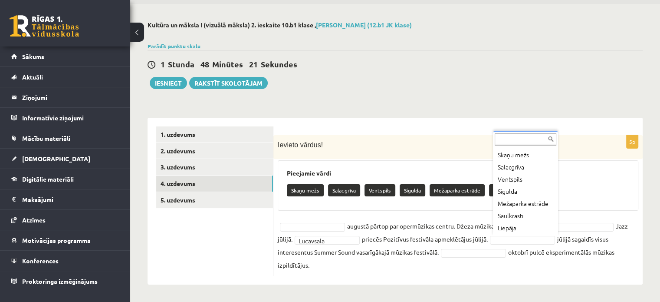
scroll to position [19, 0]
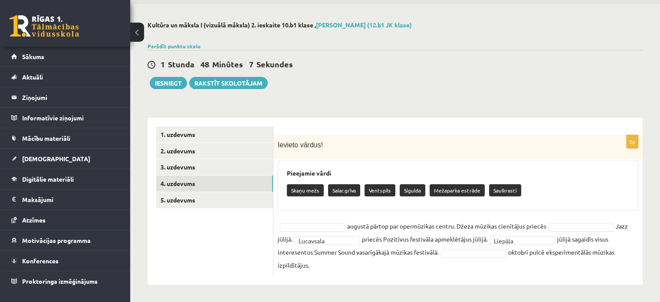
drag, startPoint x: 348, startPoint y: 225, endPoint x: 551, endPoint y: 221, distance: 202.8
click at [551, 221] on fieldset "augustā pārtop par opermūzikas centru. Džeza mūzikas cienītājus priecēs Jazz jū…" at bounding box center [458, 245] width 361 height 52
click at [528, 211] on div "5p Ievieto vārdus! Pieejamie vārdi Skaņu mežs Salacgrīva Ventspils Sigulda Meža…" at bounding box center [459, 205] width 370 height 141
drag, startPoint x: 347, startPoint y: 223, endPoint x: 462, endPoint y: 268, distance: 123.6
click at [462, 268] on fieldset "augustā pārtop par opermūzikas centru. Džeza mūzikas cienītājus priecēs Jazz jū…" at bounding box center [458, 245] width 361 height 52
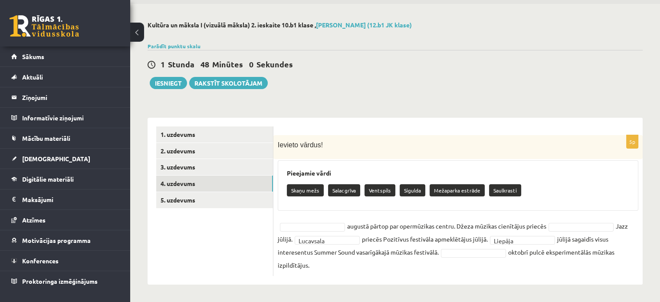
click at [337, 168] on div "Pieejamie vārdi Skaņu mežs Salacgrīva Ventspils Sigulda Mežaparka estrāde Saulk…" at bounding box center [458, 185] width 361 height 50
drag, startPoint x: 284, startPoint y: 170, endPoint x: 567, endPoint y: 285, distance: 305.6
click at [567, 285] on div "Kultūra un māksla I (vizuālā māksla) 2. ieskaite 10.b1 klase , Linda Blūma (12.…" at bounding box center [395, 153] width 530 height 298
click at [456, 236] on fieldset "augustā pārtop par opermūzikas centru. Džeza mūzikas cienītājus priecēs Jazz jū…" at bounding box center [458, 245] width 361 height 52
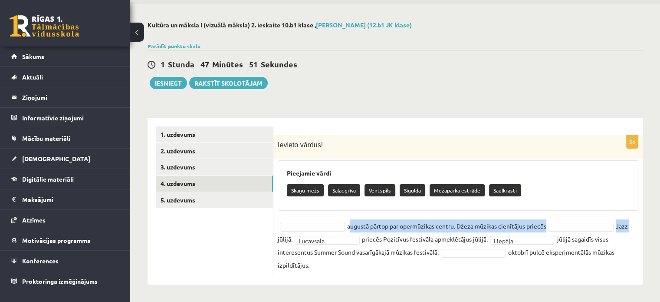
drag, startPoint x: 349, startPoint y: 225, endPoint x: 667, endPoint y: 225, distance: 317.9
click at [660, 225] on html "0 Dāvanas 232 mP 1082 xp Linda Blūma Sākums Aktuāli Kā mācīties eSKOLĀ Kontakti…" at bounding box center [330, 121] width 660 height 302
copy fieldset "augustā pārtop par opermūzikas centru. Džeza mūzikas cienītājus priecēs Jazz"
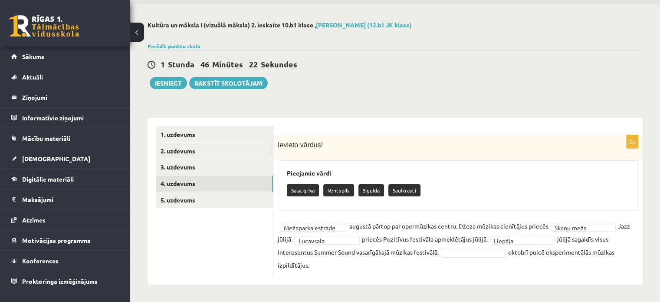
drag, startPoint x: 511, startPoint y: 251, endPoint x: 568, endPoint y: 275, distance: 61.9
click at [568, 275] on div "**********" at bounding box center [459, 201] width 370 height 167
drag, startPoint x: 549, startPoint y: 252, endPoint x: 496, endPoint y: 152, distance: 112.5
click at [496, 152] on div "Ievieto vārdus!" at bounding box center [459, 147] width 370 height 24
drag, startPoint x: 515, startPoint y: 246, endPoint x: 530, endPoint y: 262, distance: 21.8
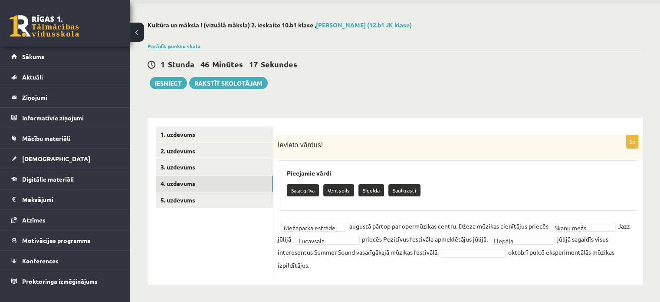
click at [530, 262] on fieldset "**********" at bounding box center [458, 245] width 361 height 52
drag, startPoint x: 513, startPoint y: 251, endPoint x: 537, endPoint y: 266, distance: 27.9
click at [537, 266] on fieldset "**********" at bounding box center [458, 245] width 361 height 52
copy fieldset "oktobrī pulcē eksperimentālās mūzikas izpildītājus."
drag, startPoint x: 462, startPoint y: 223, endPoint x: 292, endPoint y: 241, distance: 170.8
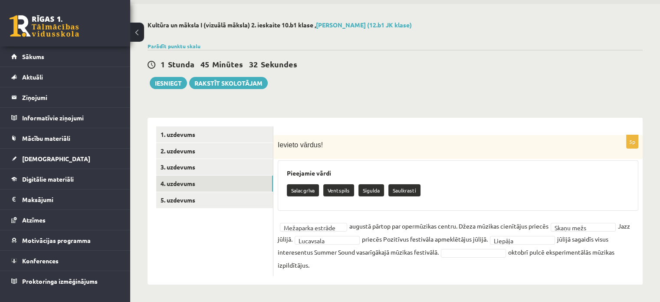
click at [292, 241] on fieldset "**********" at bounding box center [458, 245] width 361 height 52
click at [283, 241] on fieldset "**********" at bounding box center [458, 245] width 361 height 52
drag, startPoint x: 468, startPoint y: 223, endPoint x: 294, endPoint y: 237, distance: 174.7
click at [294, 237] on fieldset "**********" at bounding box center [458, 245] width 361 height 52
copy fieldset "žeza mūzikas cienītājus priecēs Skaņu mežs Jazz jūlijā."
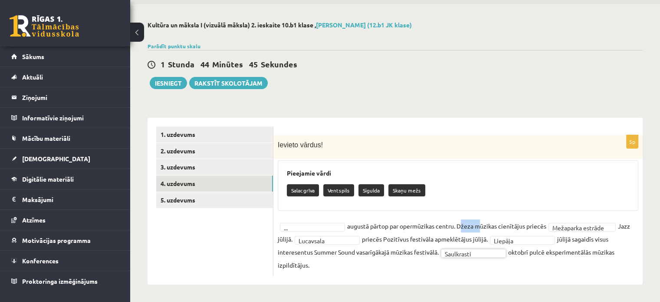
click at [471, 231] on fieldset "**********" at bounding box center [458, 245] width 361 height 52
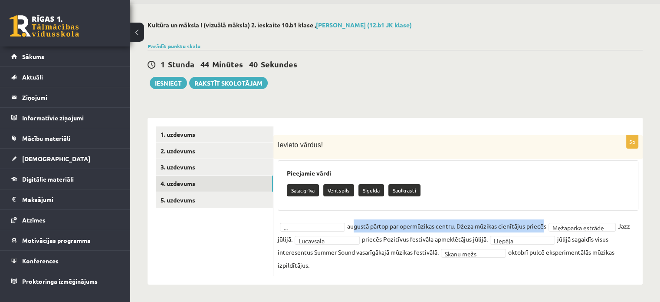
drag, startPoint x: 351, startPoint y: 223, endPoint x: 547, endPoint y: 213, distance: 196.5
click at [547, 213] on div "**********" at bounding box center [459, 205] width 370 height 141
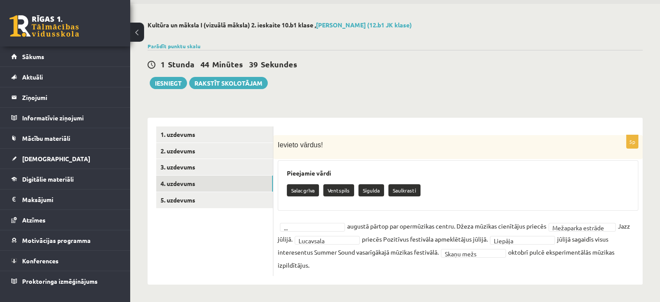
click at [551, 203] on div "Pieejamie vārdi Salacgrīva Ventspils Sigulda Saulkrasti" at bounding box center [458, 185] width 361 height 50
drag, startPoint x: 551, startPoint y: 225, endPoint x: 505, endPoint y: 225, distance: 46.0
click at [505, 225] on fieldset "**********" at bounding box center [458, 245] width 361 height 52
drag, startPoint x: 457, startPoint y: 224, endPoint x: 349, endPoint y: 227, distance: 108.6
click at [349, 227] on fieldset "**********" at bounding box center [458, 245] width 361 height 52
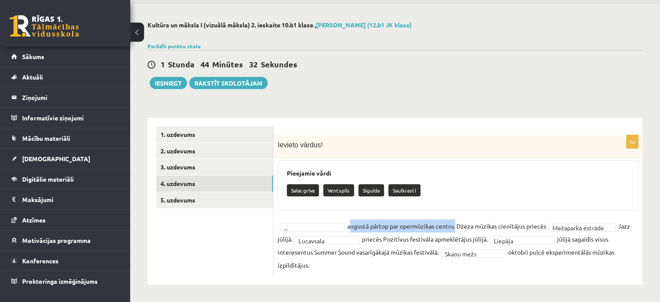
click at [362, 225] on fieldset "**********" at bounding box center [458, 245] width 361 height 52
drag, startPoint x: 349, startPoint y: 224, endPoint x: 458, endPoint y: 220, distance: 108.6
click at [458, 220] on fieldset "**********" at bounding box center [458, 245] width 361 height 52
click at [443, 227] on fieldset "**********" at bounding box center [458, 245] width 361 height 52
drag, startPoint x: 349, startPoint y: 224, endPoint x: 459, endPoint y: 230, distance: 110.5
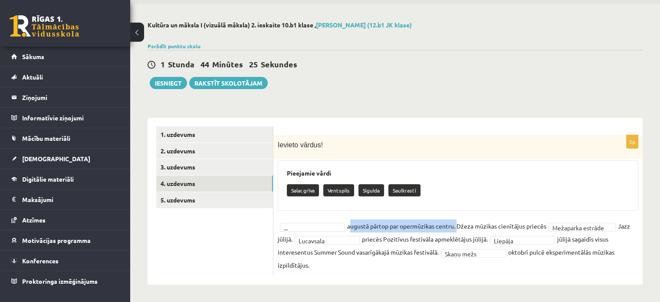
click at [459, 230] on fieldset "**********" at bounding box center [458, 245] width 361 height 52
copy fieldset "augustā pārtop par opermūzikas centru."
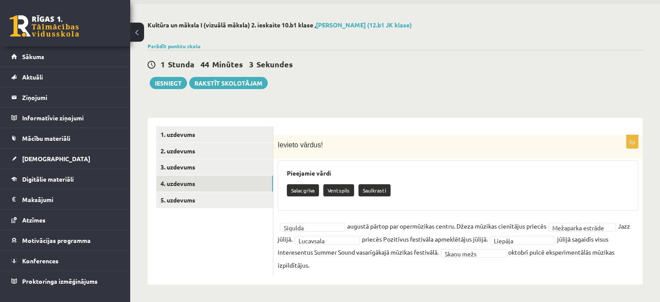
click at [439, 170] on h3 "Pieejamie vārdi" at bounding box center [458, 172] width 343 height 7
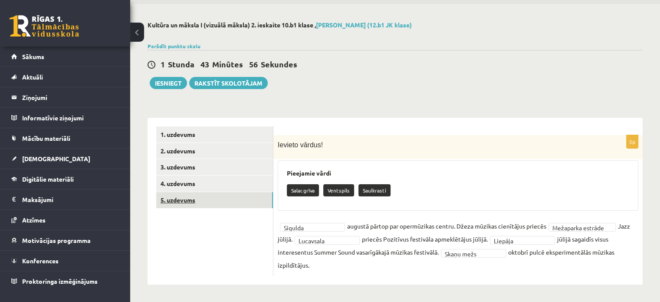
click at [192, 199] on link "5. uzdevums" at bounding box center [214, 200] width 117 height 16
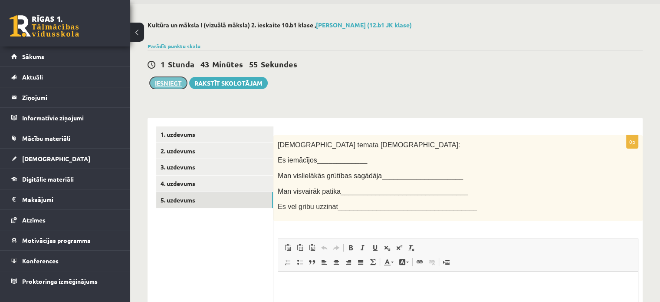
scroll to position [0, 0]
click at [174, 83] on button "Iesniegt" at bounding box center [168, 83] width 37 height 12
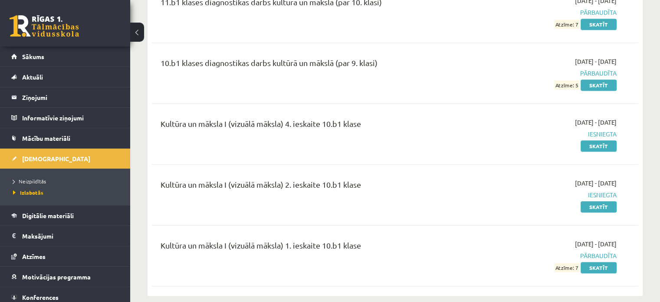
scroll to position [492, 0]
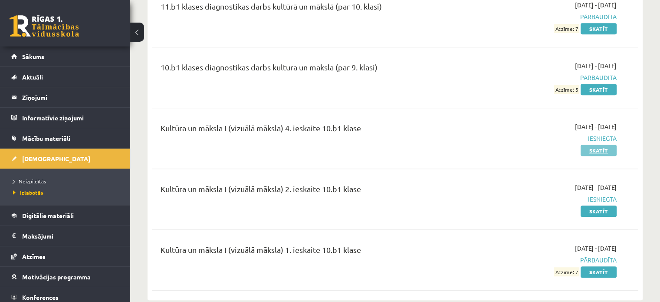
click at [602, 145] on link "Skatīt" at bounding box center [599, 150] width 36 height 11
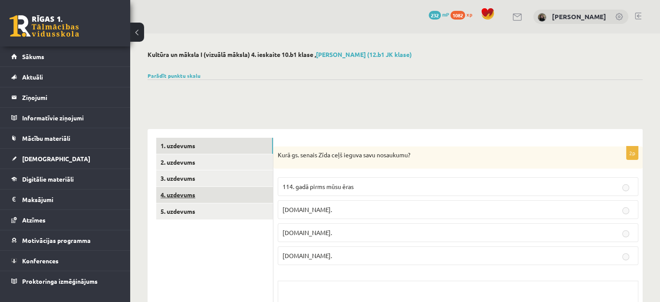
click at [204, 194] on link "4. uzdevums" at bounding box center [214, 195] width 117 height 16
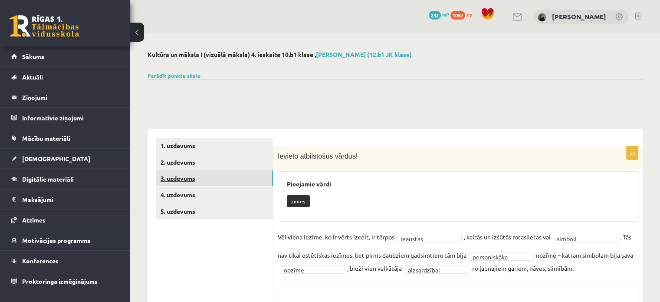
click at [207, 184] on link "3. uzdevums" at bounding box center [214, 178] width 117 height 16
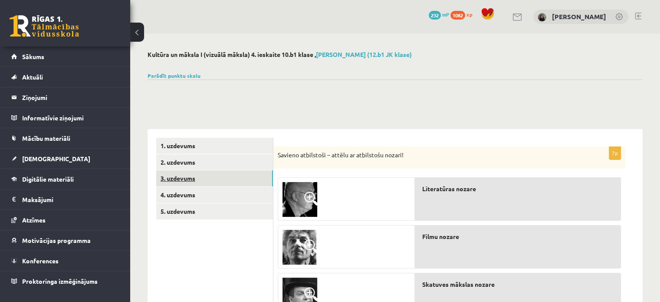
click at [196, 170] on link "3. uzdevums" at bounding box center [214, 178] width 117 height 16
click at [197, 165] on link "2. uzdevums" at bounding box center [214, 162] width 117 height 16
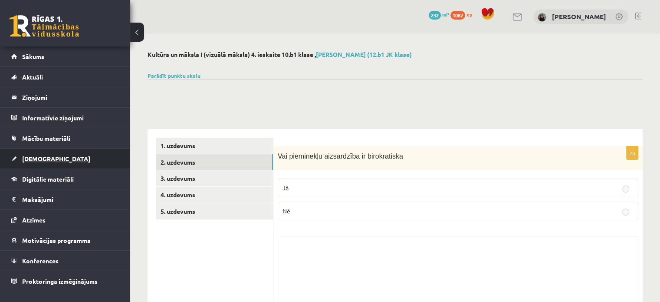
click at [44, 162] on link "[DEMOGRAPHIC_DATA]" at bounding box center [65, 159] width 108 height 20
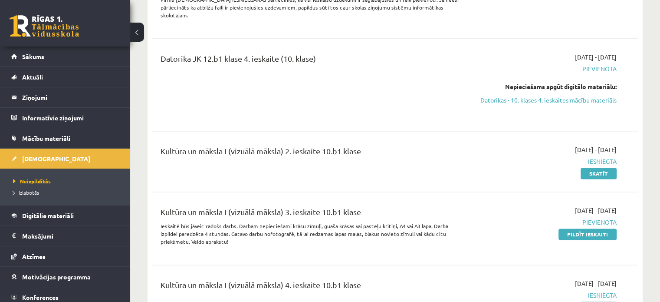
scroll to position [1273, 0]
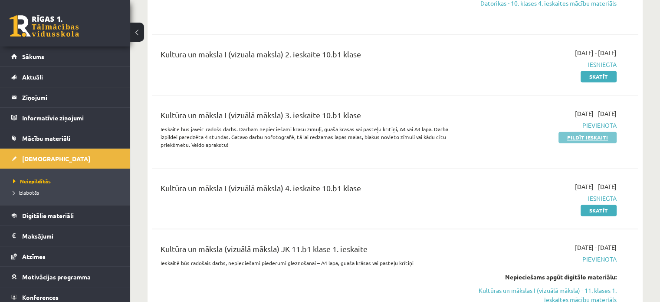
click at [608, 132] on link "Pildīt ieskaiti" at bounding box center [588, 137] width 58 height 11
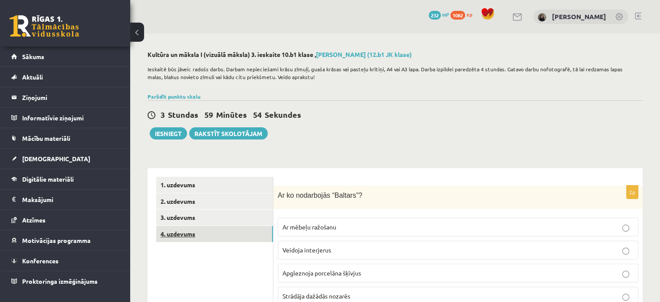
click at [221, 233] on link "4. uzdevums" at bounding box center [214, 234] width 117 height 16
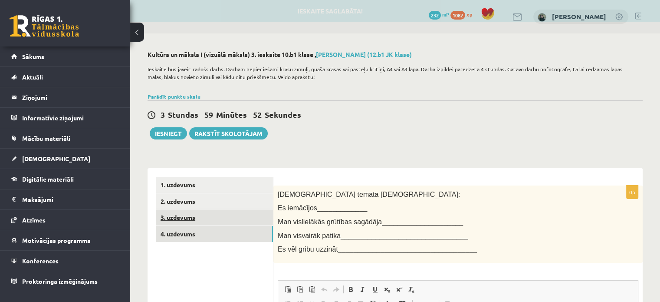
click at [207, 220] on link "3. uzdevums" at bounding box center [214, 217] width 117 height 16
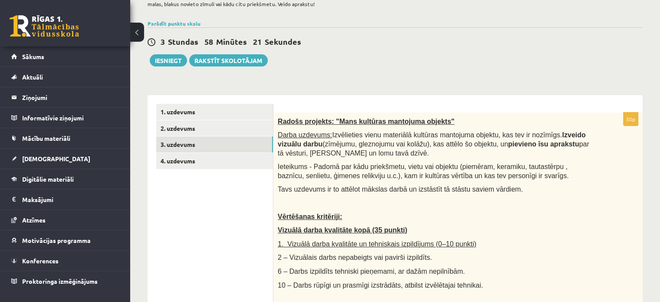
scroll to position [68, 0]
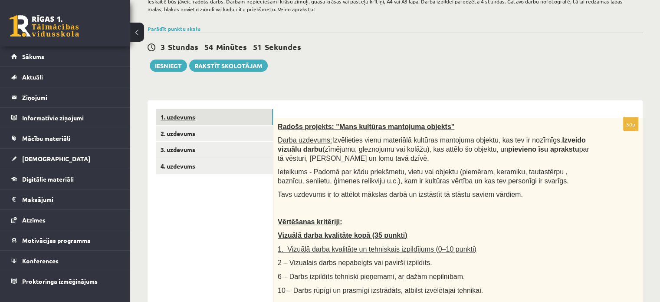
click at [186, 118] on link "1. uzdevums" at bounding box center [214, 117] width 117 height 16
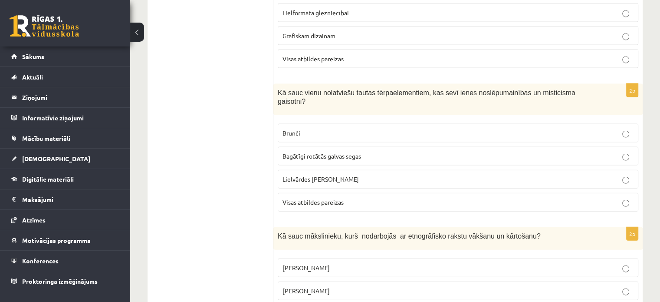
scroll to position [1943, 0]
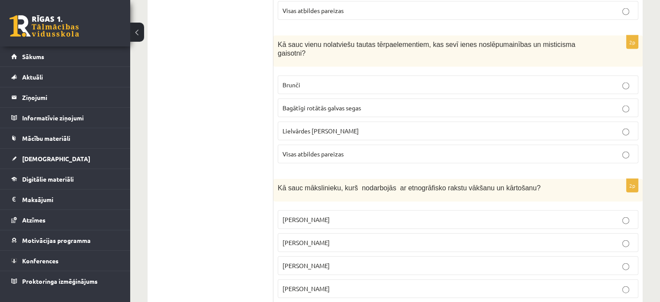
drag, startPoint x: 274, startPoint y: 124, endPoint x: 454, endPoint y: 322, distance: 267.2
copy form "Lo ip dolorsitam “Consect”? Ad elitse doeiusmo Tempori utlaboreet Doloremagn al…"
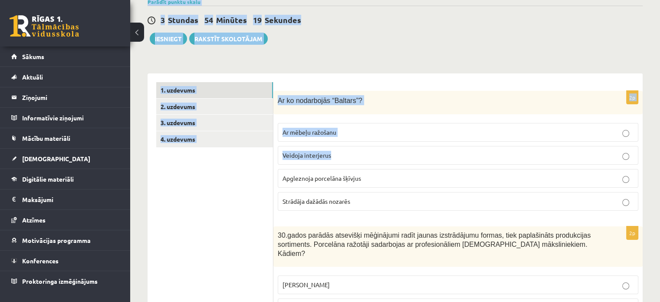
scroll to position [0, 0]
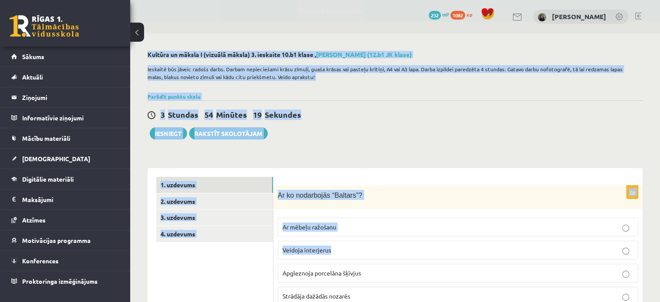
drag, startPoint x: 420, startPoint y: 154, endPoint x: 667, endPoint y: -45, distance: 316.5
click at [660, 0] on html "0 Dāvanas 232 mP 1082 xp [PERSON_NAME] Sākums Aktuāli Kā mācīties eSKOLĀ Kontak…" at bounding box center [330, 151] width 660 height 302
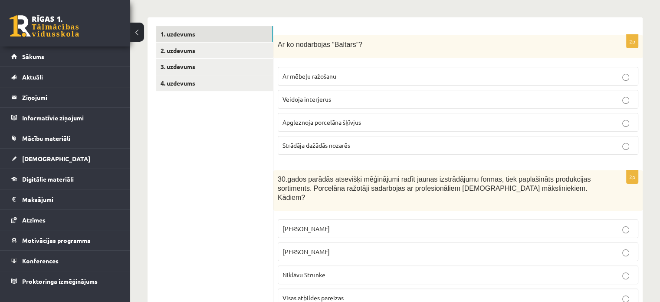
scroll to position [148, 0]
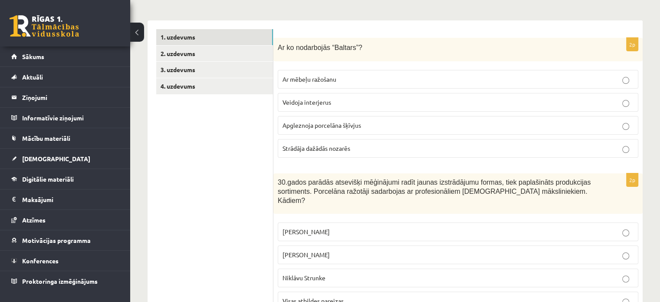
click at [606, 92] on fieldset "Ar mēbeļu ražošanu Veidoja interjerus Apgleznoja porcelāna šķīvjus Strādāja daž…" at bounding box center [458, 113] width 361 height 95
click at [617, 103] on p "Veidoja interjerus" at bounding box center [458, 102] width 351 height 9
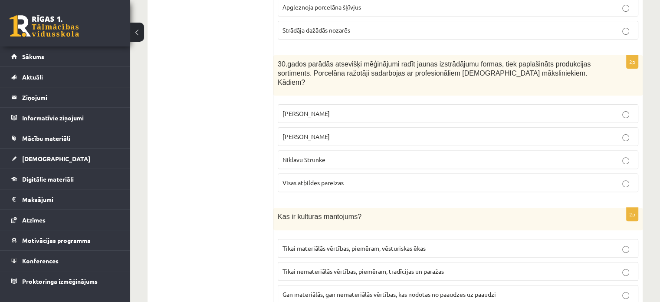
scroll to position [285, 0]
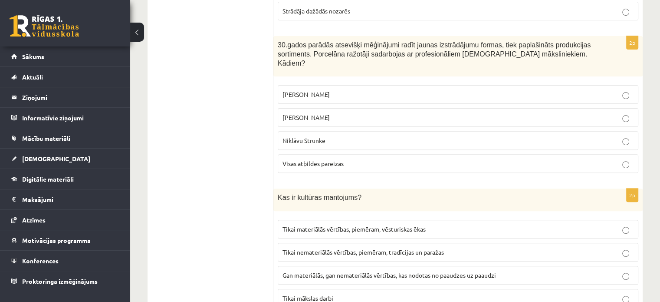
click at [300, 159] on span "Visas atbildes pareizas" at bounding box center [313, 163] width 61 height 8
click at [306, 271] on span "Gan materiālās, gan nemateriālās vērtības, kas nodotas no paaudzes uz paaudzi" at bounding box center [390, 275] width 214 height 8
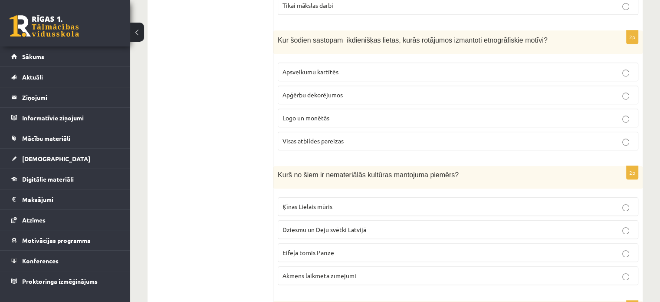
scroll to position [597, 0]
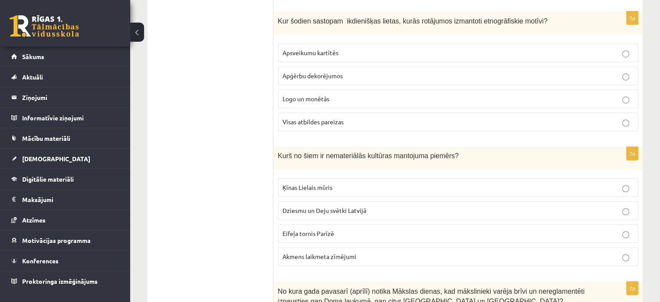
click at [303, 95] on span "Logo un monētās" at bounding box center [306, 99] width 47 height 8
click at [299, 206] on span "Dziesmu un Deju svētki Latvijā" at bounding box center [325, 210] width 84 height 8
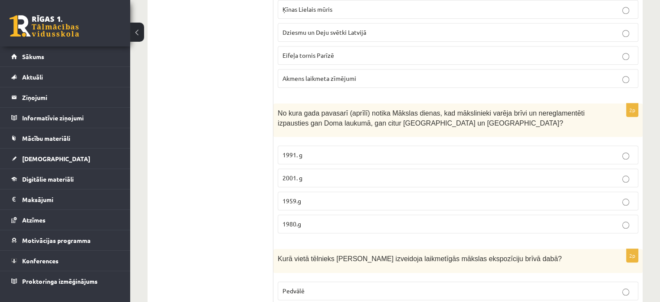
scroll to position [783, 0]
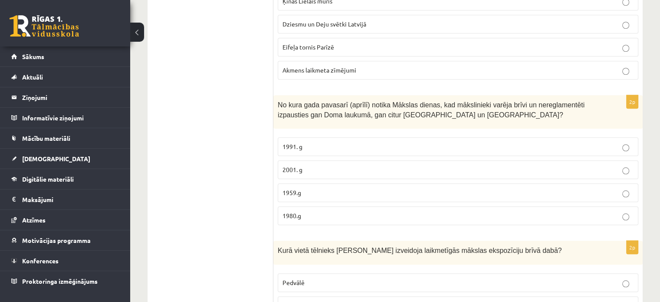
click at [306, 142] on p "1991. g" at bounding box center [458, 146] width 351 height 9
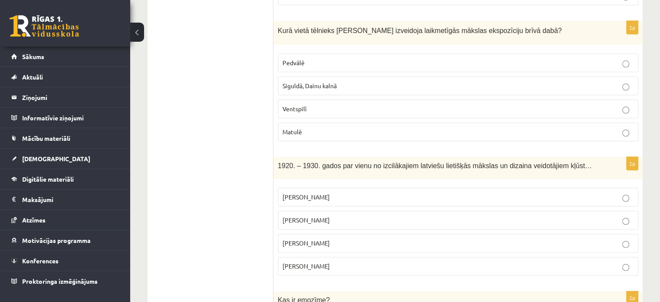
scroll to position [1000, 0]
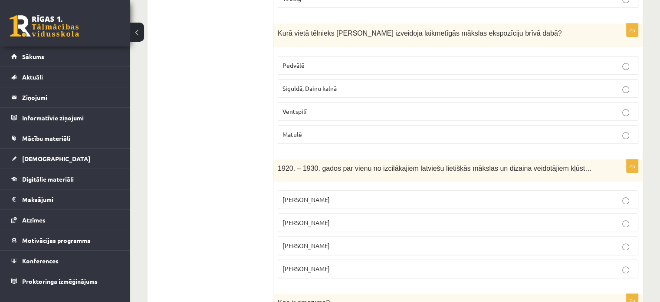
click at [312, 59] on label "Pedvālē" at bounding box center [458, 65] width 361 height 19
click at [317, 191] on label "[PERSON_NAME]" at bounding box center [458, 199] width 361 height 19
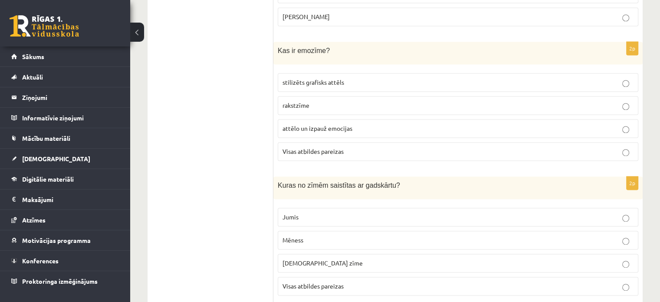
scroll to position [1271, 0]
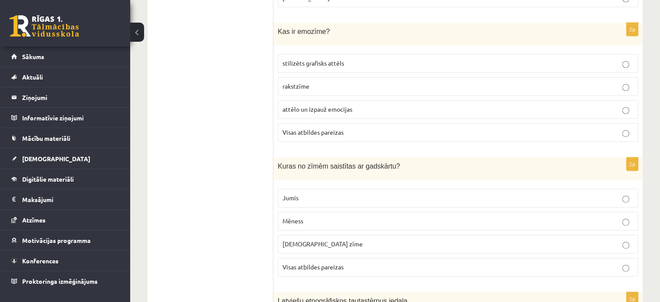
click at [304, 128] on span "Visas atbildes pareizas" at bounding box center [313, 132] width 61 height 8
click at [303, 263] on span "Visas atbildes pareizas" at bounding box center [313, 267] width 61 height 8
drag, startPoint x: 654, startPoint y: 181, endPoint x: 662, endPoint y: 211, distance: 31.1
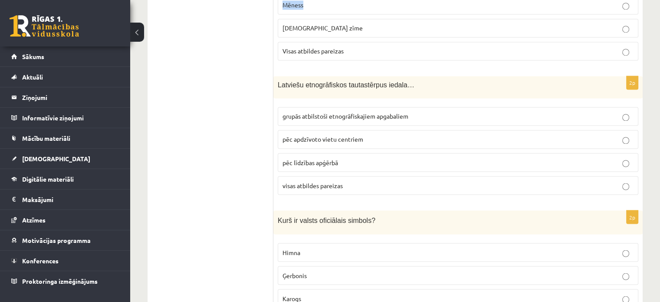
scroll to position [1498, 0]
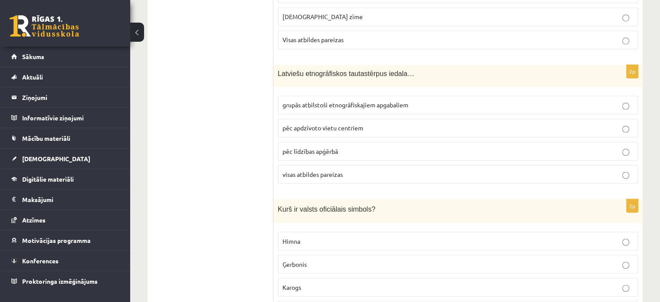
click at [341, 101] on span "grupās atbilstoši etnogrāfiskajiem apgabaliem" at bounding box center [346, 105] width 126 height 8
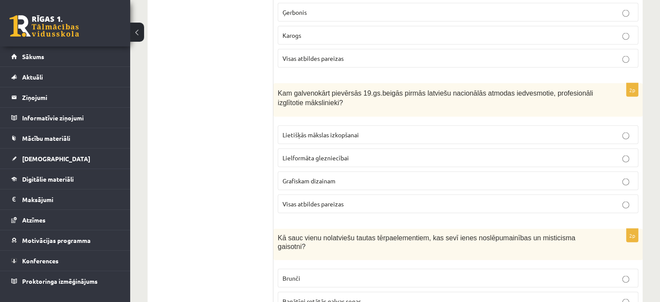
scroll to position [1761, 0]
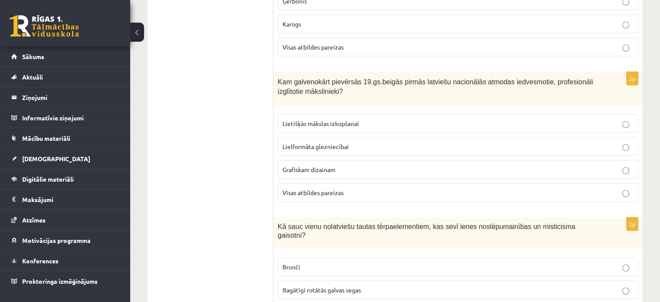
click at [377, 188] on p "Visas atbildes pareizas" at bounding box center [458, 192] width 351 height 9
click at [368, 38] on label "Visas atbildes pareizas" at bounding box center [458, 47] width 361 height 19
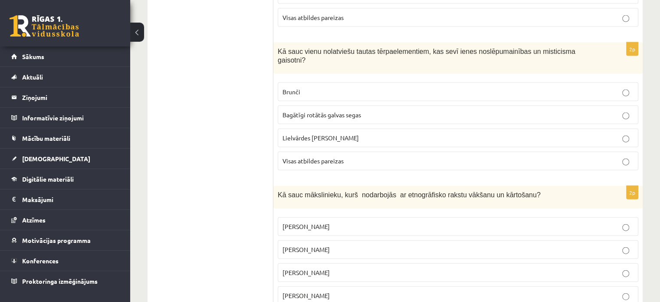
scroll to position [1943, 0]
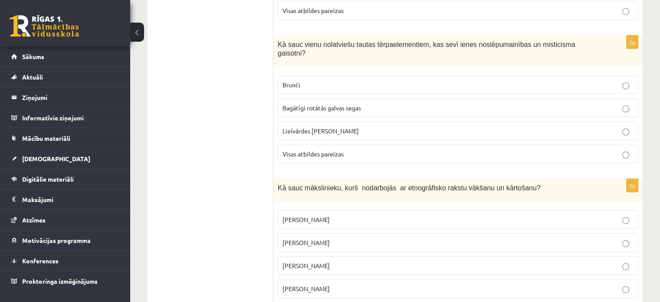
click at [559, 149] on p "Visas atbildes pareizas" at bounding box center [458, 153] width 351 height 9
click at [325, 215] on p "[PERSON_NAME]" at bounding box center [458, 219] width 351 height 9
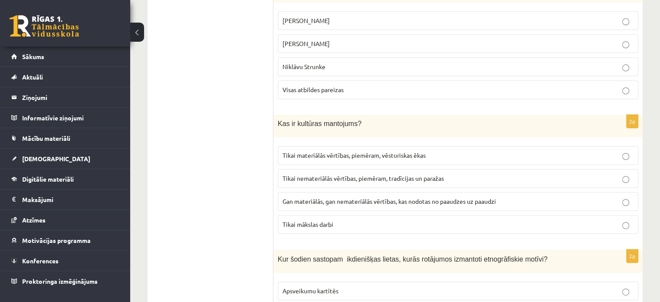
scroll to position [95, 0]
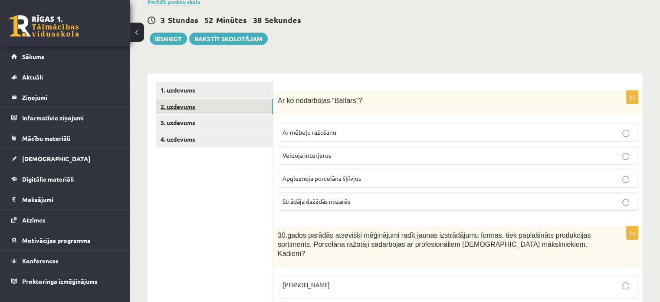
click at [188, 107] on link "2. uzdevums" at bounding box center [214, 107] width 117 height 16
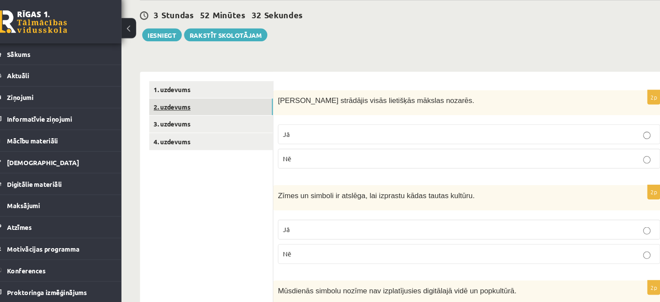
drag, startPoint x: 278, startPoint y: 97, endPoint x: 268, endPoint y: 99, distance: 10.1
drag, startPoint x: 290, startPoint y: 99, endPoint x: 273, endPoint y: 97, distance: 16.6
click at [274, 97] on div "[PERSON_NAME] strādājis visās lietišķās mākslas nozarēs." at bounding box center [459, 103] width 370 height 24
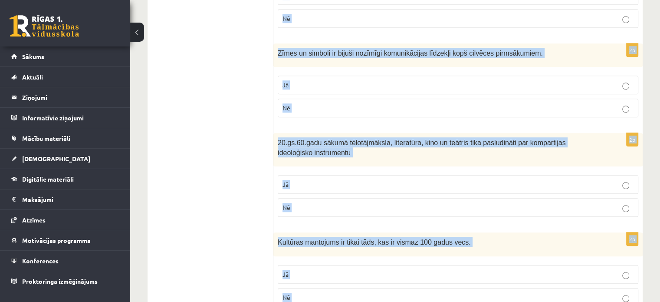
scroll to position [823, 0]
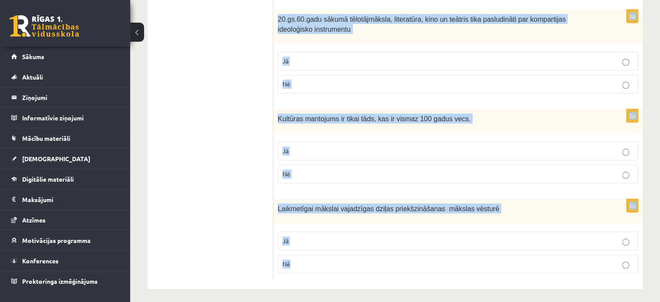
drag, startPoint x: 277, startPoint y: 99, endPoint x: 393, endPoint y: 322, distance: 251.1
copy form "Lorem Ipsumdo sitametco adipi elitseddo eiusmod tempori. Ut La 3e Dolor ma aliq…"
click at [309, 238] on p "Jā" at bounding box center [458, 240] width 351 height 9
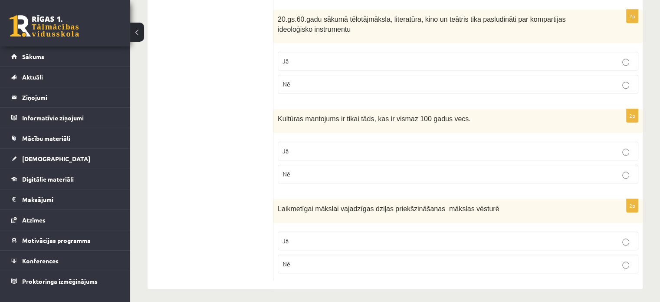
click at [298, 172] on p "Nē" at bounding box center [458, 173] width 351 height 9
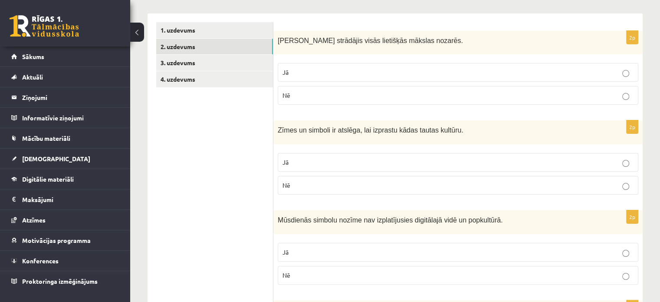
scroll to position [160, 0]
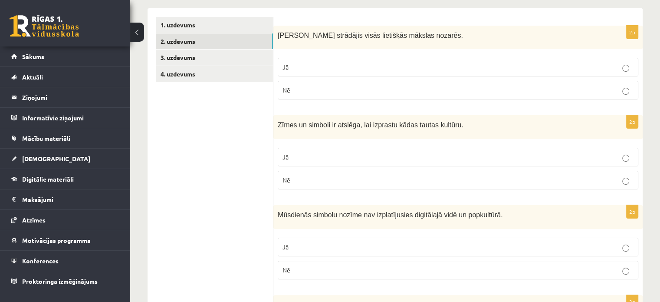
click at [558, 63] on p "Jā" at bounding box center [458, 67] width 351 height 9
click at [539, 155] on p "Jā" at bounding box center [458, 156] width 351 height 9
click at [495, 261] on label "Nē" at bounding box center [458, 270] width 361 height 19
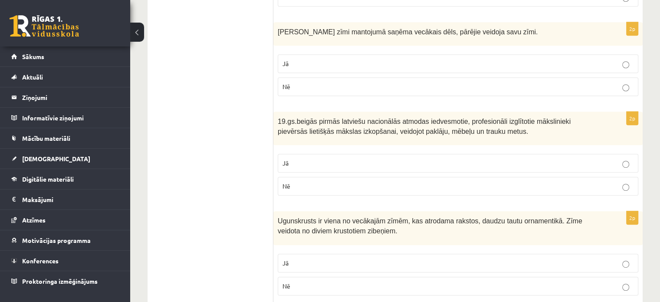
scroll to position [435, 0]
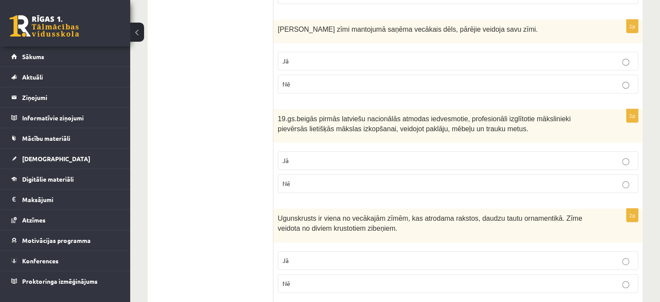
click at [628, 148] on fieldset "Jā Nē" at bounding box center [458, 171] width 361 height 49
click at [601, 66] on label "Jā" at bounding box center [458, 61] width 361 height 19
click at [604, 160] on p "Jā" at bounding box center [458, 160] width 351 height 9
click at [591, 260] on p "Jā" at bounding box center [458, 260] width 351 height 9
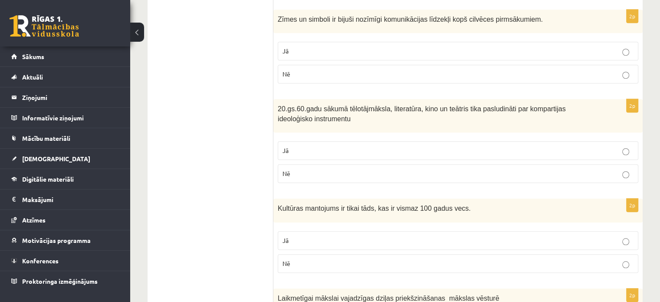
scroll to position [735, 0]
click at [594, 147] on p "Jā" at bounding box center [458, 149] width 351 height 9
click at [596, 45] on p "Jā" at bounding box center [458, 49] width 351 height 9
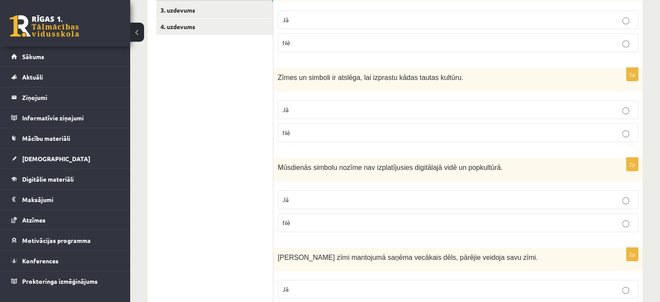
scroll to position [0, 0]
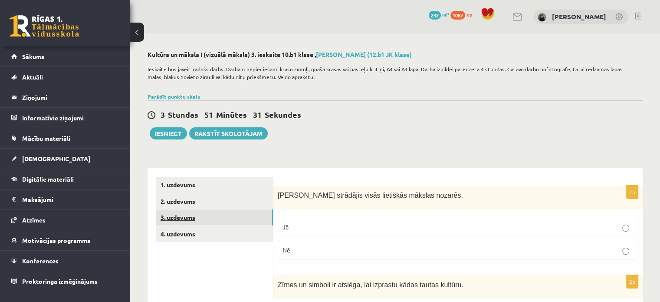
click at [222, 216] on link "3. uzdevums" at bounding box center [214, 217] width 117 height 16
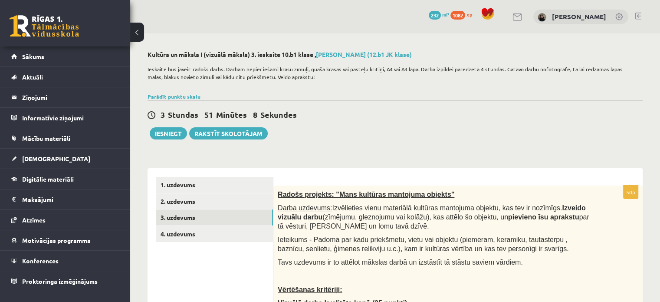
drag, startPoint x: 465, startPoint y: 218, endPoint x: 515, endPoint y: 224, distance: 50.4
click at [515, 224] on p "Darba uzdevums: Izvēlieties vienu materiālā kultūras mantojuma objektu, kas tev…" at bounding box center [436, 216] width 317 height 27
copy span "pievieno īsu aprakstu par tā vēsturi, nozīmi un lomu tavā dzīvē."
click at [482, 132] on div "3 Stundas 49 Minūtes 48 Sekundes Ieskaite saglabāta! Iesniegt Rakstīt skolotājam" at bounding box center [395, 119] width 495 height 39
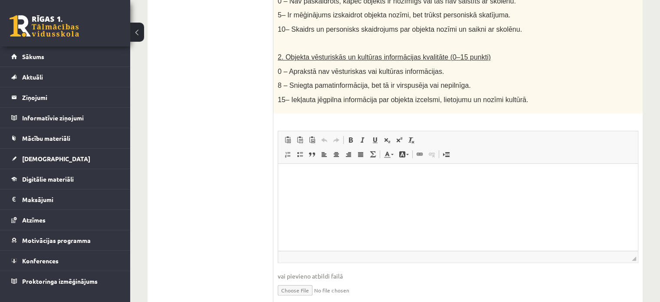
scroll to position [560, 0]
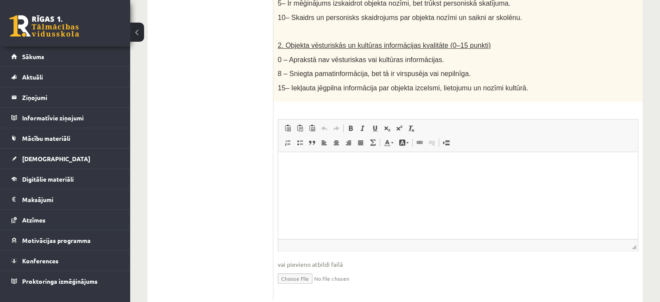
click at [299, 161] on p "Rich Text Editor, wiswyg-editor-user-answer-47363843538320" at bounding box center [458, 164] width 343 height 9
click at [320, 169] on p "**********" at bounding box center [458, 164] width 343 height 9
click at [318, 162] on p "**********" at bounding box center [458, 164] width 343 height 9
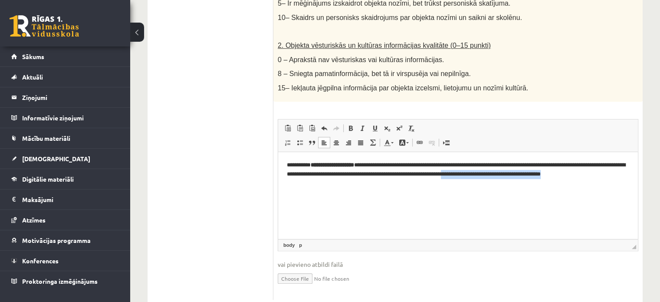
drag, startPoint x: 525, startPoint y: 171, endPoint x: 565, endPoint y: 182, distance: 41.5
click at [565, 182] on p "**********" at bounding box center [458, 173] width 343 height 27
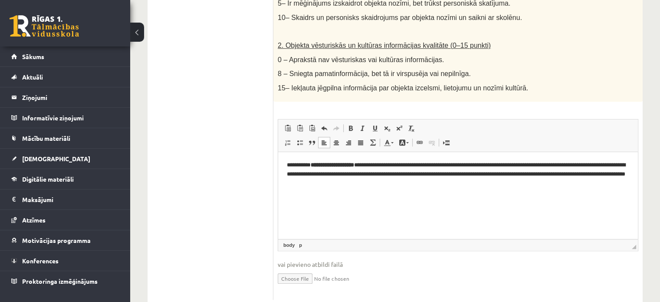
click at [561, 163] on p "**********" at bounding box center [458, 173] width 343 height 27
click at [524, 185] on p "**********" at bounding box center [458, 173] width 343 height 27
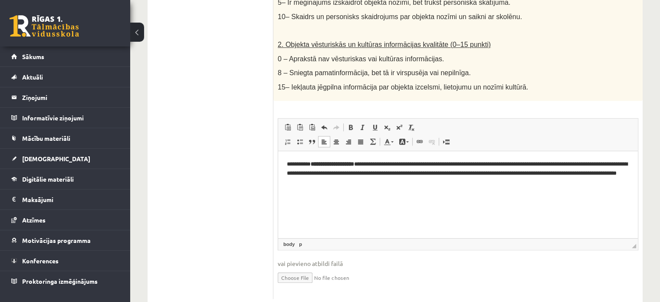
scroll to position [582, 0]
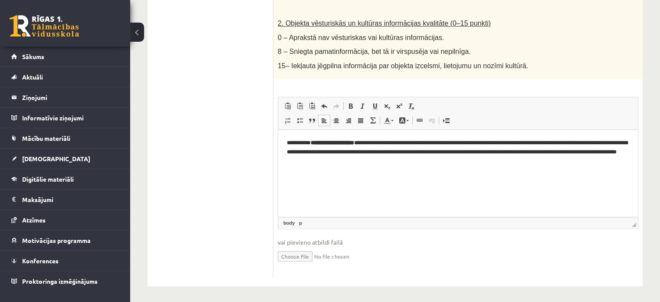
click at [339, 151] on p "**********" at bounding box center [458, 151] width 343 height 27
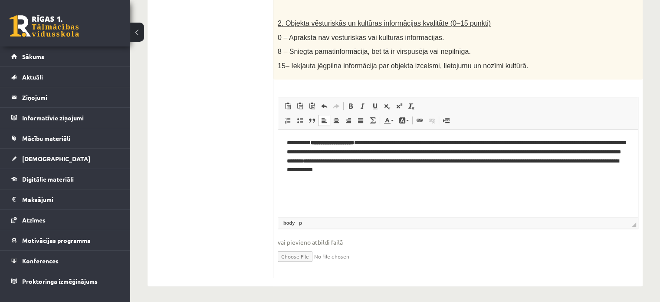
click at [594, 144] on p "**********" at bounding box center [458, 156] width 343 height 36
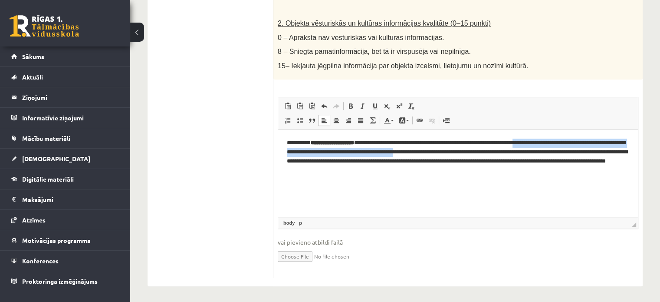
drag, startPoint x: 560, startPoint y: 142, endPoint x: 482, endPoint y: 153, distance: 78.9
click at [482, 153] on p "**********" at bounding box center [458, 156] width 343 height 36
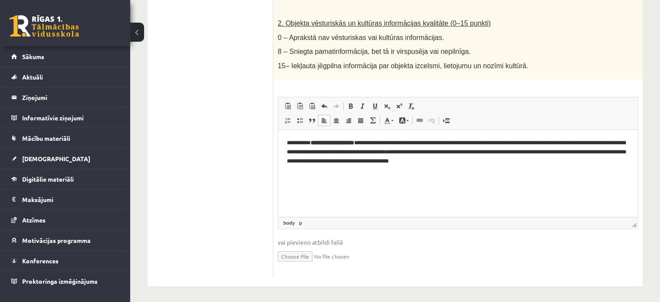
click at [561, 140] on p "**********" at bounding box center [458, 151] width 343 height 27
click at [562, 142] on p "**********" at bounding box center [458, 151] width 343 height 27
click at [561, 140] on p "**********" at bounding box center [458, 151] width 343 height 27
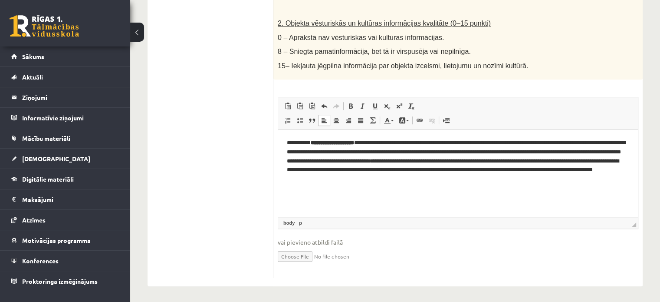
click at [435, 150] on p "**********" at bounding box center [458, 160] width 343 height 45
click at [466, 151] on p "**********" at bounding box center [458, 160] width 343 height 45
click at [513, 182] on p "**********" at bounding box center [458, 160] width 343 height 45
click at [487, 179] on p "**********" at bounding box center [458, 160] width 343 height 45
click at [534, 192] on html "**********" at bounding box center [458, 160] width 360 height 63
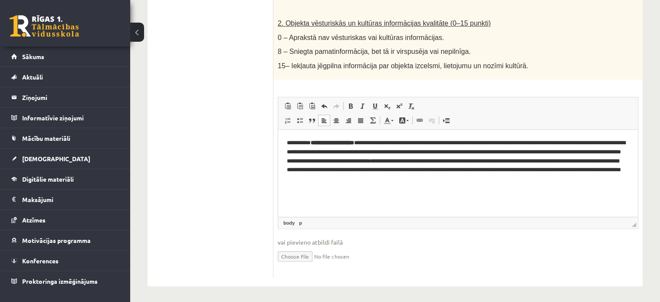
click at [552, 178] on p "**********" at bounding box center [458, 160] width 343 height 45
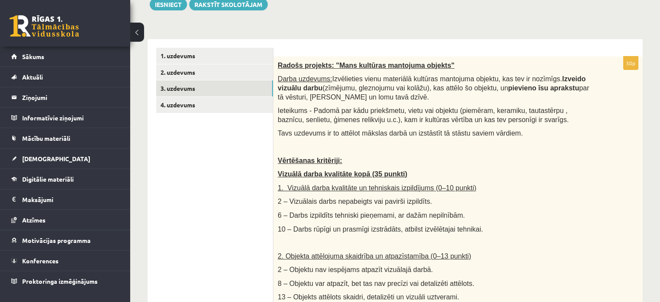
scroll to position [140, 0]
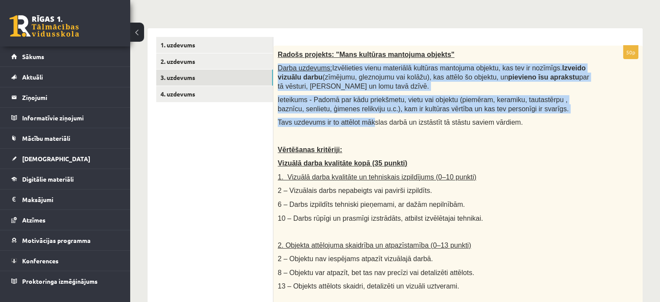
drag, startPoint x: 276, startPoint y: 68, endPoint x: 367, endPoint y: 114, distance: 102.2
click at [367, 114] on div "Radošs projekts: "Mans kultūras mantojuma objekts" Darba uzdevums: Izvēlieties …" at bounding box center [459, 284] width 370 height 476
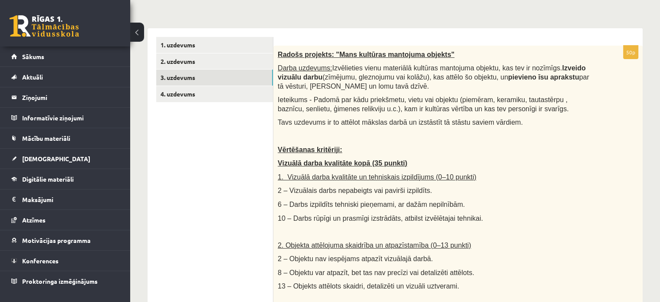
click at [443, 156] on div "Radošs projekts: "Mans kultūras mantojuma objekts" Darba uzdevums: Izvēlieties …" at bounding box center [459, 284] width 370 height 476
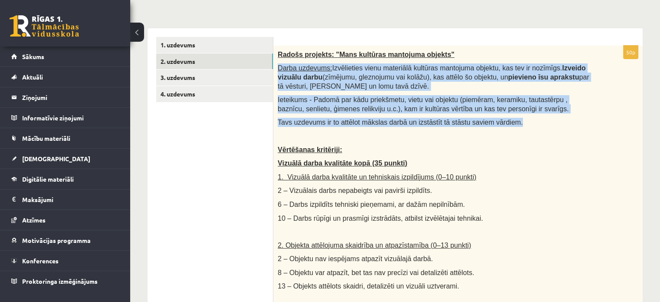
drag, startPoint x: 511, startPoint y: 122, endPoint x: 277, endPoint y: 69, distance: 239.2
click at [277, 69] on div "Radošs projekts: "Mans kultūras mantojuma objekts" Darba uzdevums: Izvēlieties …" at bounding box center [459, 284] width 370 height 476
copy div "Darba uzdevums: Izvēlieties vienu materiālā kultūras mantojuma objektu, kas tev…"
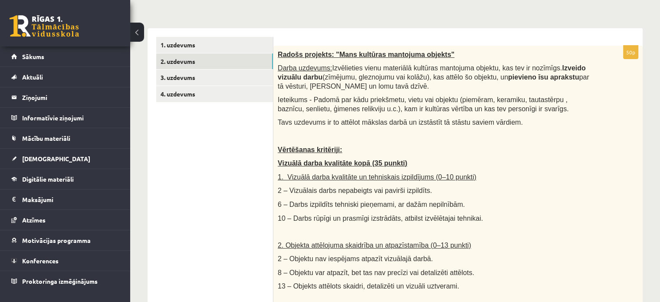
click at [535, 132] on p at bounding box center [436, 136] width 317 height 9
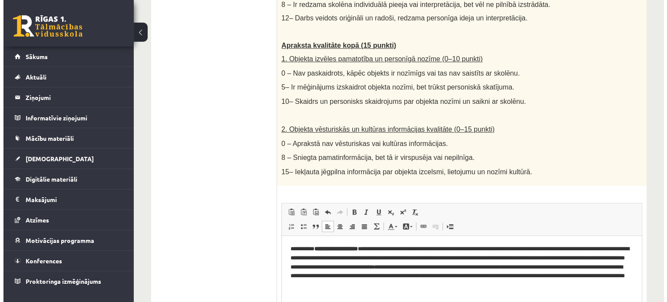
scroll to position [568, 0]
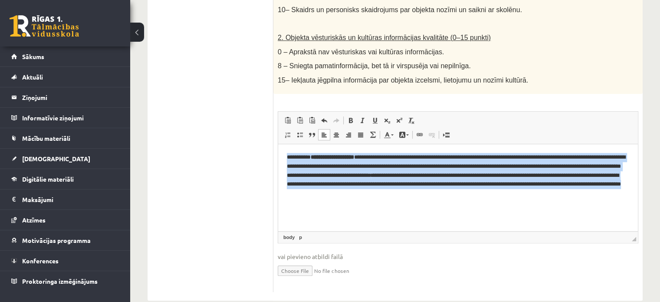
drag, startPoint x: 284, startPoint y: 154, endPoint x: 627, endPoint y: 234, distance: 352.2
click at [627, 206] on html "**********" at bounding box center [458, 175] width 360 height 63
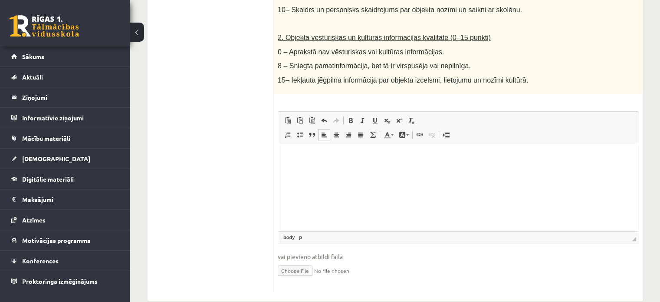
click at [324, 170] on html at bounding box center [458, 157] width 360 height 26
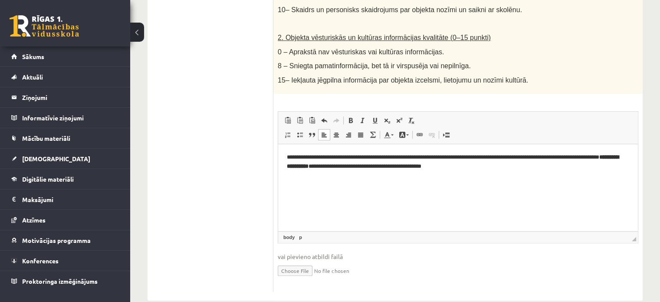
click at [499, 159] on p "**********" at bounding box center [458, 161] width 343 height 18
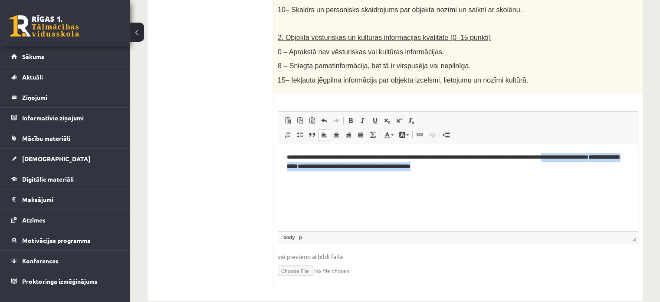
drag, startPoint x: 477, startPoint y: 166, endPoint x: 575, endPoint y: 140, distance: 101.4
click at [575, 144] on html "**********" at bounding box center [458, 162] width 360 height 36
click at [468, 179] on html "**********" at bounding box center [458, 162] width 360 height 36
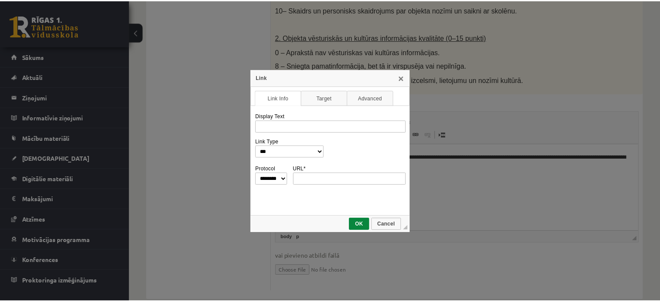
scroll to position [0, 0]
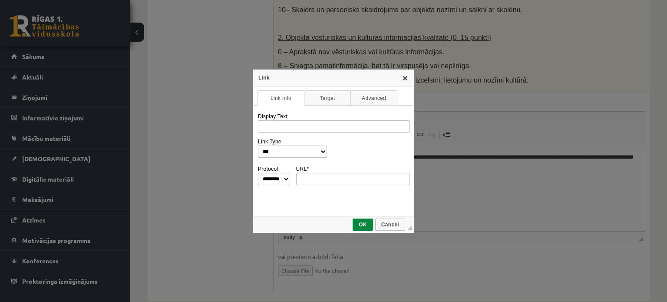
click at [403, 76] on link "X" at bounding box center [405, 77] width 7 height 7
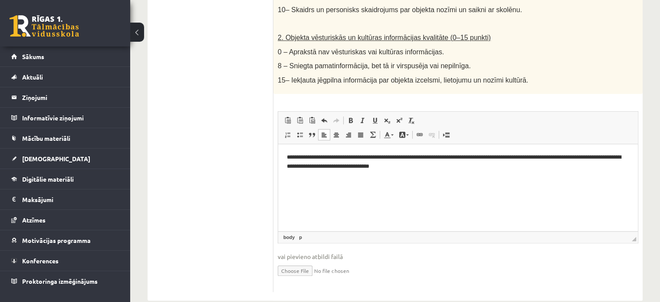
click at [591, 179] on html "**********" at bounding box center [458, 162] width 360 height 36
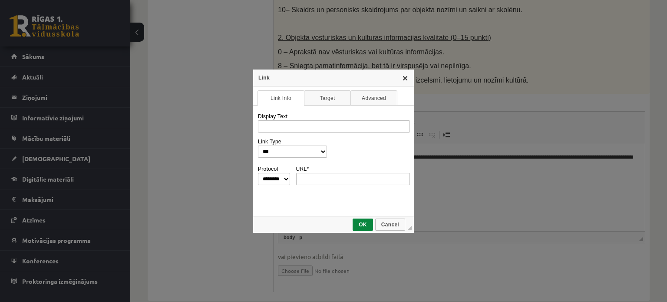
click at [405, 77] on link "X" at bounding box center [405, 77] width 7 height 7
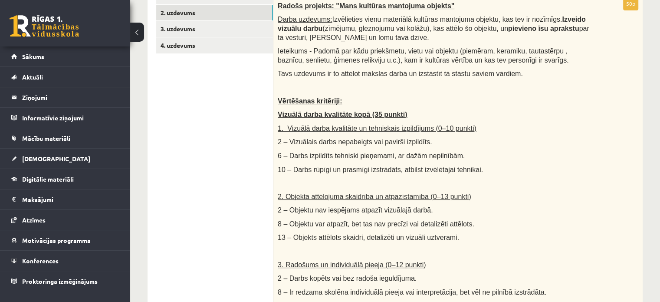
scroll to position [174, 0]
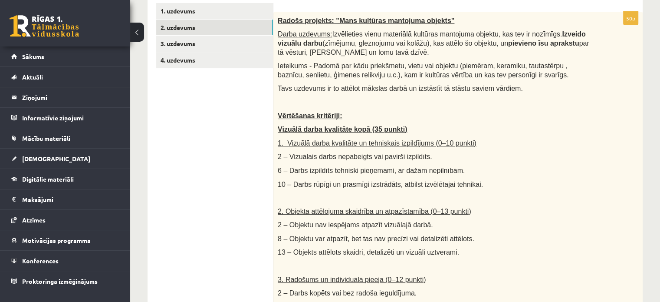
drag, startPoint x: 466, startPoint y: 45, endPoint x: 594, endPoint y: 40, distance: 128.6
click at [594, 40] on p "Darba uzdevums: Izvēlieties vienu materiālā kultūras mantojuma objektu, kas tev…" at bounding box center [436, 43] width 317 height 27
copy span "pievieno īsu aprakstu par tā vēsturi, nozīmi"
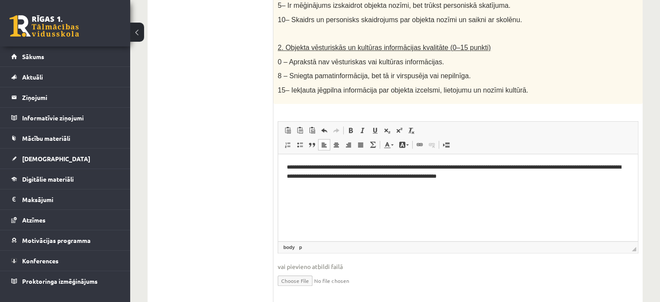
scroll to position [577, 0]
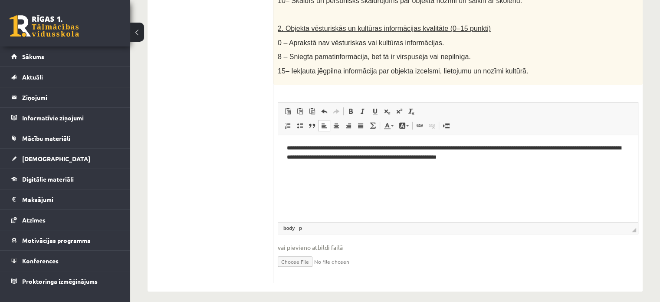
click at [499, 158] on p "**********" at bounding box center [458, 152] width 343 height 18
click at [283, 145] on html "**********" at bounding box center [458, 167] width 360 height 65
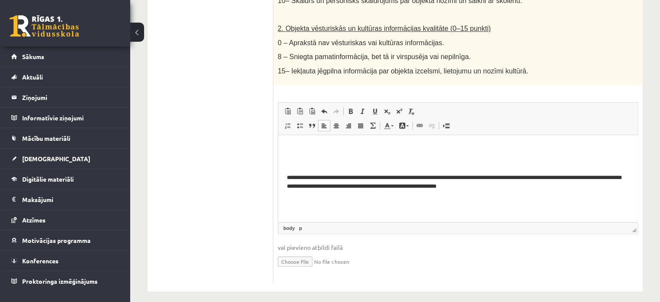
click at [290, 146] on p "Rich Text Editor, wiswyg-editor-user-answer-47363843538320" at bounding box center [458, 147] width 343 height 9
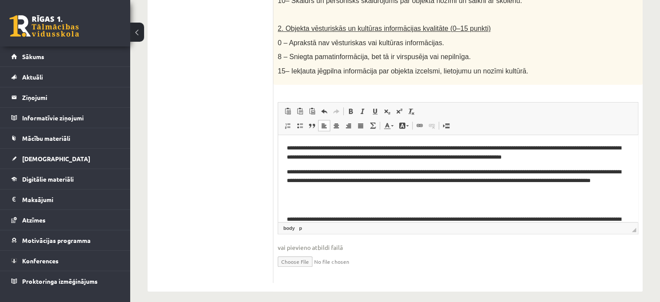
click at [287, 212] on body "**********" at bounding box center [458, 202] width 343 height 119
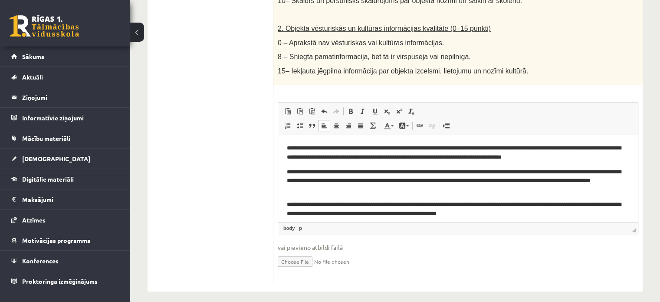
click at [286, 165] on html "**********" at bounding box center [458, 195] width 360 height 121
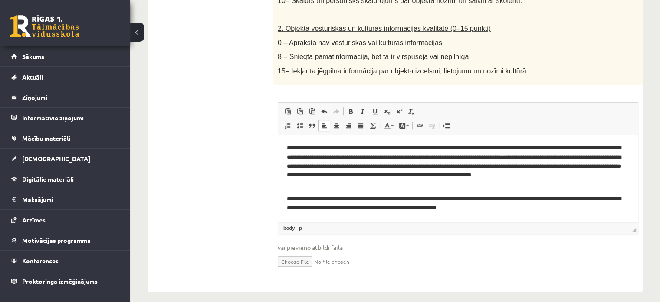
click at [291, 192] on body "**********" at bounding box center [458, 192] width 343 height 98
click at [289, 192] on body "**********" at bounding box center [458, 192] width 343 height 98
click at [287, 200] on p "**********" at bounding box center [455, 203] width 336 height 18
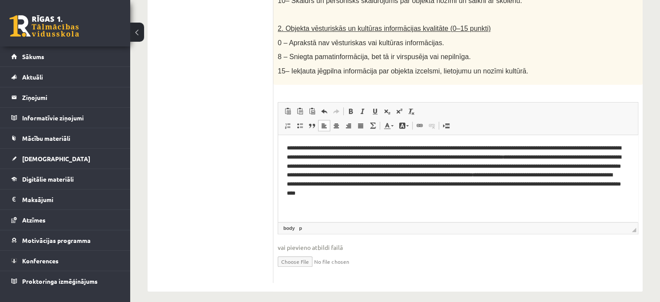
click at [463, 195] on p "**********" at bounding box center [455, 170] width 336 height 54
click at [466, 195] on p "**********" at bounding box center [455, 170] width 336 height 54
click at [449, 192] on p "**********" at bounding box center [455, 170] width 336 height 54
click at [586, 193] on p "**********" at bounding box center [455, 170] width 336 height 54
drag, startPoint x: 605, startPoint y: 193, endPoint x: 511, endPoint y: 193, distance: 93.8
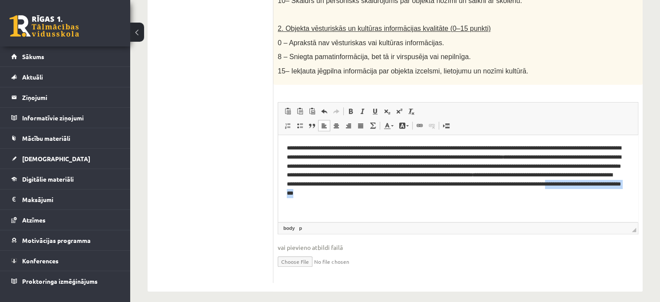
click at [511, 193] on p "**********" at bounding box center [455, 170] width 336 height 54
click at [479, 192] on p "**********" at bounding box center [455, 174] width 336 height 63
click at [529, 192] on p "**********" at bounding box center [455, 174] width 336 height 63
click at [478, 193] on p "**********" at bounding box center [455, 174] width 336 height 63
click at [377, 206] on body "**********" at bounding box center [458, 189] width 343 height 92
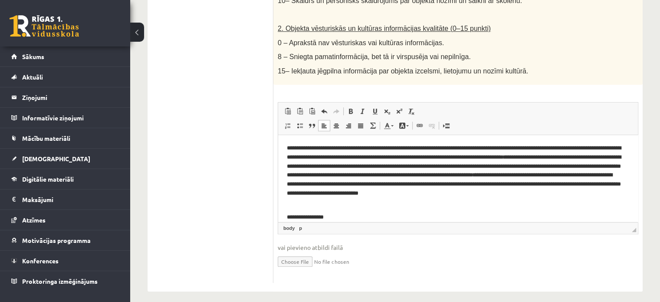
click at [331, 217] on p "**********" at bounding box center [455, 216] width 336 height 9
click at [332, 222] on span "◢ Elements path body p" at bounding box center [458, 228] width 360 height 12
click at [325, 216] on p "**********" at bounding box center [455, 216] width 336 height 9
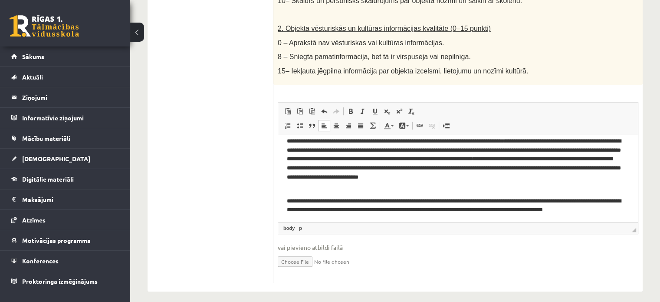
scroll to position [17, 0]
click at [343, 217] on p "**********" at bounding box center [455, 209] width 336 height 27
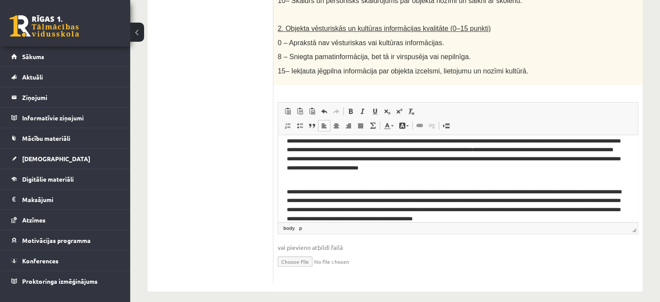
click at [339, 210] on p "**********" at bounding box center [455, 205] width 336 height 36
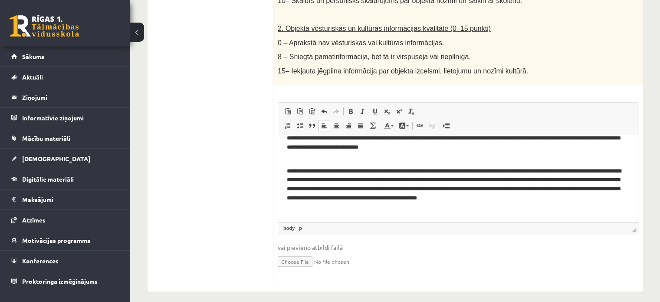
scroll to position [50, 0]
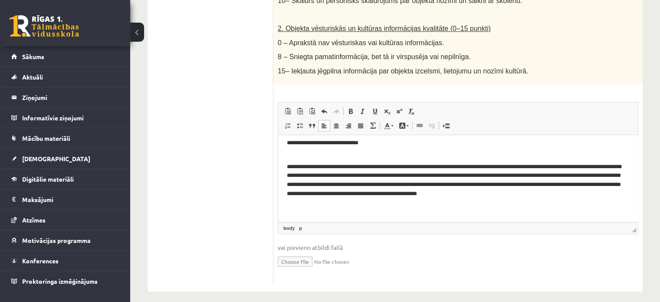
drag, startPoint x: 637, startPoint y: 177, endPoint x: 919, endPoint y: 329, distance: 321.0
click at [298, 167] on p "**********" at bounding box center [455, 180] width 336 height 36
click at [477, 204] on p "Rich Text Editor, wiswyg-editor-user-answer-47363843538320" at bounding box center [458, 208] width 343 height 9
click at [411, 166] on p "**********" at bounding box center [455, 180] width 336 height 36
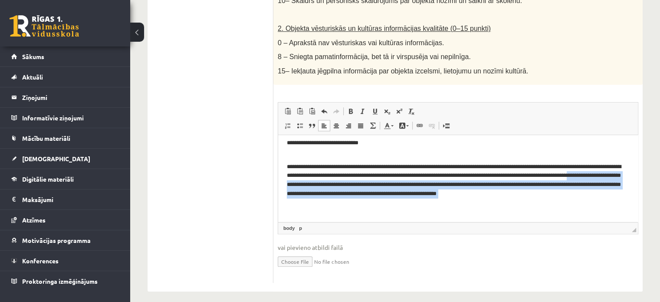
drag, startPoint x: 339, startPoint y: 184, endPoint x: 382, endPoint y: 209, distance: 49.2
click at [382, 209] on body "**********" at bounding box center [458, 157] width 343 height 129
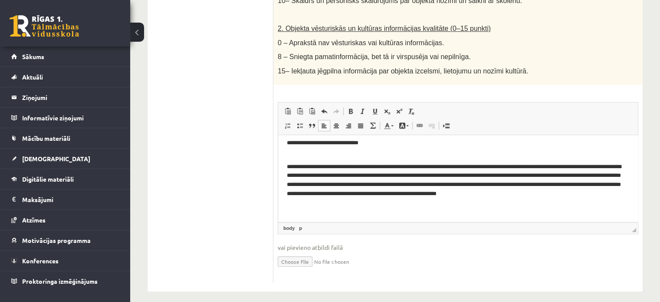
scroll to position [41, 0]
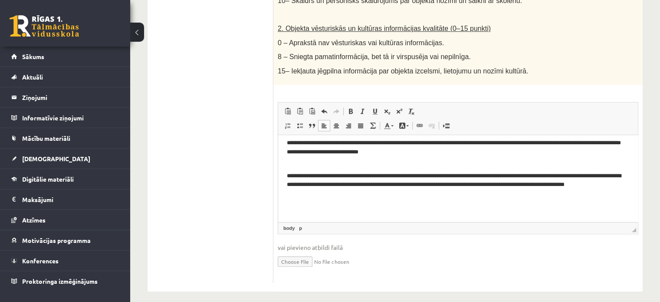
click at [469, 185] on p "**********" at bounding box center [455, 184] width 336 height 27
click at [452, 185] on p "**********" at bounding box center [455, 184] width 336 height 27
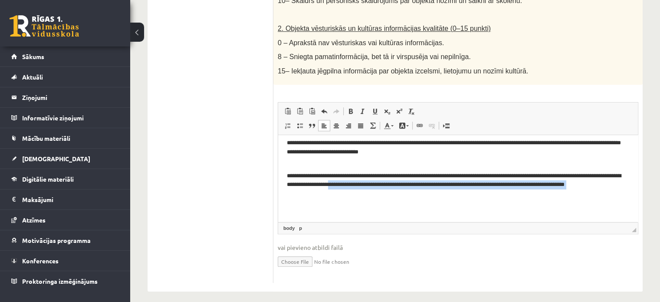
drag, startPoint x: 395, startPoint y: 185, endPoint x: 437, endPoint y: 202, distance: 45.8
click at [437, 202] on body "**********" at bounding box center [458, 157] width 343 height 111
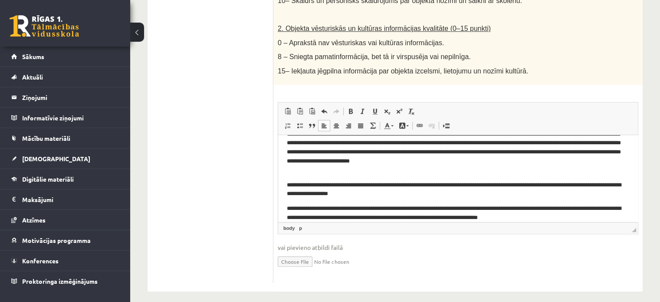
scroll to position [54, 0]
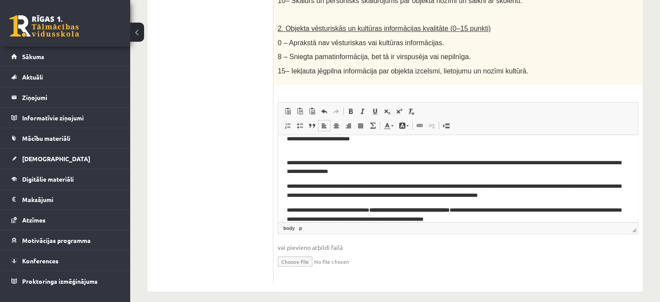
click at [285, 184] on html "**********" at bounding box center [458, 163] width 360 height 166
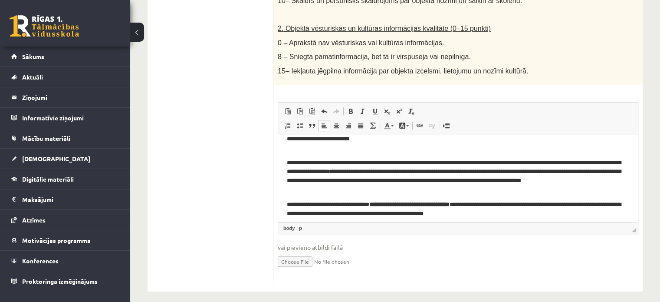
click at [286, 201] on html "**********" at bounding box center [458, 160] width 360 height 161
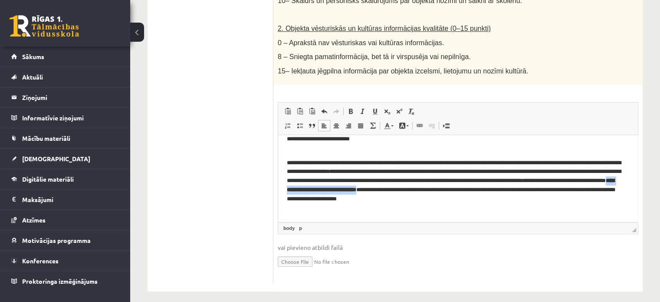
drag, startPoint x: 441, startPoint y: 191, endPoint x: 537, endPoint y: 190, distance: 96.4
click at [537, 190] on p "**********" at bounding box center [455, 180] width 336 height 45
click at [347, 109] on span at bounding box center [350, 111] width 7 height 7
click at [445, 210] on p "Rich Text Editor, wiswyg-editor-user-answer-47363843538320" at bounding box center [458, 213] width 343 height 9
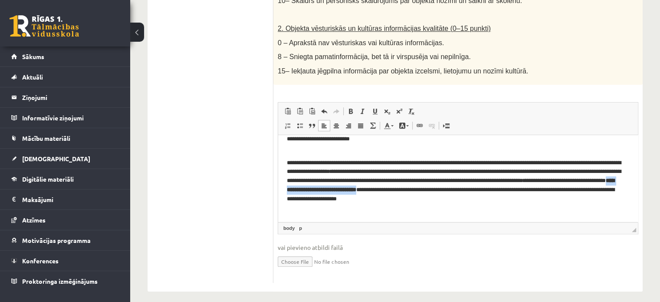
drag, startPoint x: 537, startPoint y: 191, endPoint x: 442, endPoint y: 191, distance: 95.1
click at [442, 191] on p "**********" at bounding box center [455, 180] width 336 height 45
click at [352, 108] on span at bounding box center [350, 111] width 7 height 7
click at [353, 106] on link "Bold Keyboard shortcut Ctrl+B" at bounding box center [351, 111] width 12 height 11
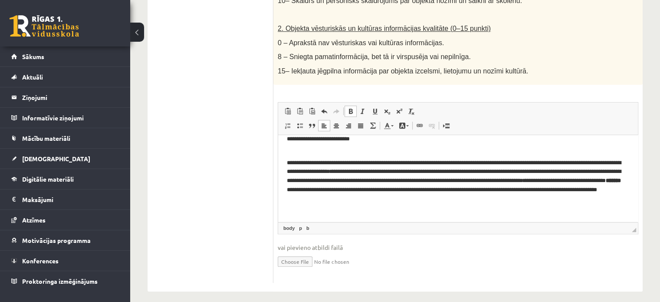
click at [352, 108] on span at bounding box center [350, 111] width 7 height 7
drag, startPoint x: 458, startPoint y: 190, endPoint x: 441, endPoint y: 192, distance: 17.1
click at [441, 192] on p "**********" at bounding box center [455, 180] width 336 height 45
click at [350, 108] on span at bounding box center [350, 111] width 7 height 7
click at [458, 187] on p "**********" at bounding box center [455, 180] width 336 height 45
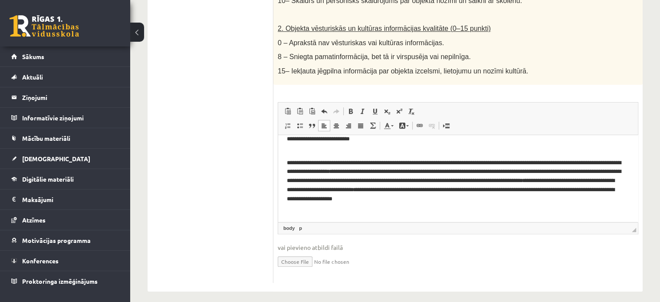
click at [284, 160] on html "**********" at bounding box center [458, 153] width 360 height 146
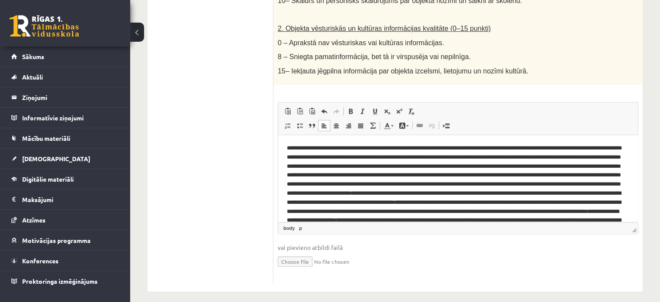
scroll to position [44, 0]
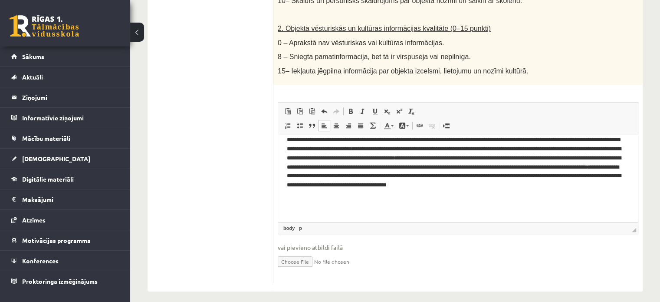
drag, startPoint x: 635, startPoint y: 192, endPoint x: 931, endPoint y: 339, distance: 330.1
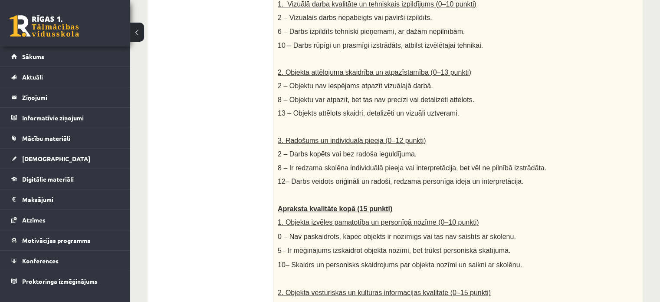
scroll to position [49, 0]
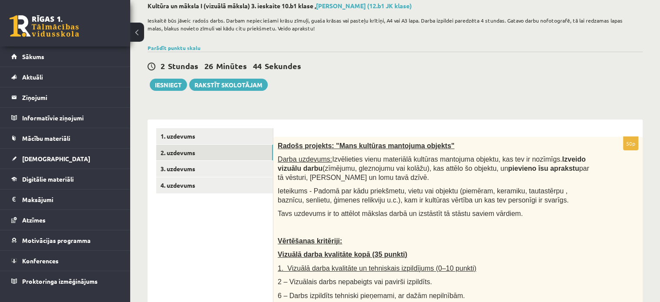
click at [547, 216] on p "Tavs uzdevums ir to attēlot mākslas darbā un izstāstīt tā stāstu saviem vārdiem." at bounding box center [436, 213] width 317 height 9
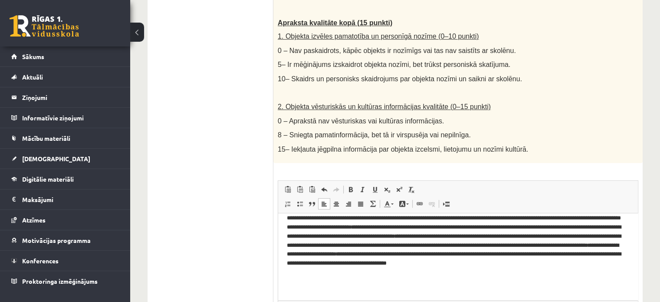
scroll to position [582, 0]
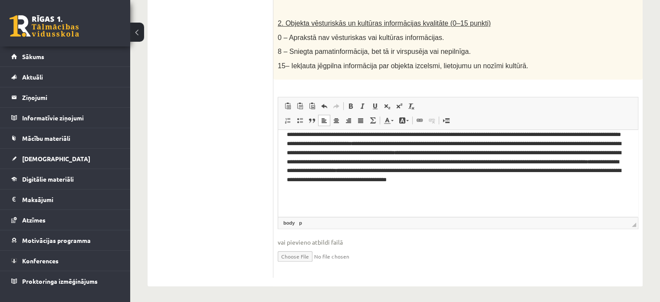
click at [296, 256] on input "file" at bounding box center [458, 256] width 361 height 18
type input "**********"
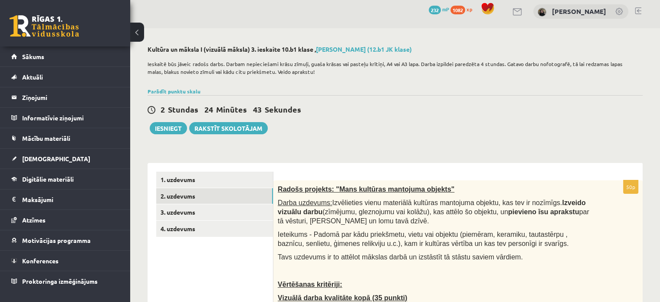
scroll to position [0, 0]
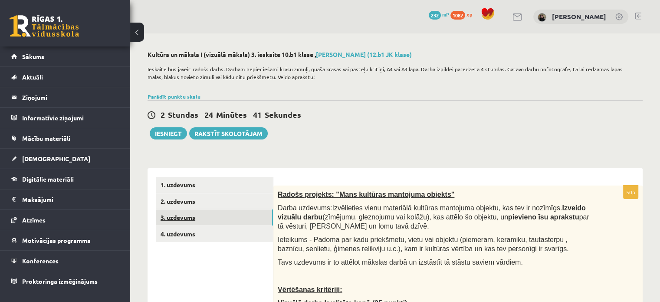
click at [188, 218] on link "3. uzdevums" at bounding box center [214, 217] width 117 height 16
click at [190, 236] on link "4. uzdevums" at bounding box center [214, 234] width 117 height 16
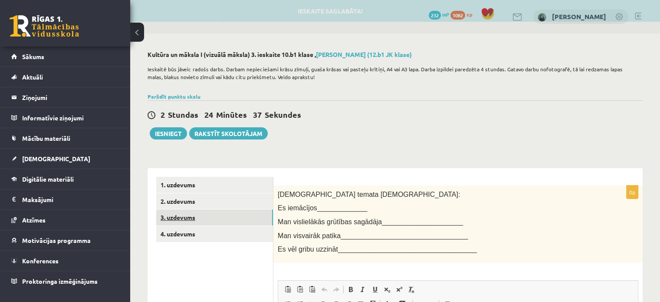
click at [195, 223] on link "3. uzdevums" at bounding box center [214, 217] width 117 height 16
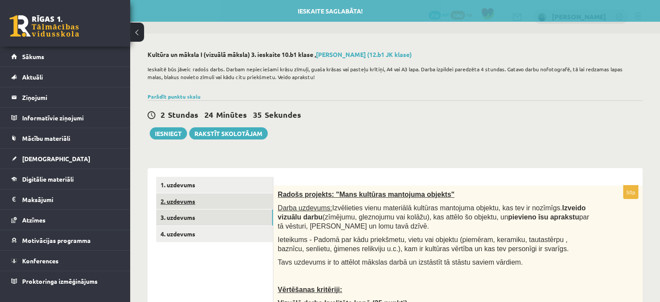
click at [192, 208] on link "2. uzdevums" at bounding box center [214, 201] width 117 height 16
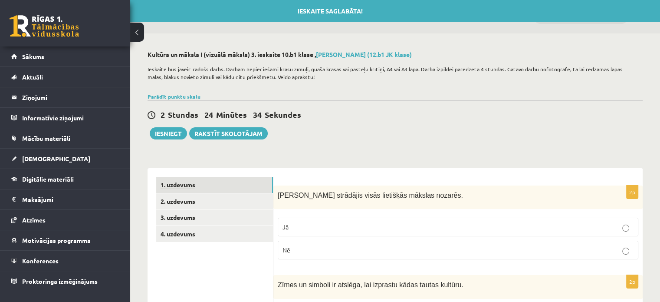
click at [193, 188] on link "1. uzdevums" at bounding box center [214, 185] width 117 height 16
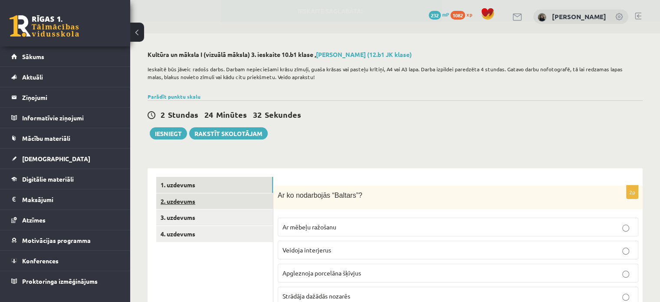
click at [204, 207] on link "2. uzdevums" at bounding box center [214, 201] width 117 height 16
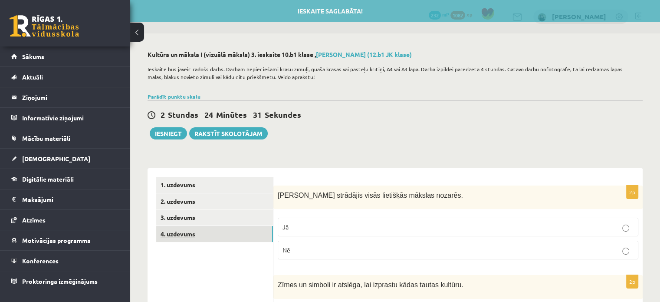
click at [208, 228] on link "4. uzdevums" at bounding box center [214, 234] width 117 height 16
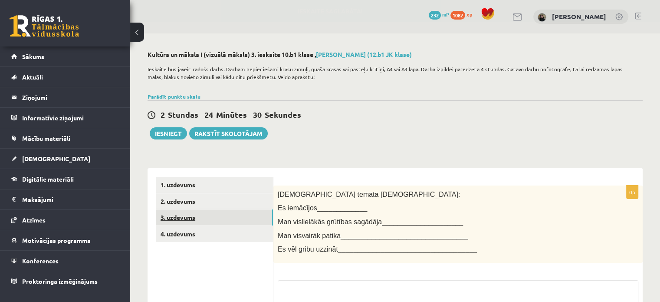
click at [209, 221] on link "3. uzdevums" at bounding box center [214, 217] width 117 height 16
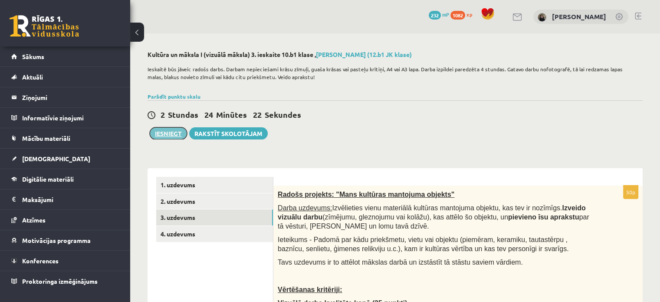
click at [173, 130] on button "Iesniegt" at bounding box center [168, 133] width 37 height 12
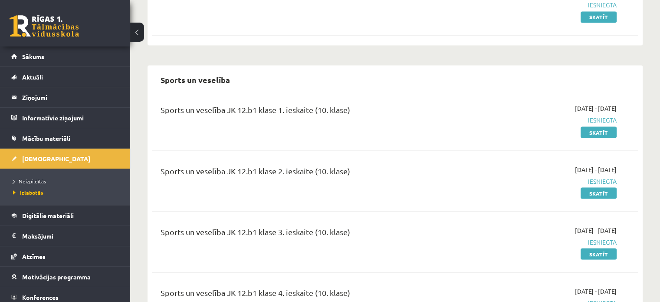
scroll to position [1537, 0]
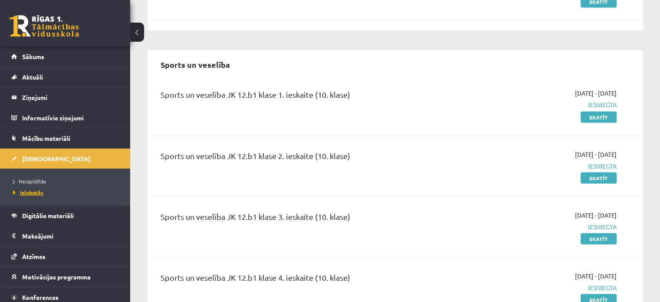
click at [29, 192] on span "Izlabotās" at bounding box center [28, 192] width 30 height 7
click at [23, 178] on span "Neizpildītās" at bounding box center [29, 181] width 33 height 7
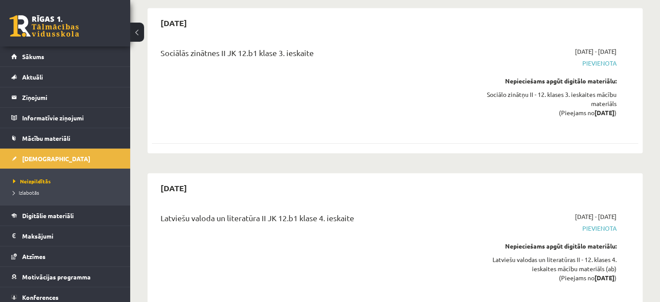
scroll to position [5804, 0]
